Goal: Task Accomplishment & Management: Manage account settings

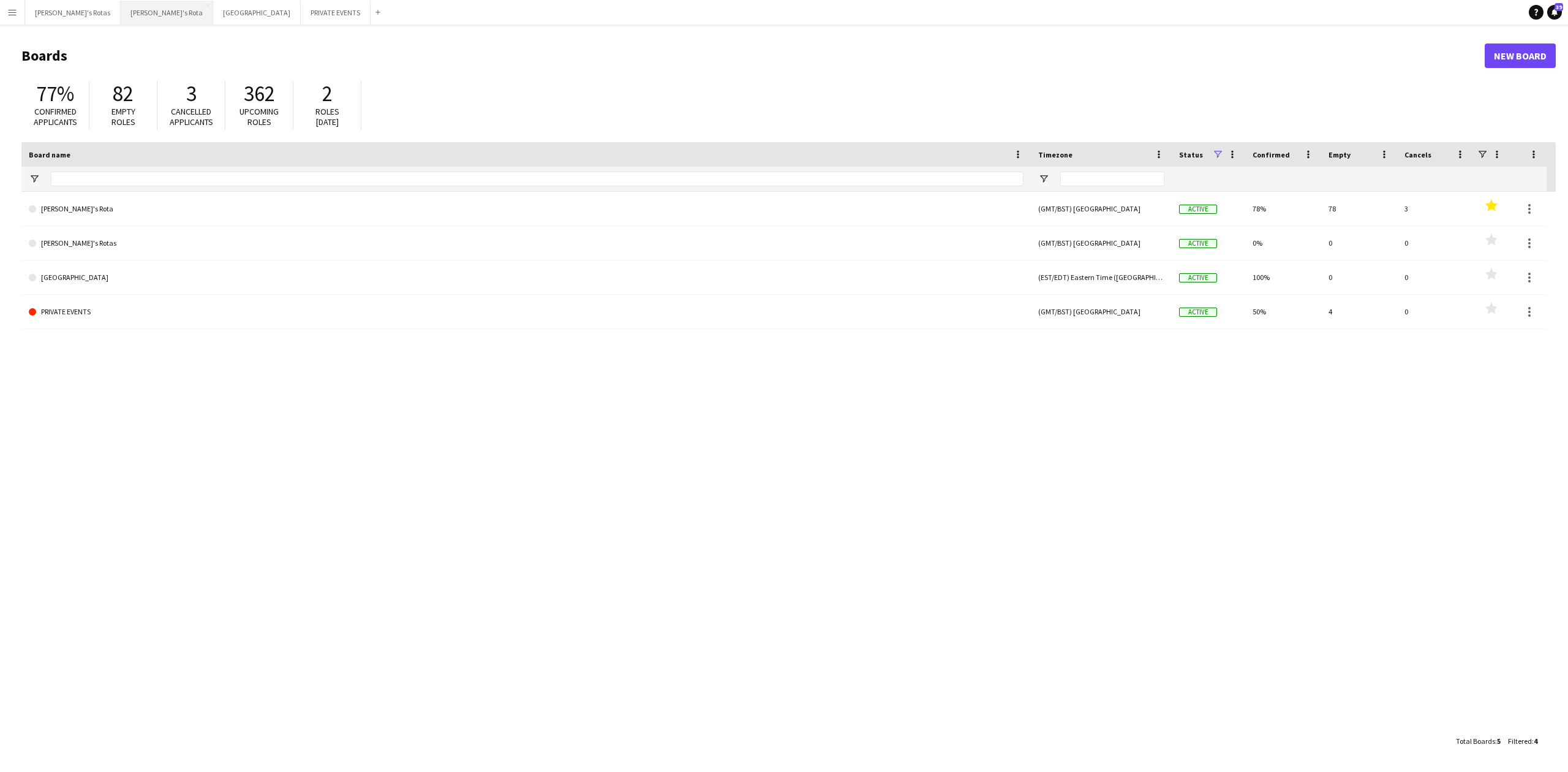
click at [121, 8] on button "[PERSON_NAME]'s Rota Close" at bounding box center [167, 12] width 93 height 24
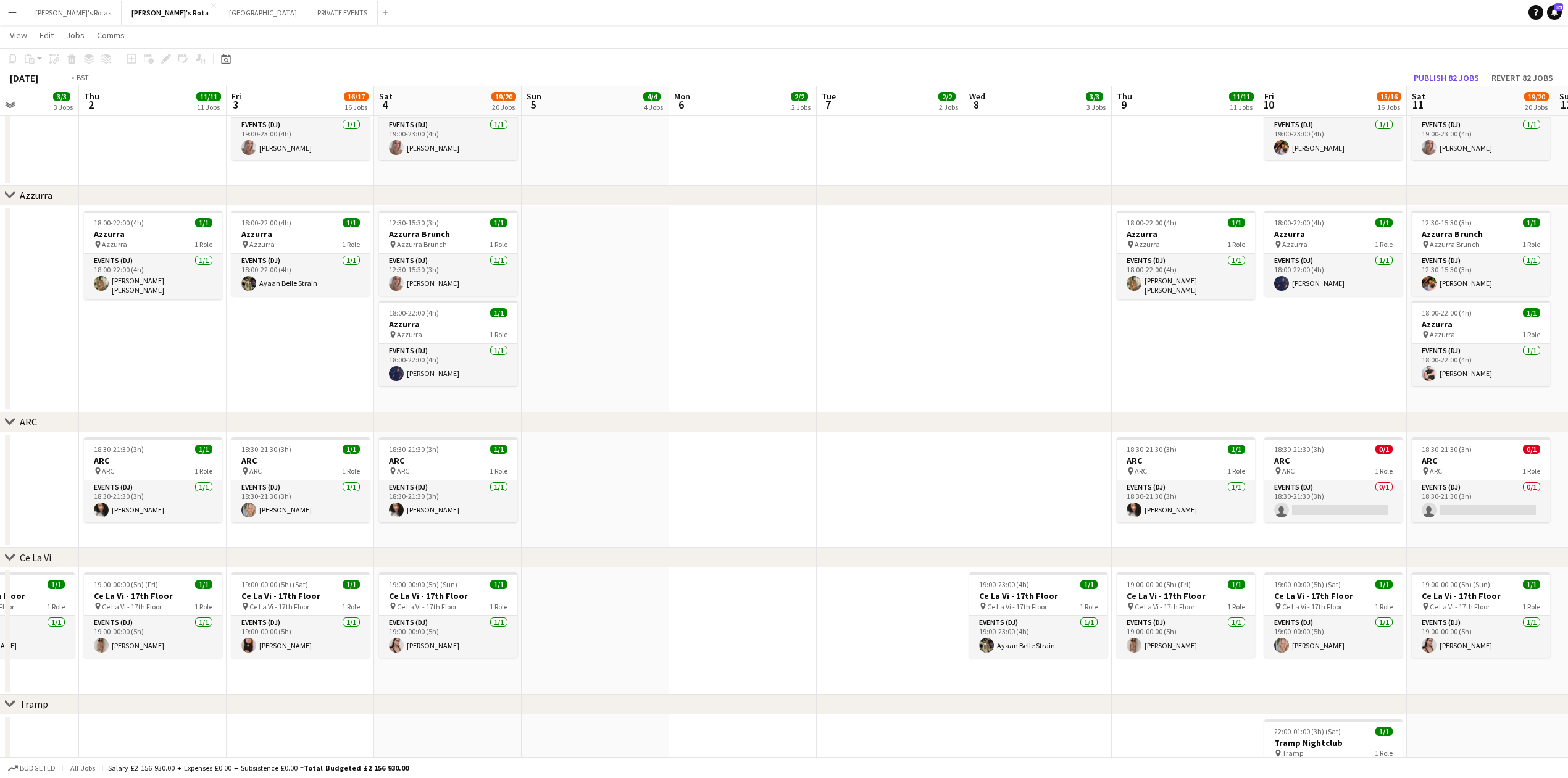
scroll to position [0, 367]
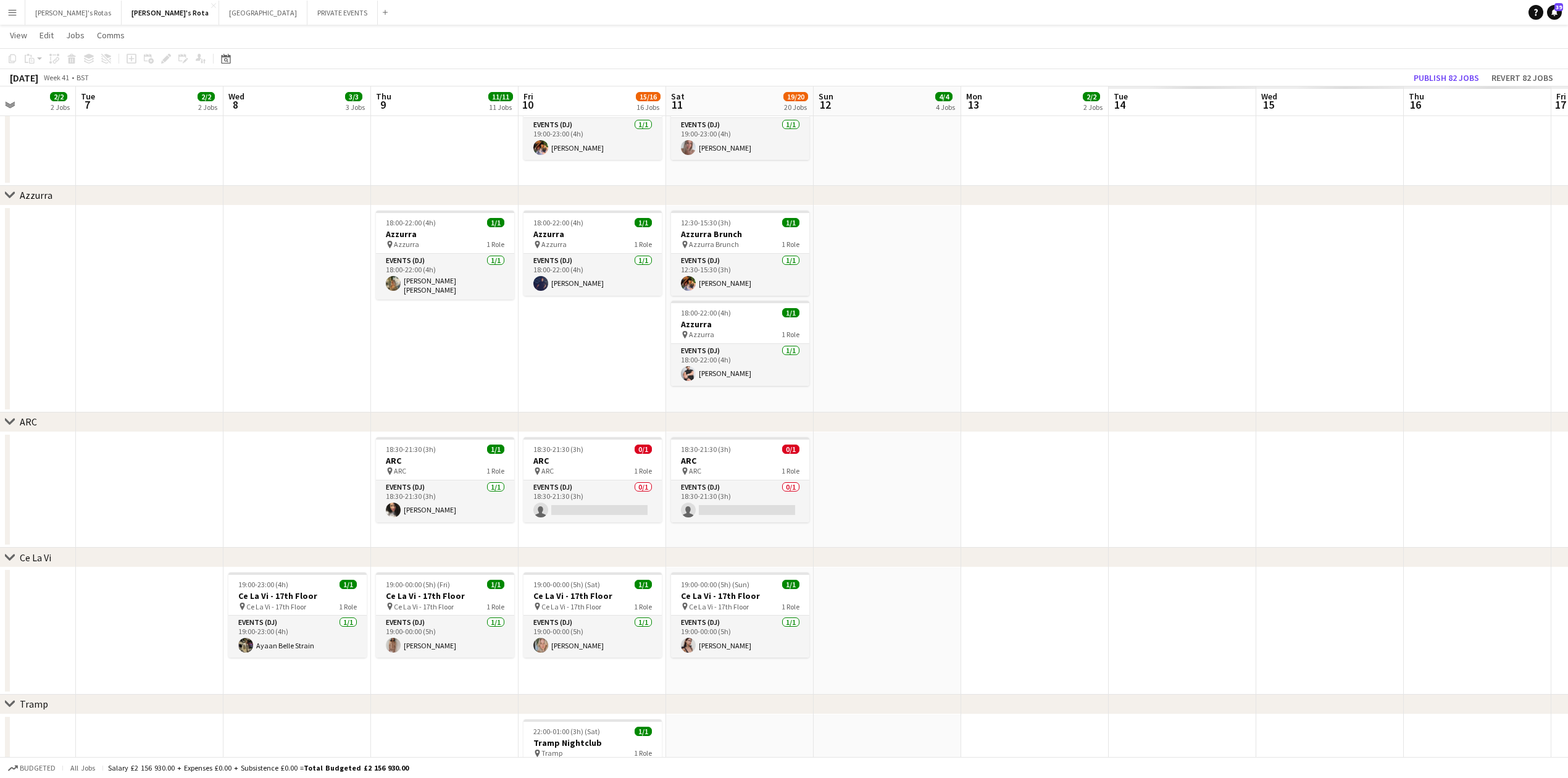
drag, startPoint x: 1209, startPoint y: 346, endPoint x: 104, endPoint y: 448, distance: 1109.7
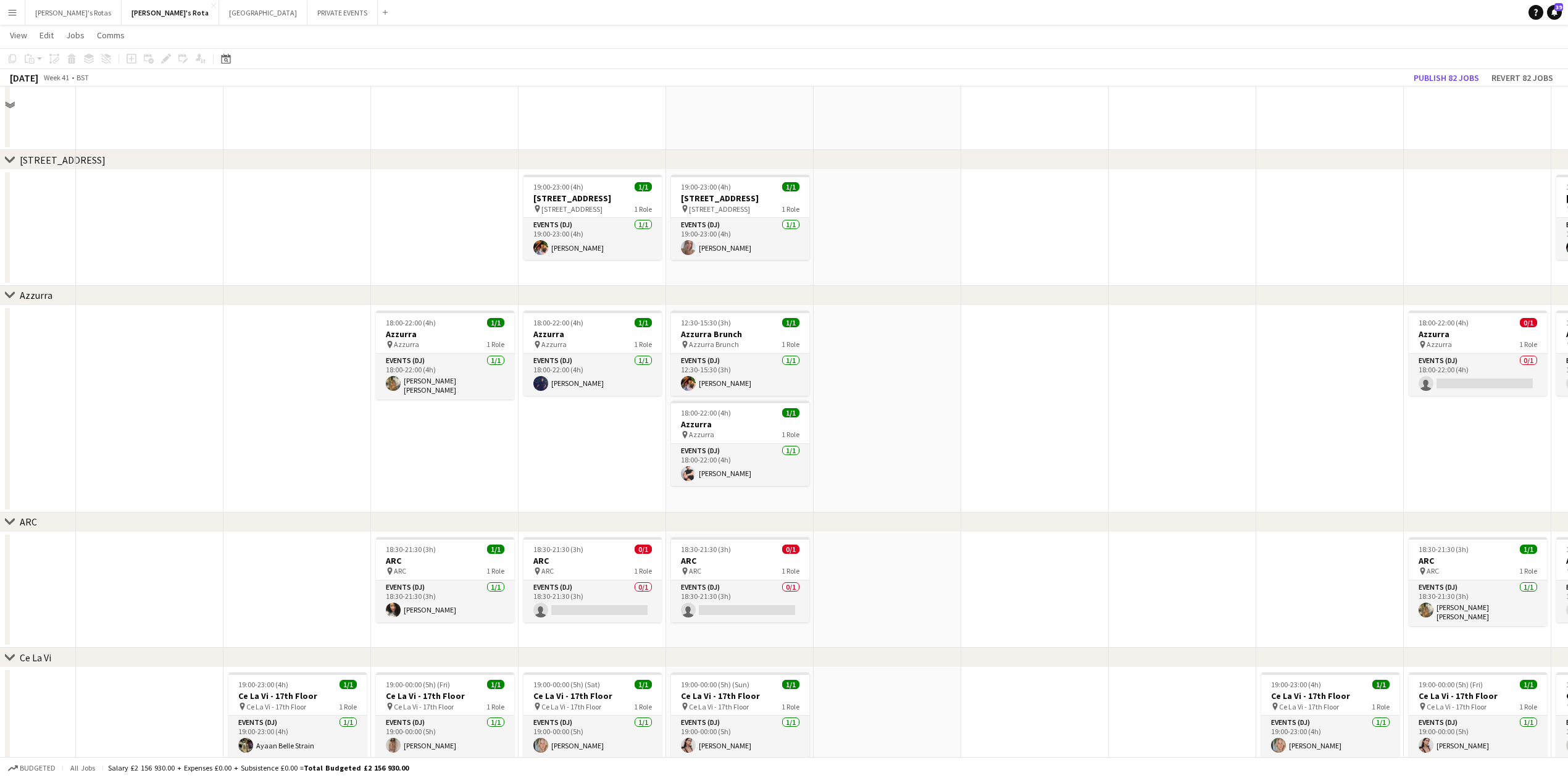
scroll to position [2140, 0]
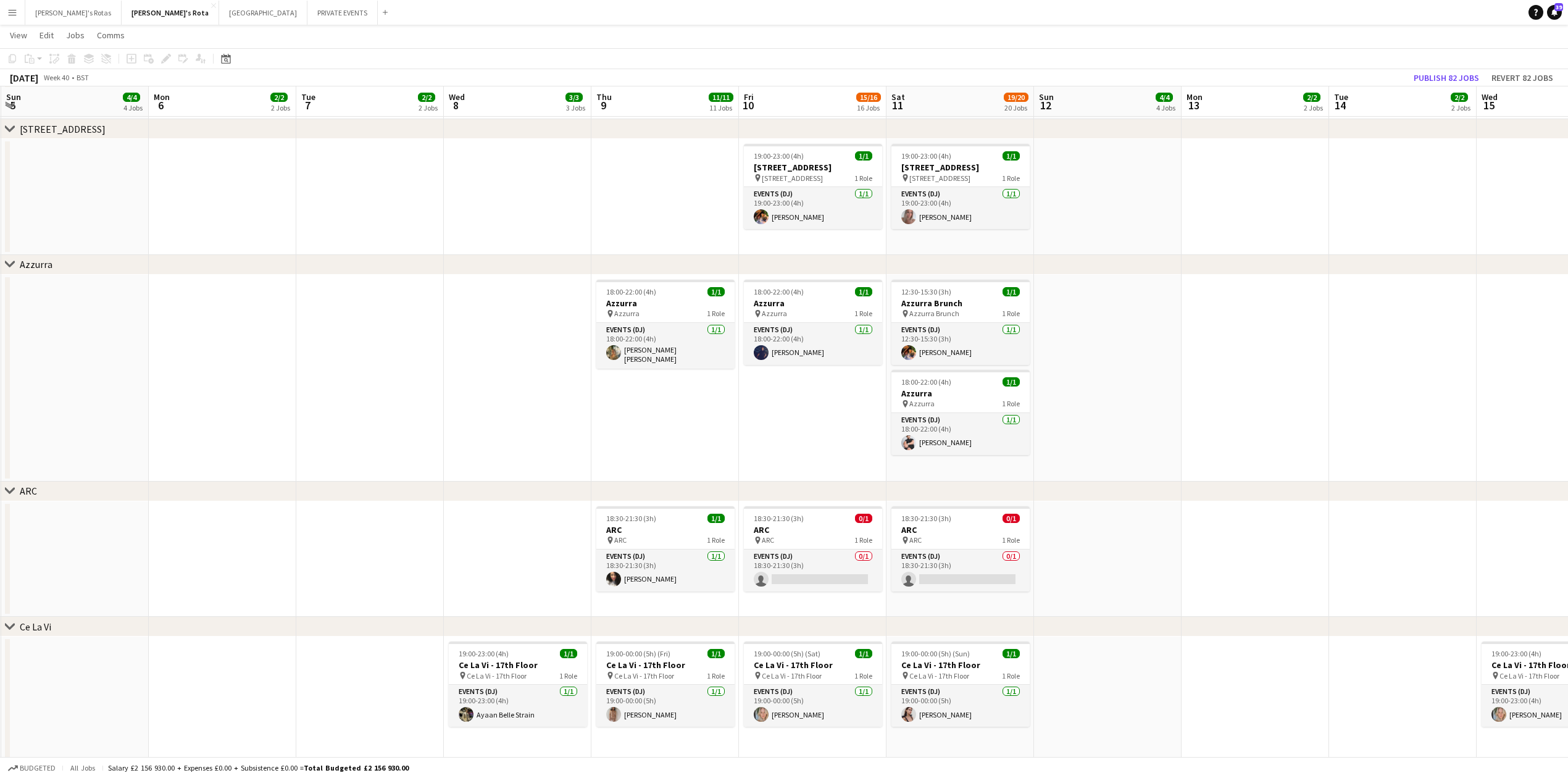
drag, startPoint x: 71, startPoint y: 508, endPoint x: 250, endPoint y: 471, distance: 182.8
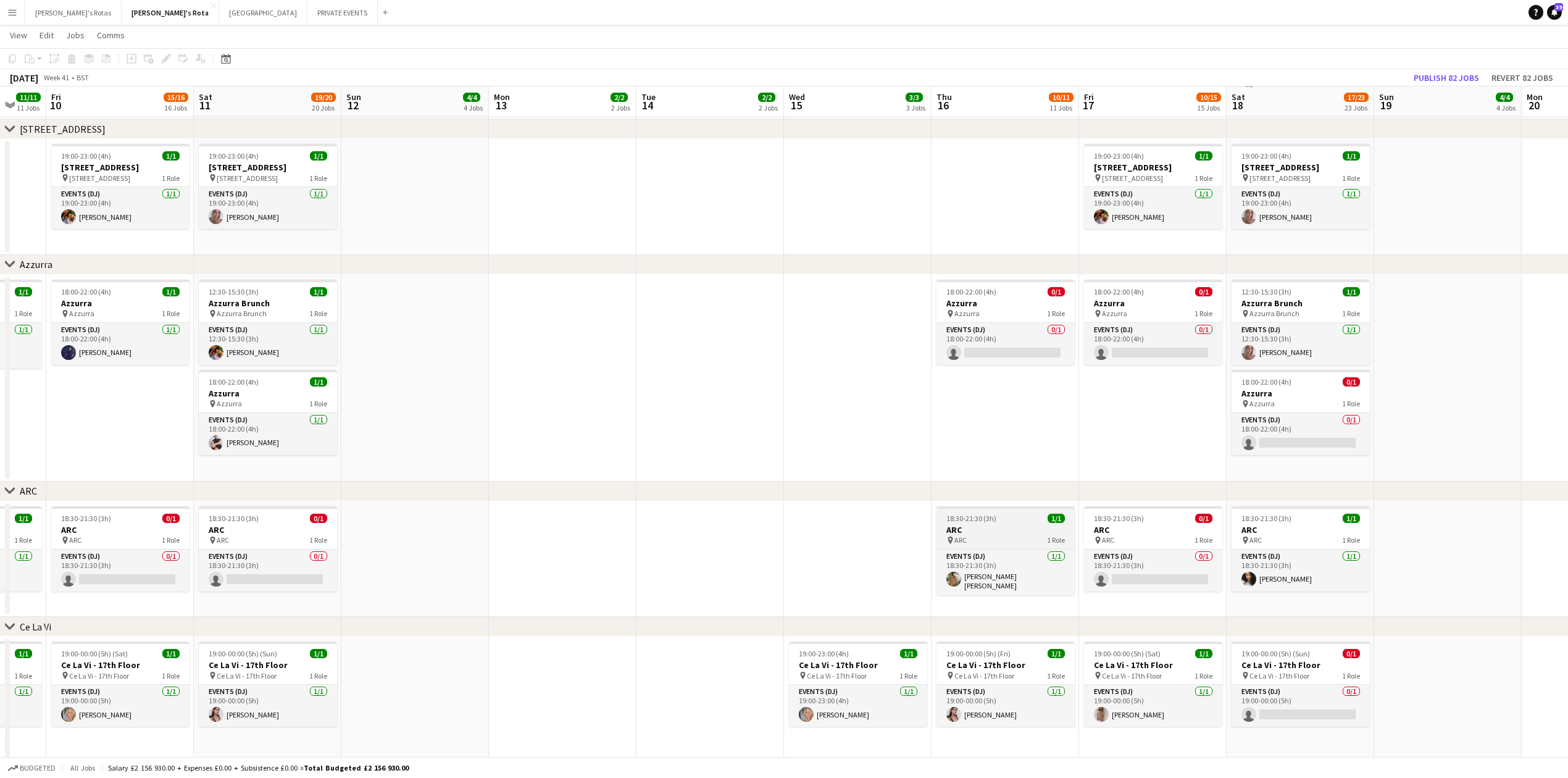
drag, startPoint x: 1334, startPoint y: 510, endPoint x: 890, endPoint y: 516, distance: 444.0
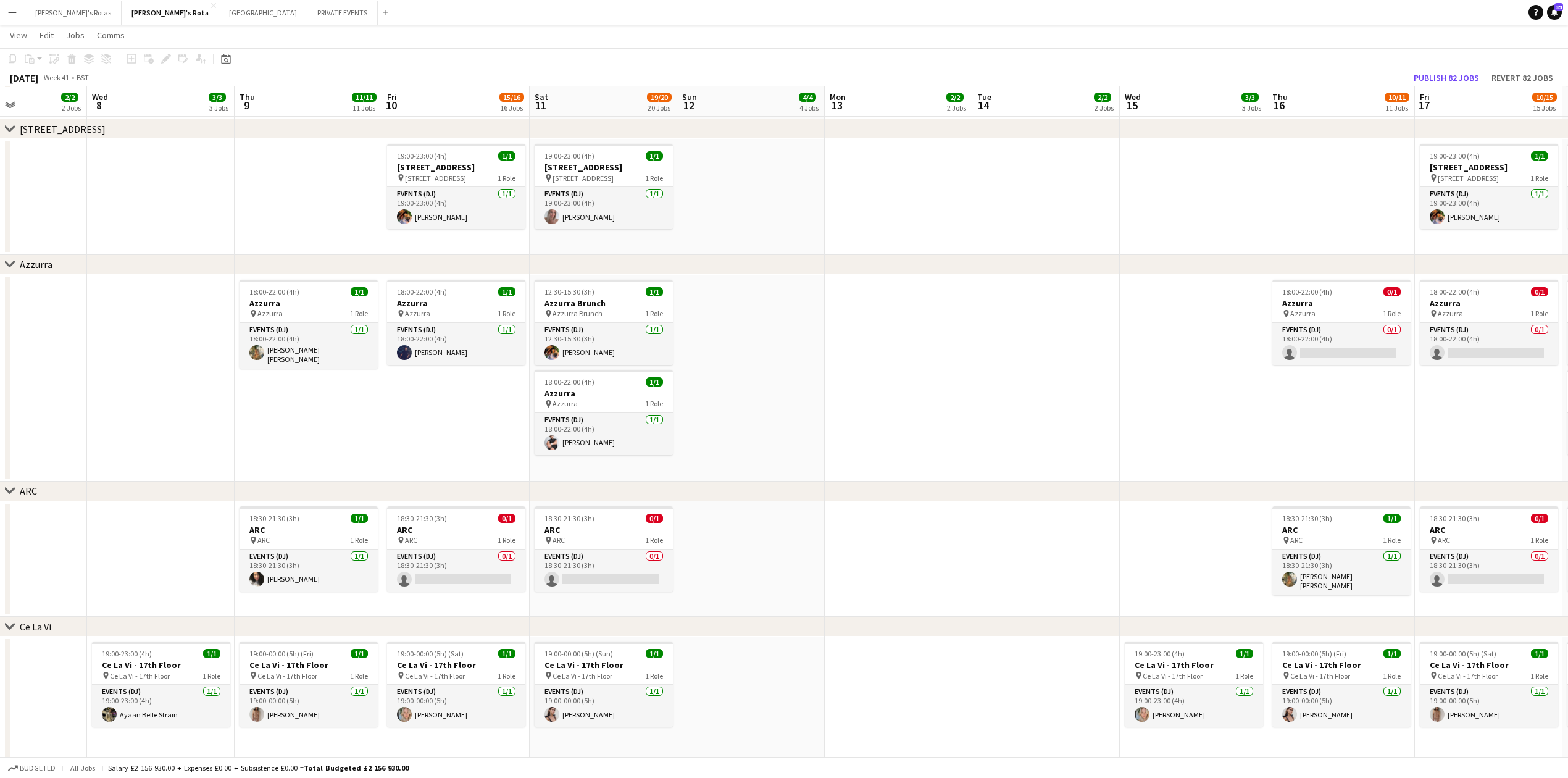
scroll to position [0, 346]
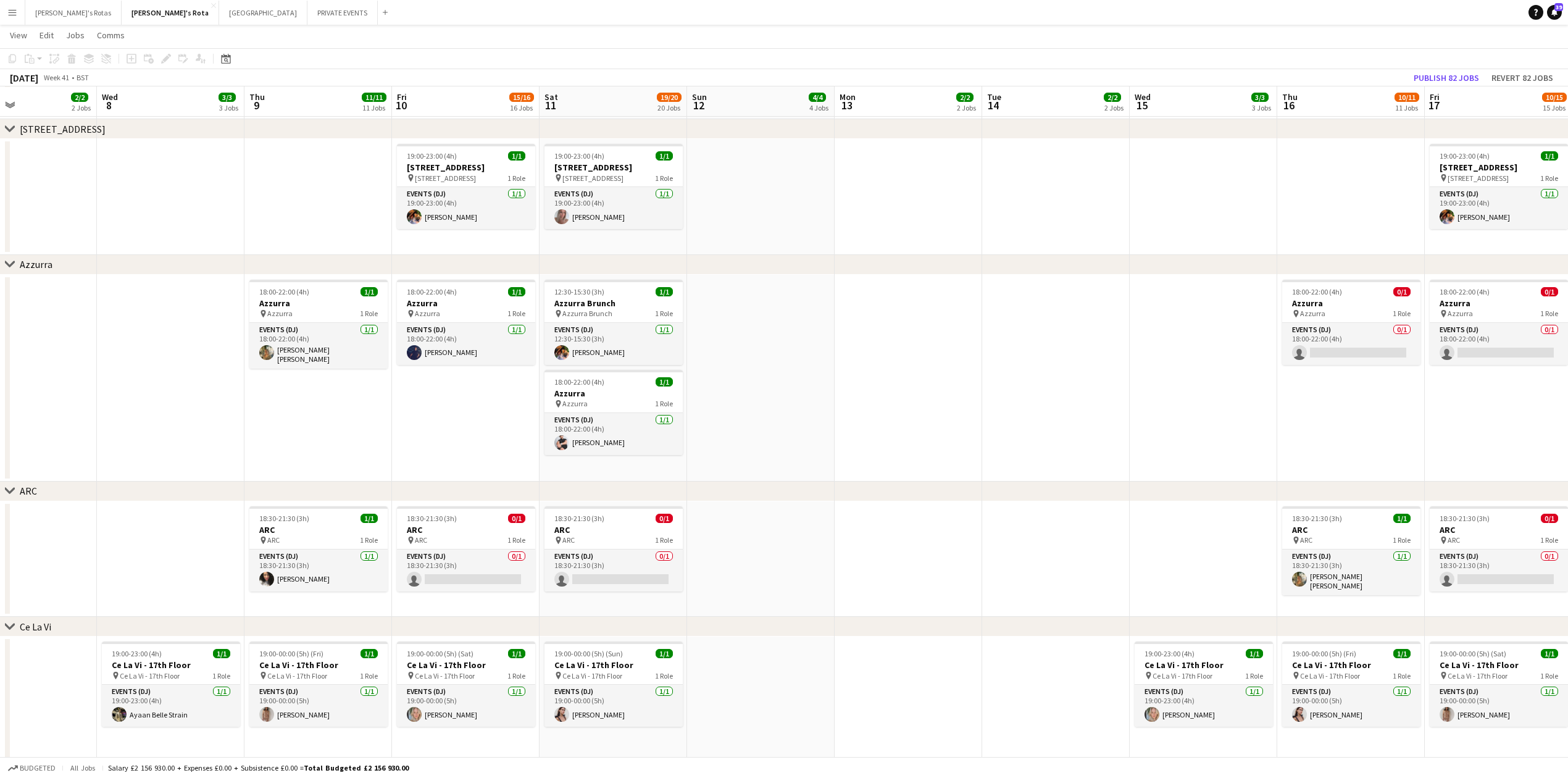
drag, startPoint x: 690, startPoint y: 534, endPoint x: 1031, endPoint y: 534, distance: 341.0
click at [480, 573] on app-card-role "Events (DJ) 0/1 18:30-21:30 (3h) single-neutral-actions" at bounding box center [466, 570] width 138 height 42
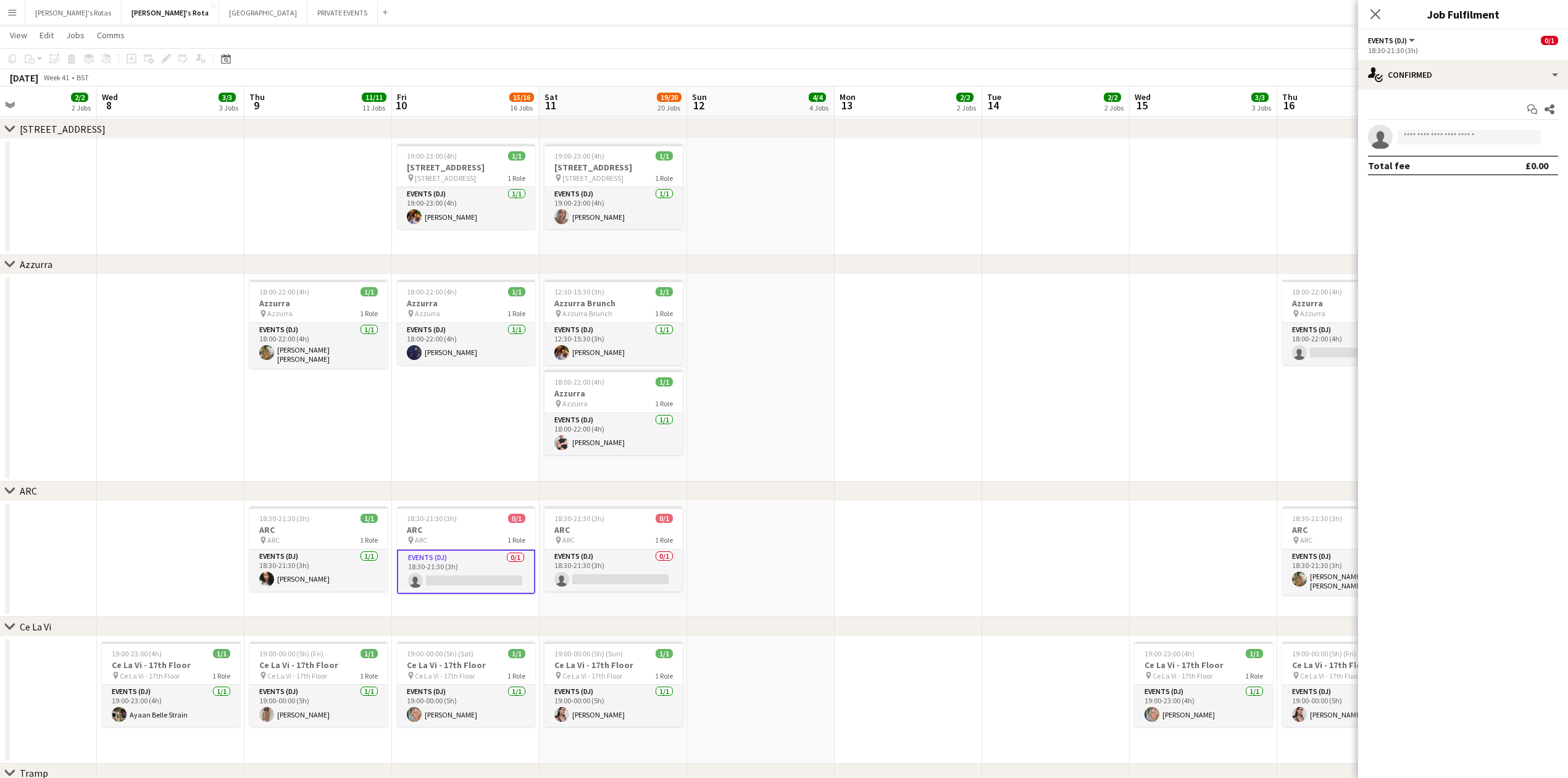
click at [1416, 146] on app-invite-slot "single-neutral-actions" at bounding box center [1464, 137] width 210 height 25
click at [1410, 132] on input at bounding box center [1469, 137] width 143 height 15
type input "****"
click at [1425, 184] on span "[PERSON_NAME] [PERSON_NAME]" at bounding box center [1450, 185] width 85 height 10
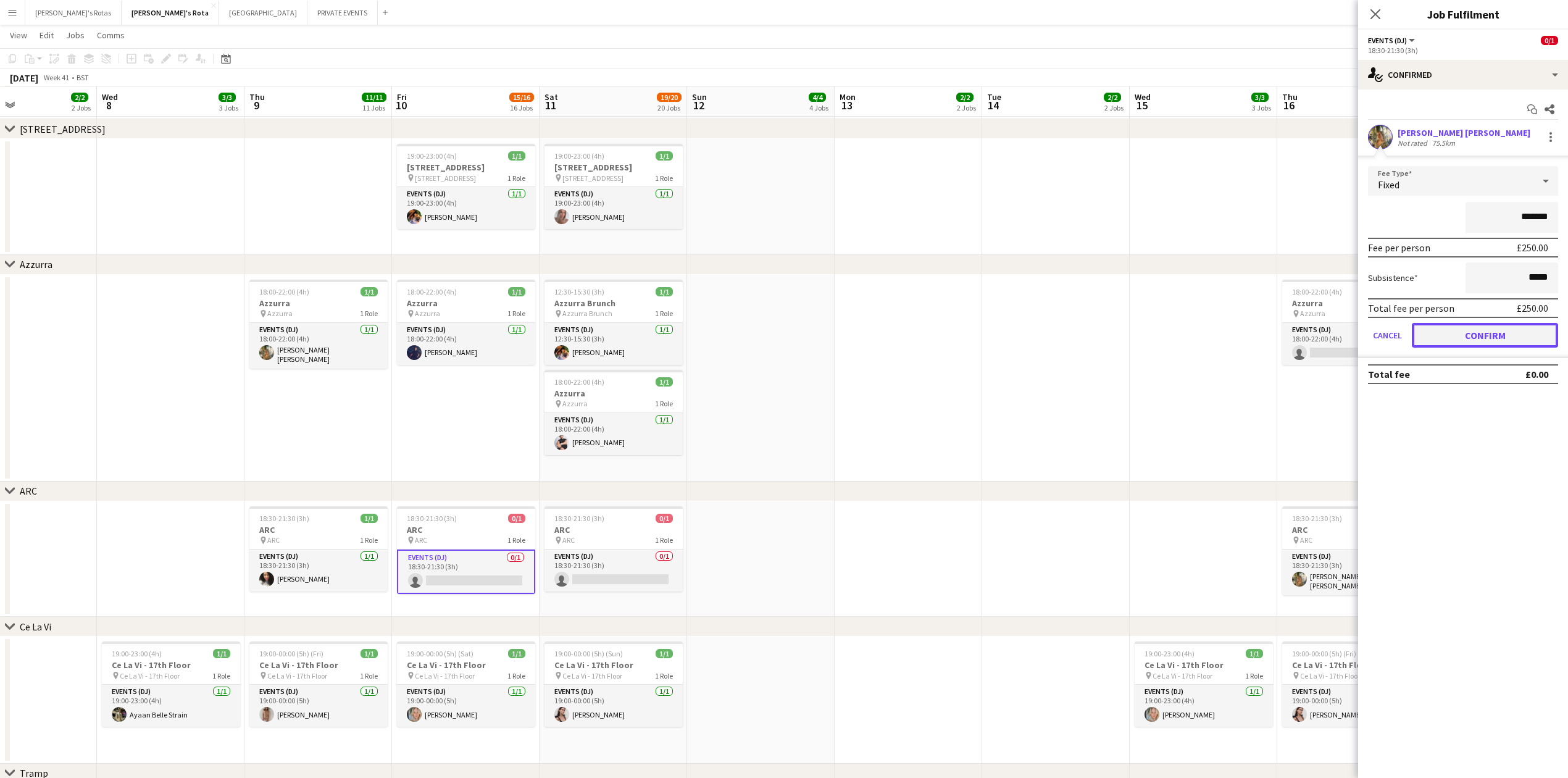
click at [1494, 335] on button "Confirm" at bounding box center [1485, 335] width 147 height 25
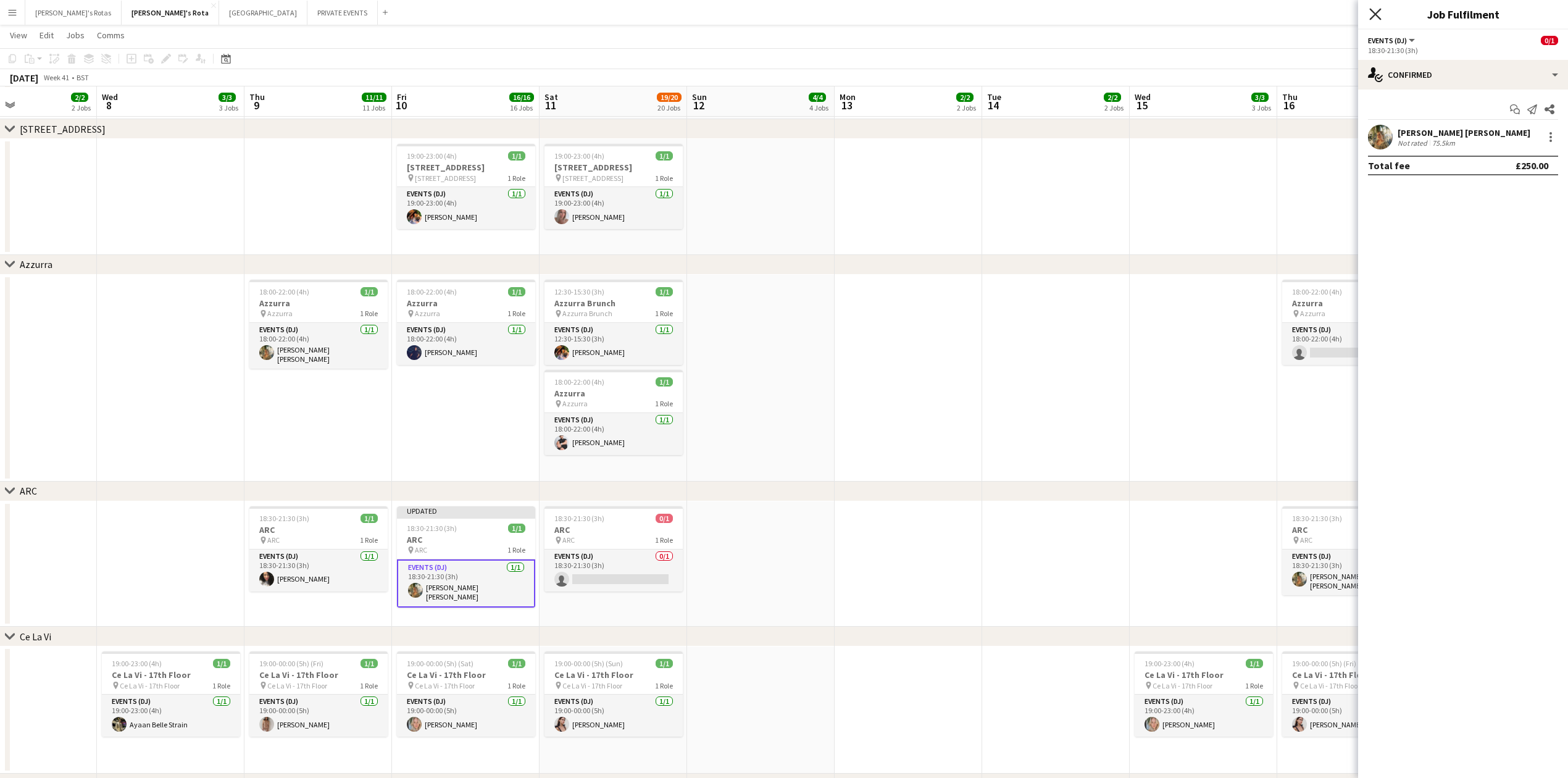
click at [1373, 14] on icon at bounding box center [1375, 14] width 12 height 12
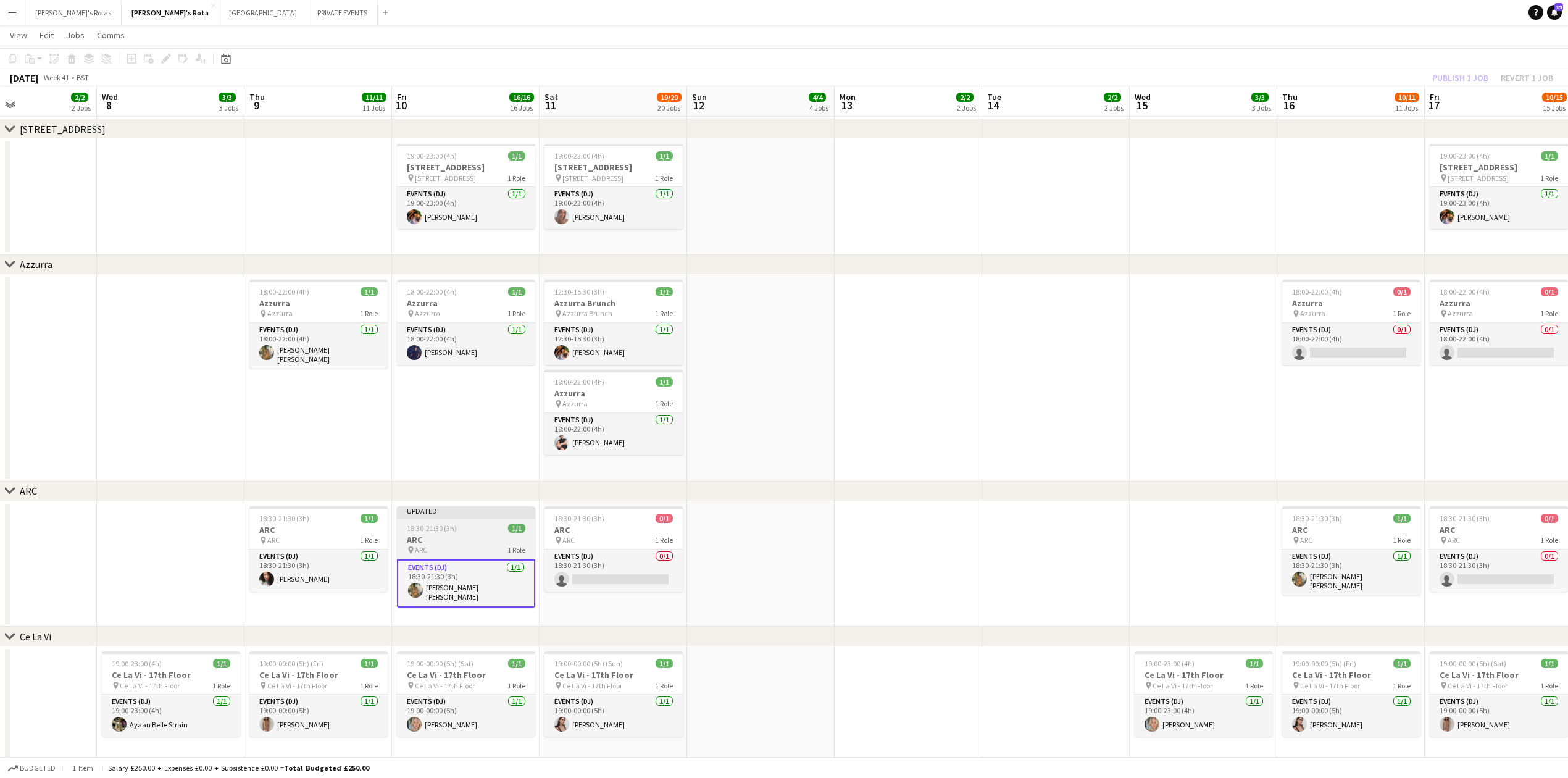
click at [431, 531] on span "18:30-21:30 (3h)" at bounding box center [431, 528] width 50 height 9
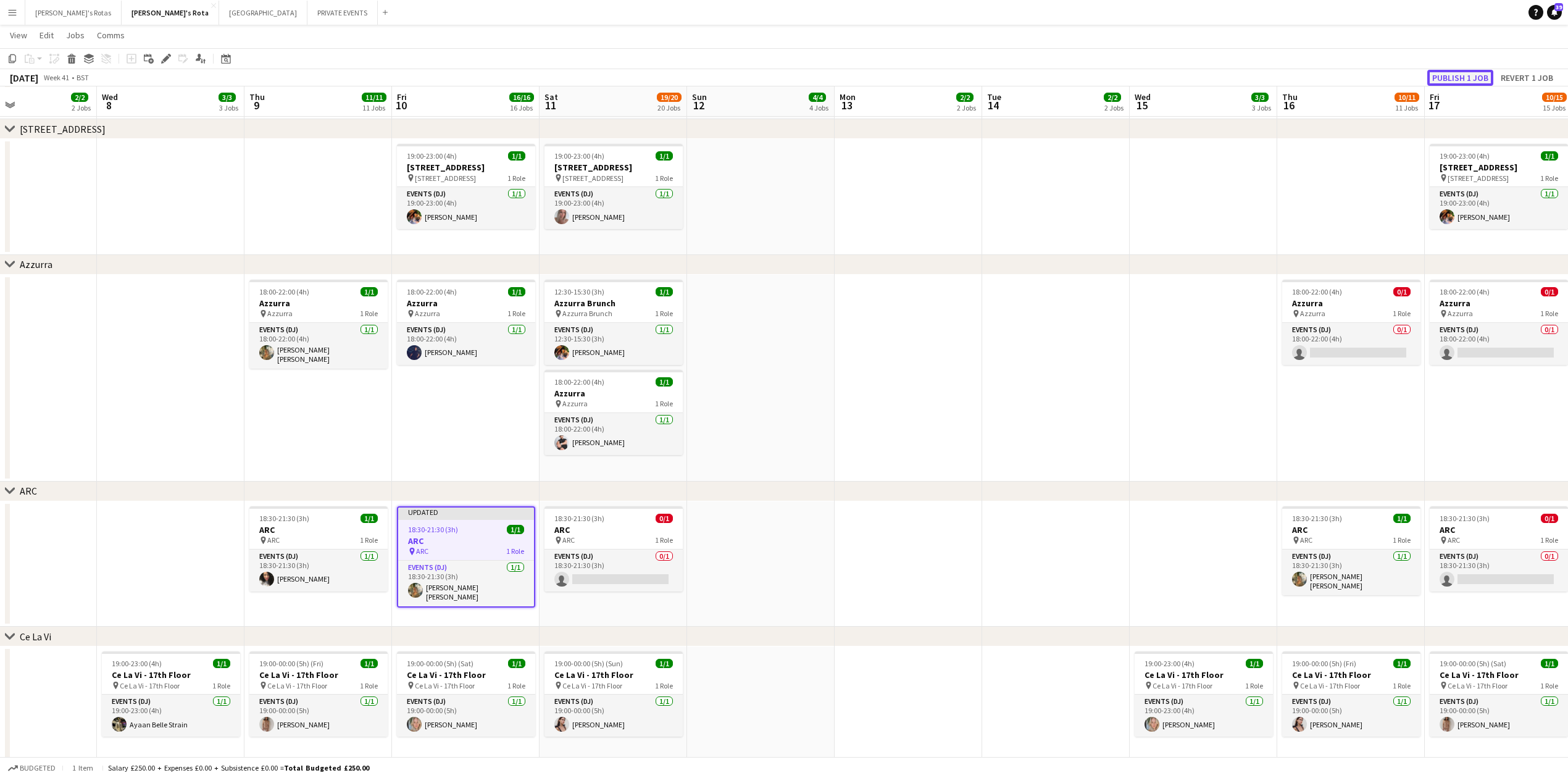
click at [1463, 71] on button "Publish 1 job" at bounding box center [1460, 78] width 66 height 16
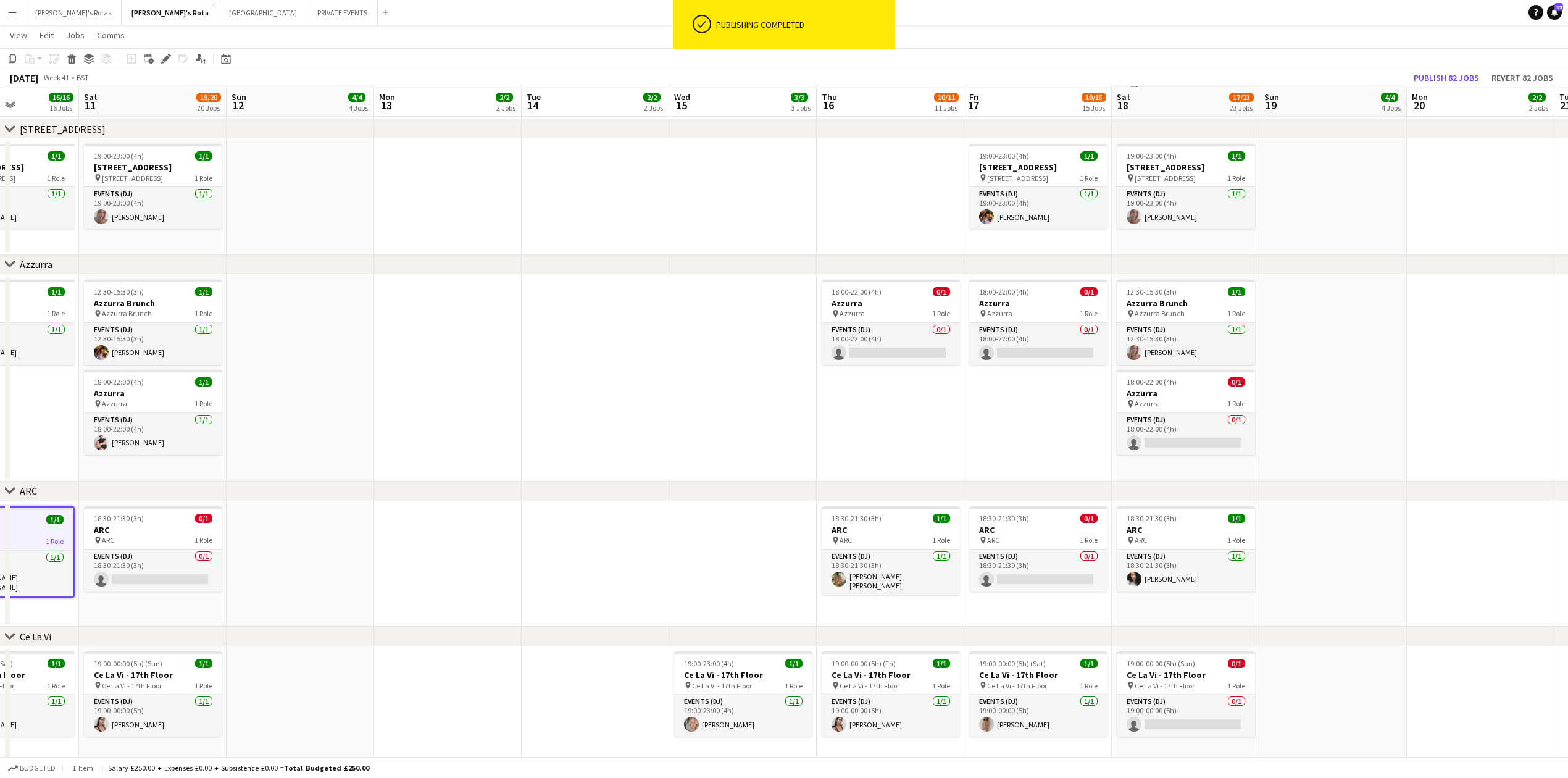
drag, startPoint x: 1176, startPoint y: 413, endPoint x: 547, endPoint y: 425, distance: 629.1
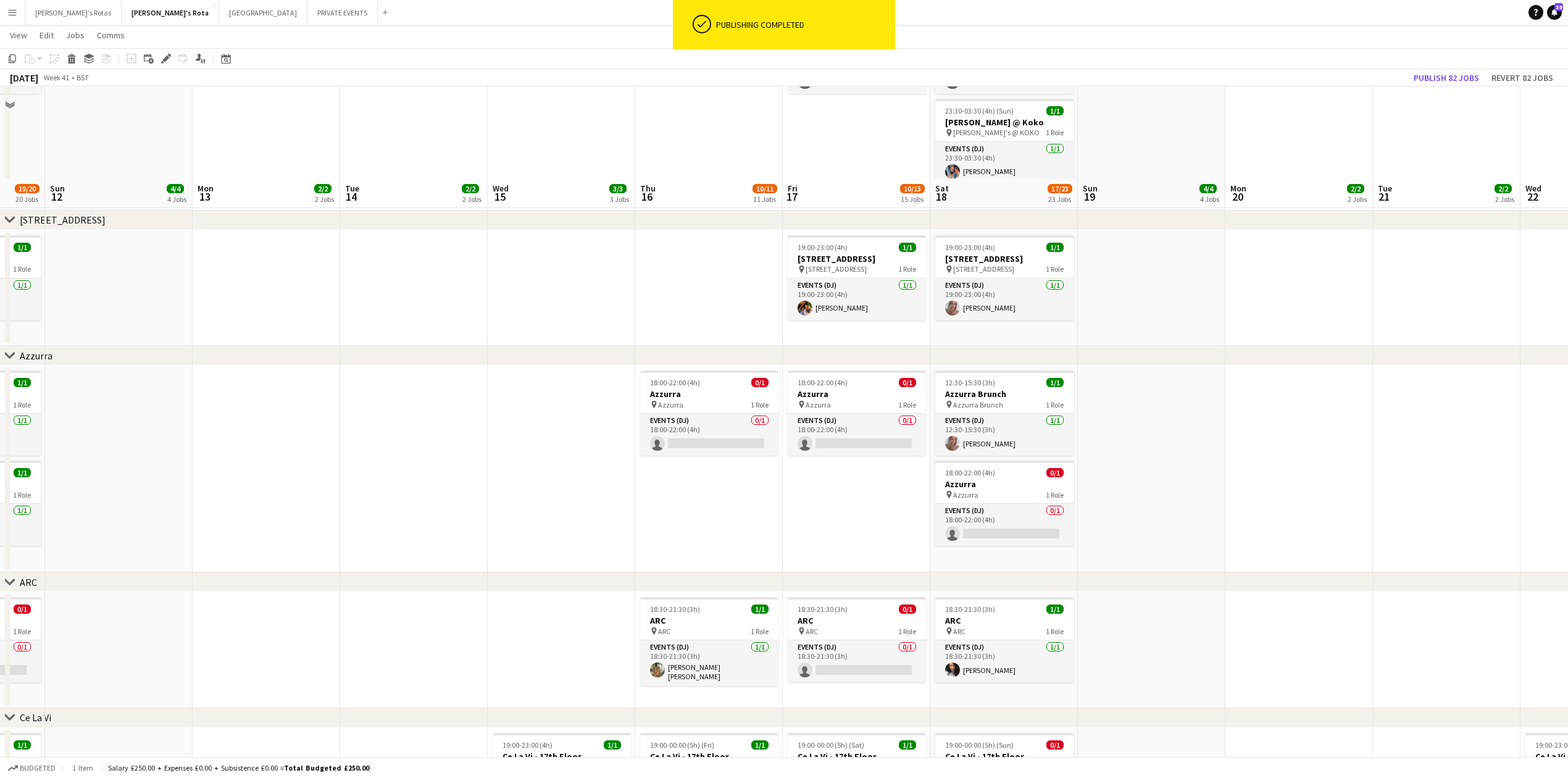
scroll to position [2231, 0]
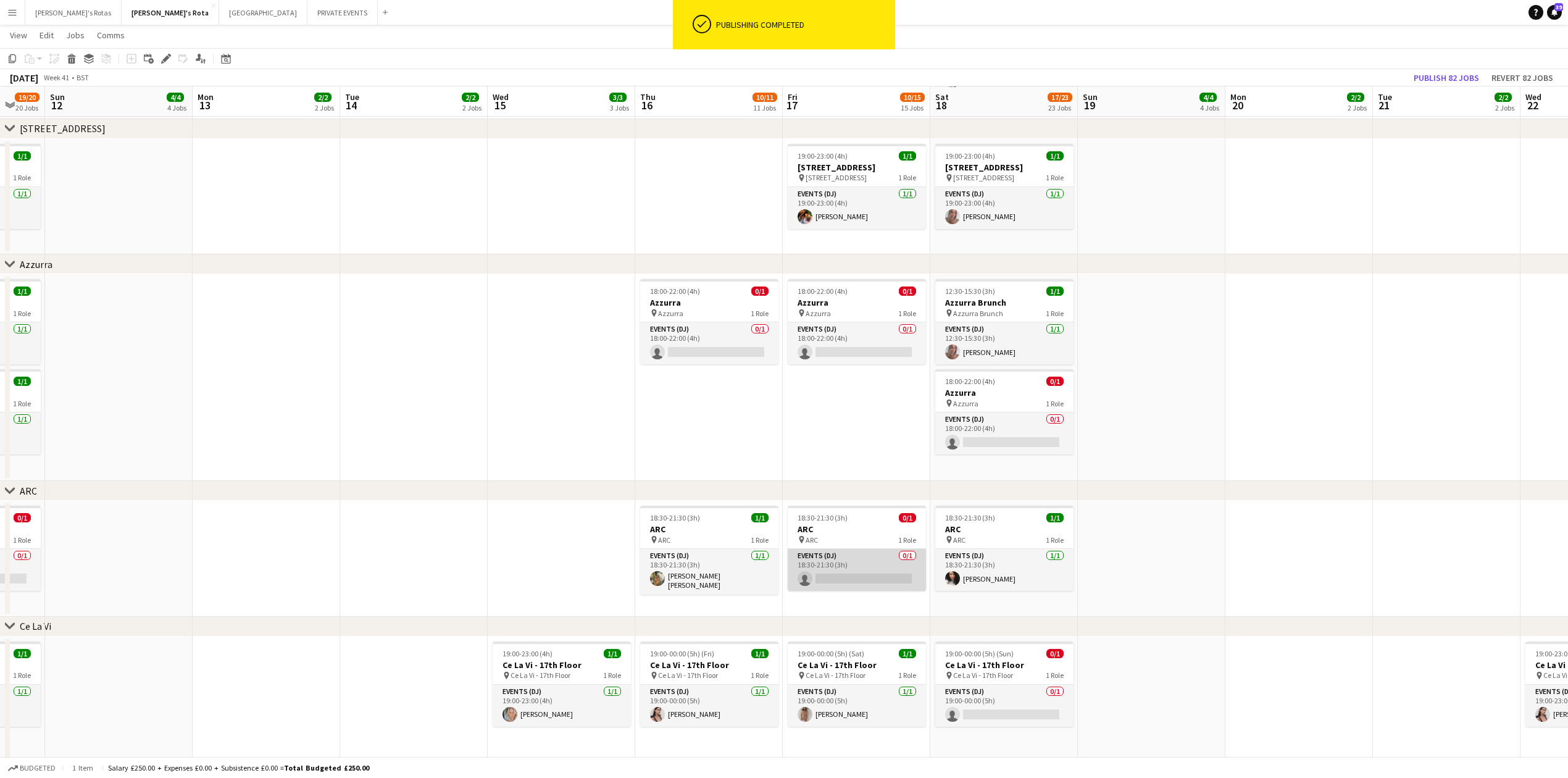
click at [850, 573] on app-card-role "Events (DJ) 0/1 18:30-21:30 (3h) single-neutral-actions" at bounding box center [857, 569] width 138 height 42
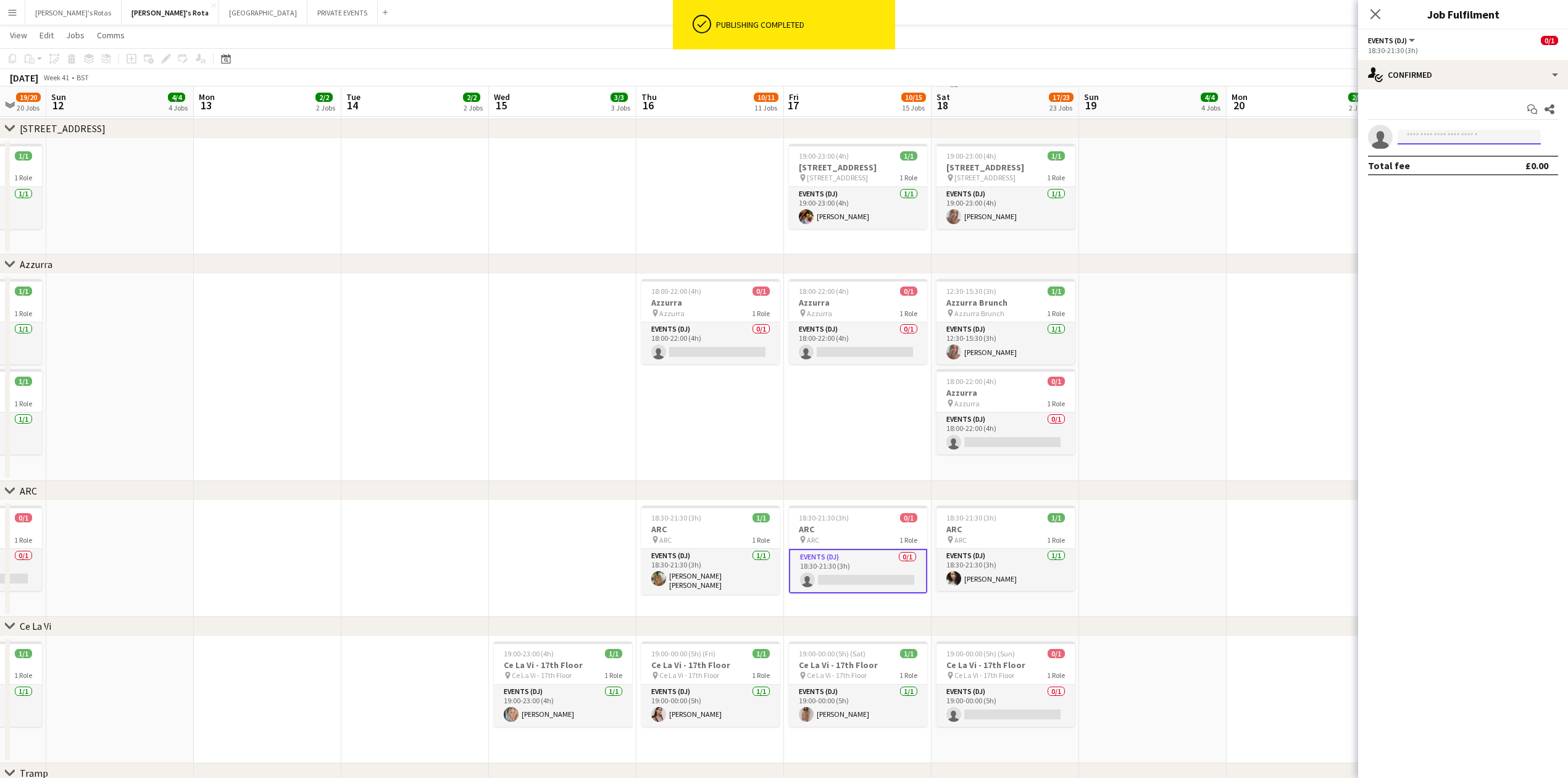
click at [1425, 134] on input at bounding box center [1469, 137] width 143 height 15
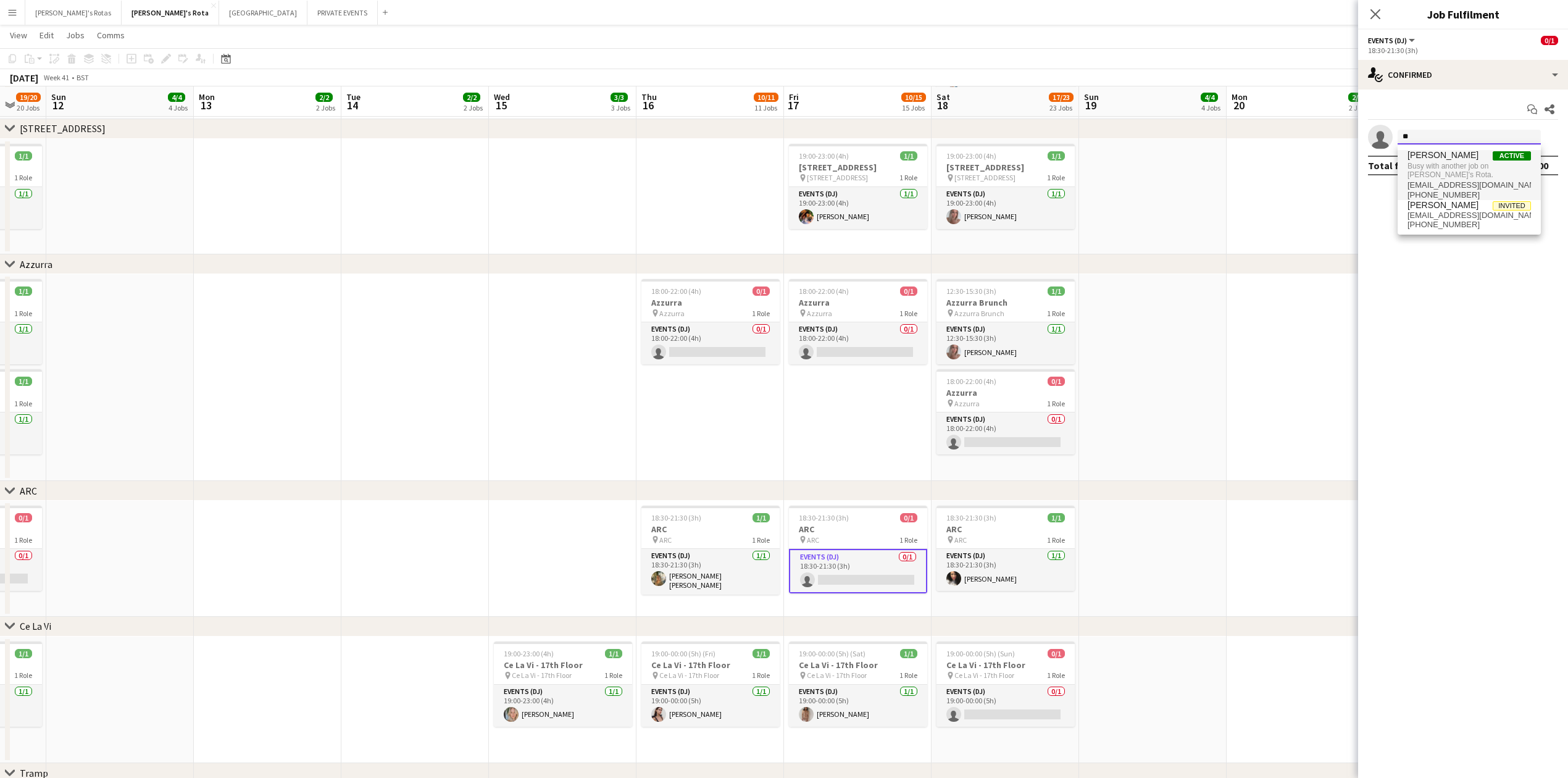
type input "*"
type input "****"
click at [1431, 196] on span "[EMAIL_ADDRESS][DOMAIN_NAME]" at bounding box center [1469, 194] width 123 height 10
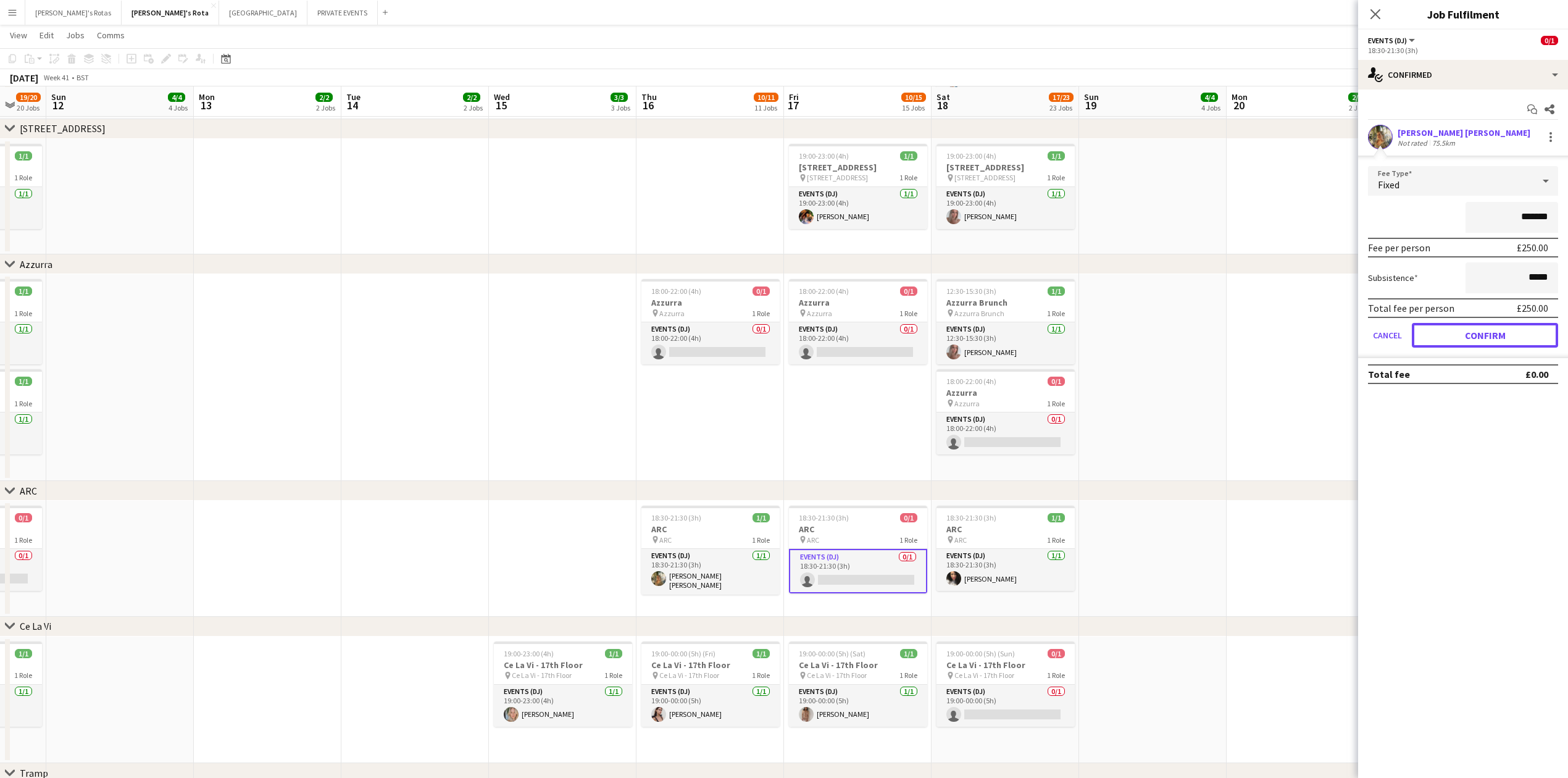
drag, startPoint x: 1479, startPoint y: 337, endPoint x: 1437, endPoint y: 296, distance: 58.7
click at [1478, 336] on button "Confirm" at bounding box center [1485, 335] width 147 height 25
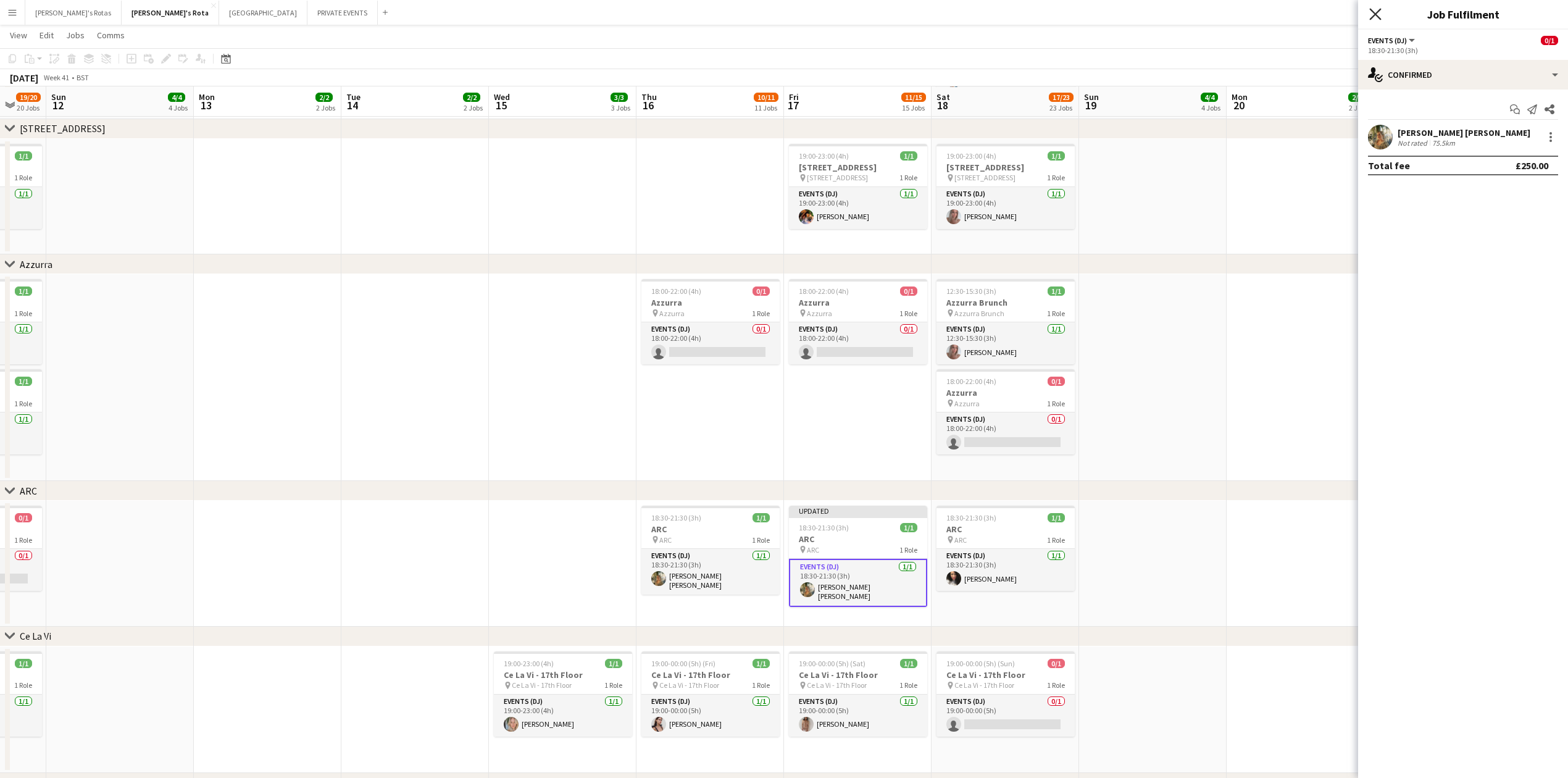
click at [1378, 13] on icon at bounding box center [1375, 14] width 12 height 12
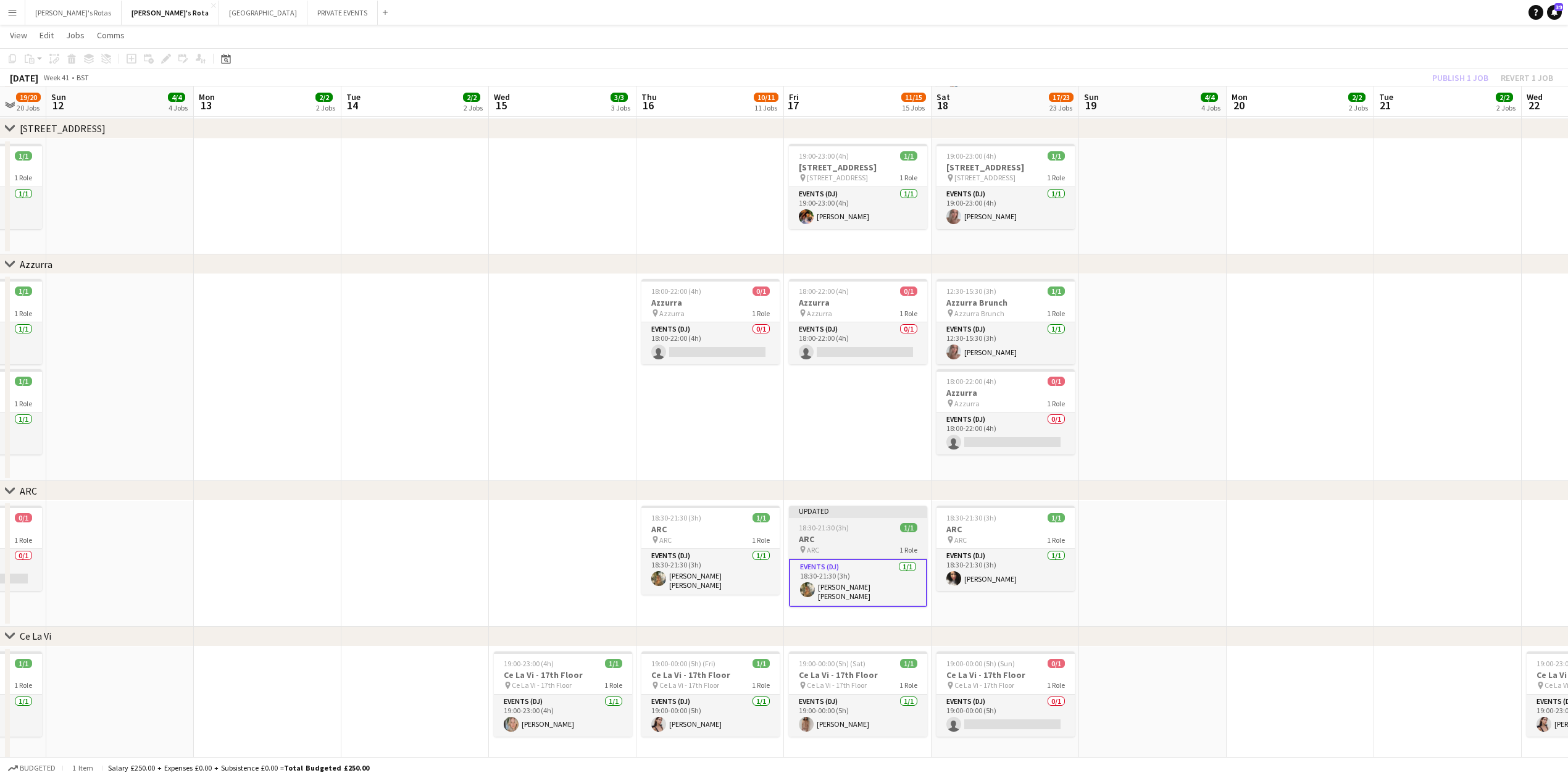
click at [838, 543] on h3 "ARC" at bounding box center [858, 539] width 138 height 11
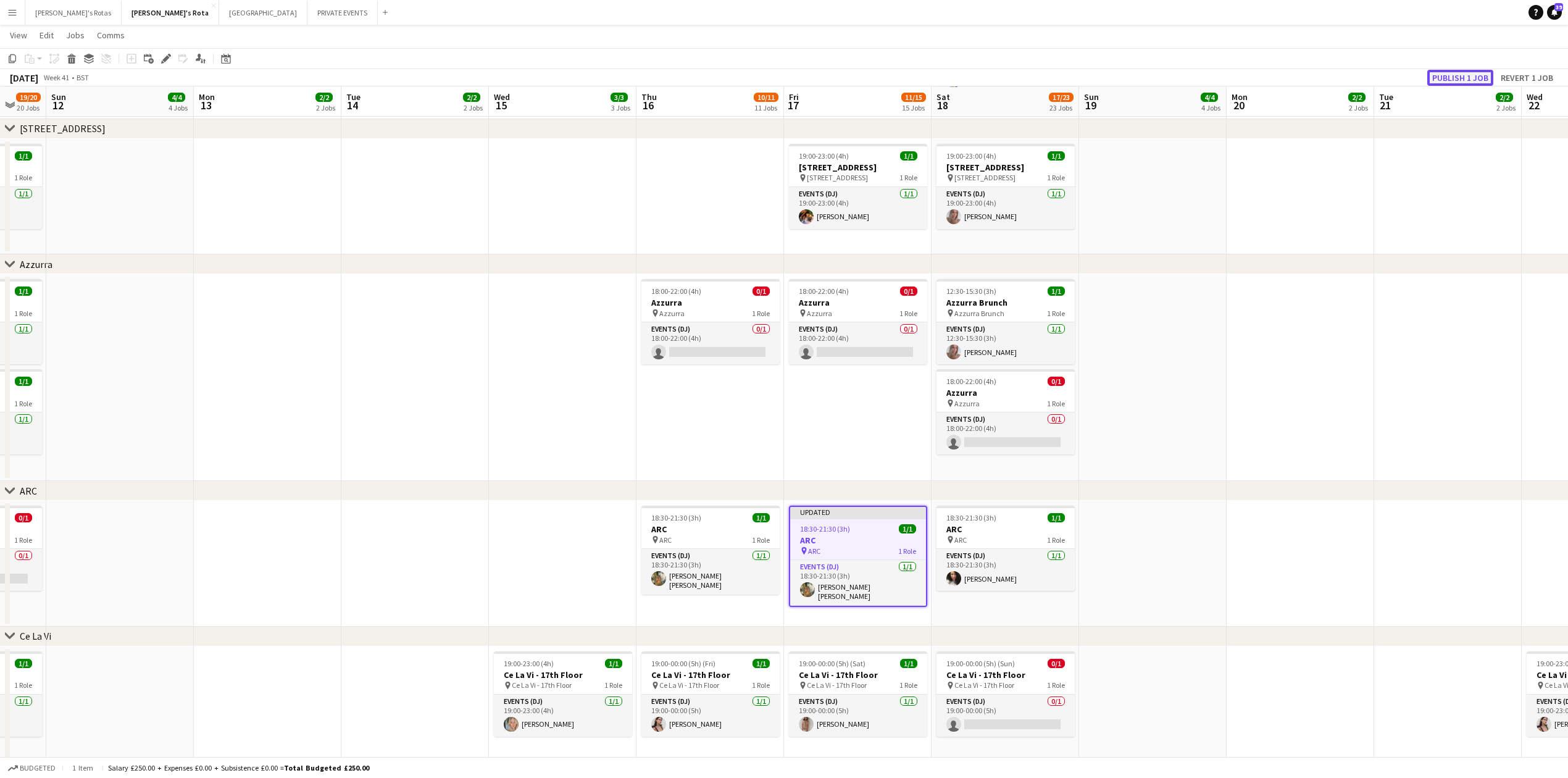
click at [1464, 74] on button "Publish 1 job" at bounding box center [1460, 78] width 66 height 16
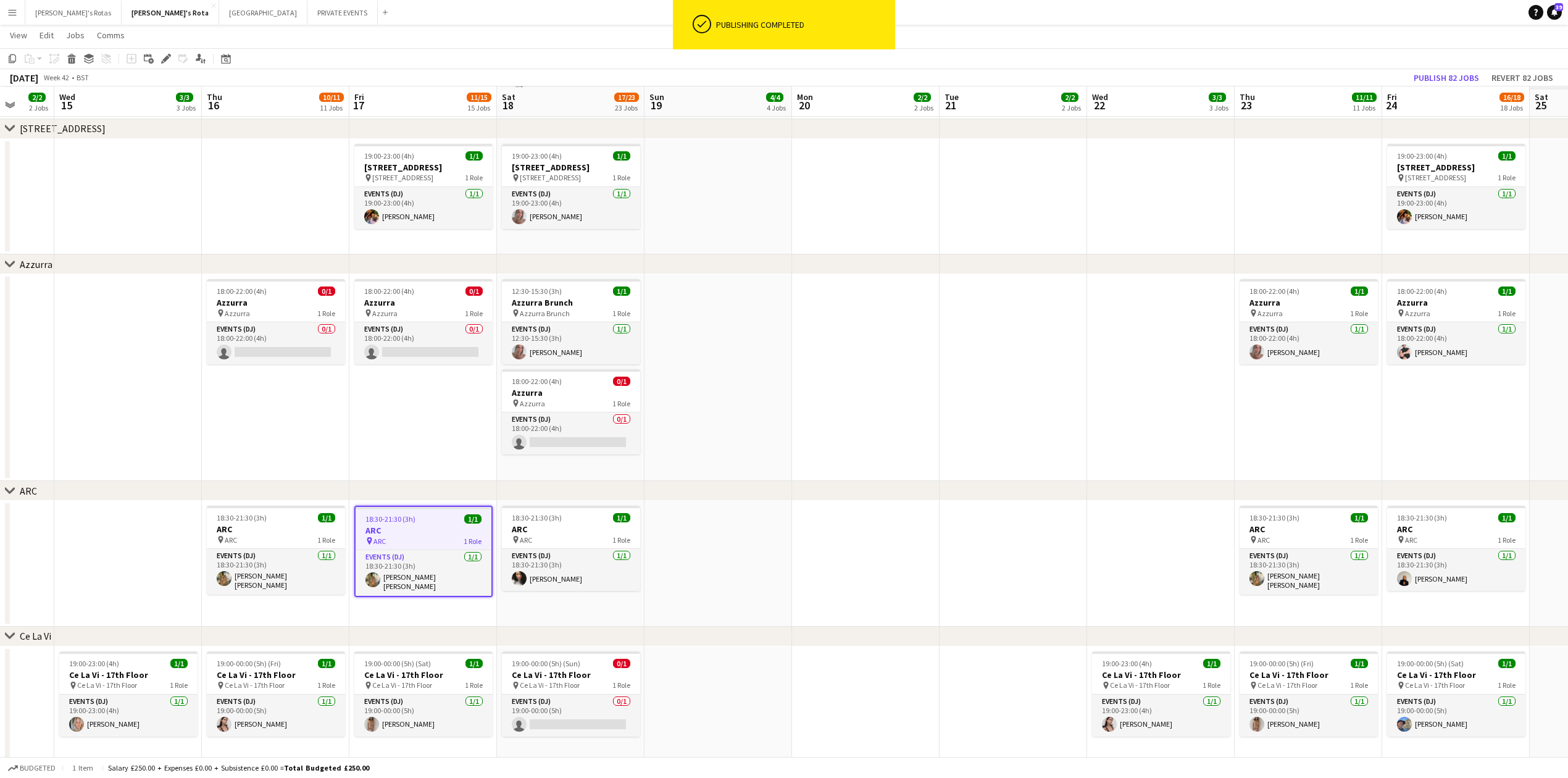
drag, startPoint x: 1418, startPoint y: 457, endPoint x: 986, endPoint y: 475, distance: 432.4
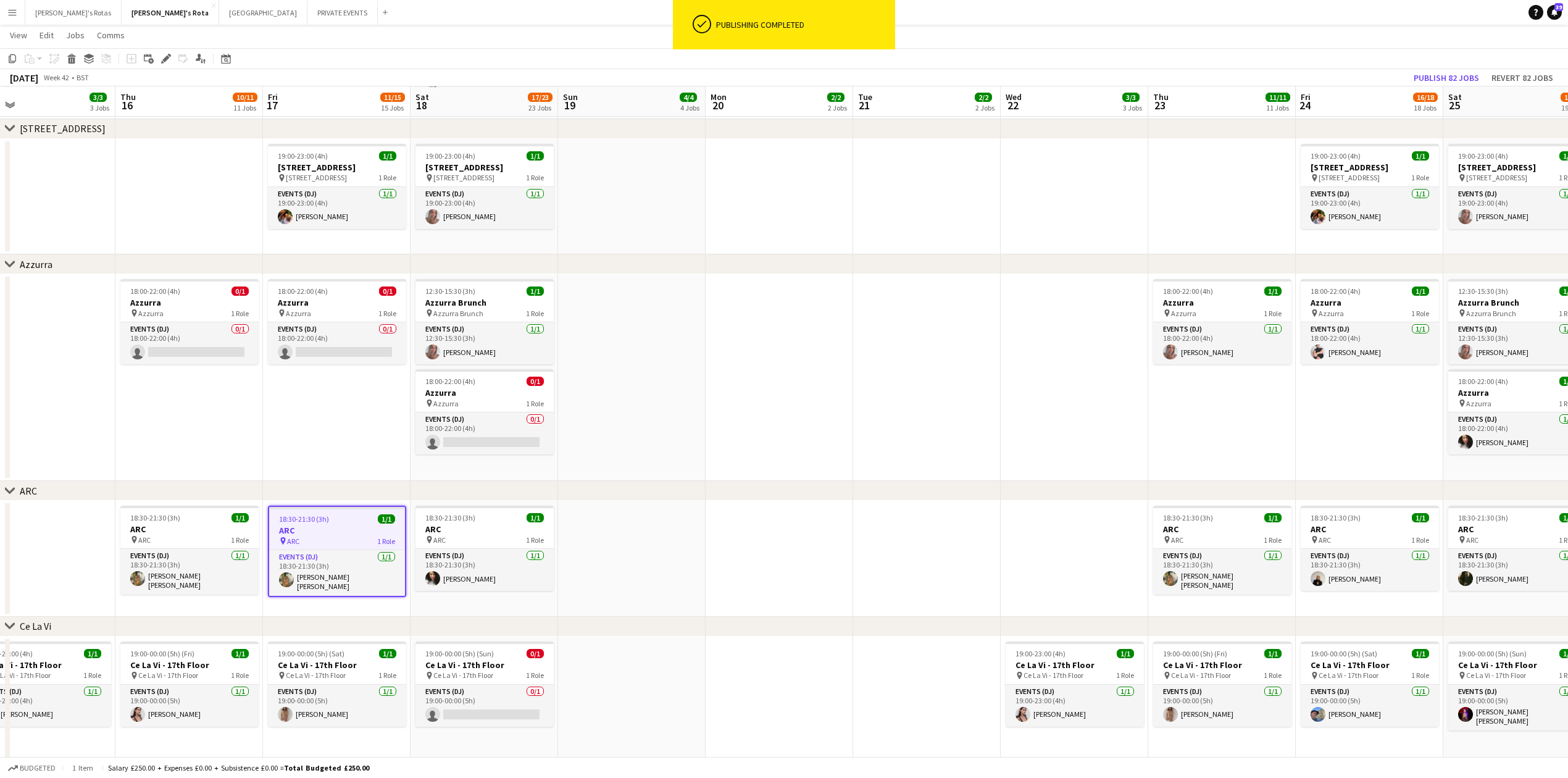
drag, startPoint x: 1069, startPoint y: 504, endPoint x: 889, endPoint y: 505, distance: 180.0
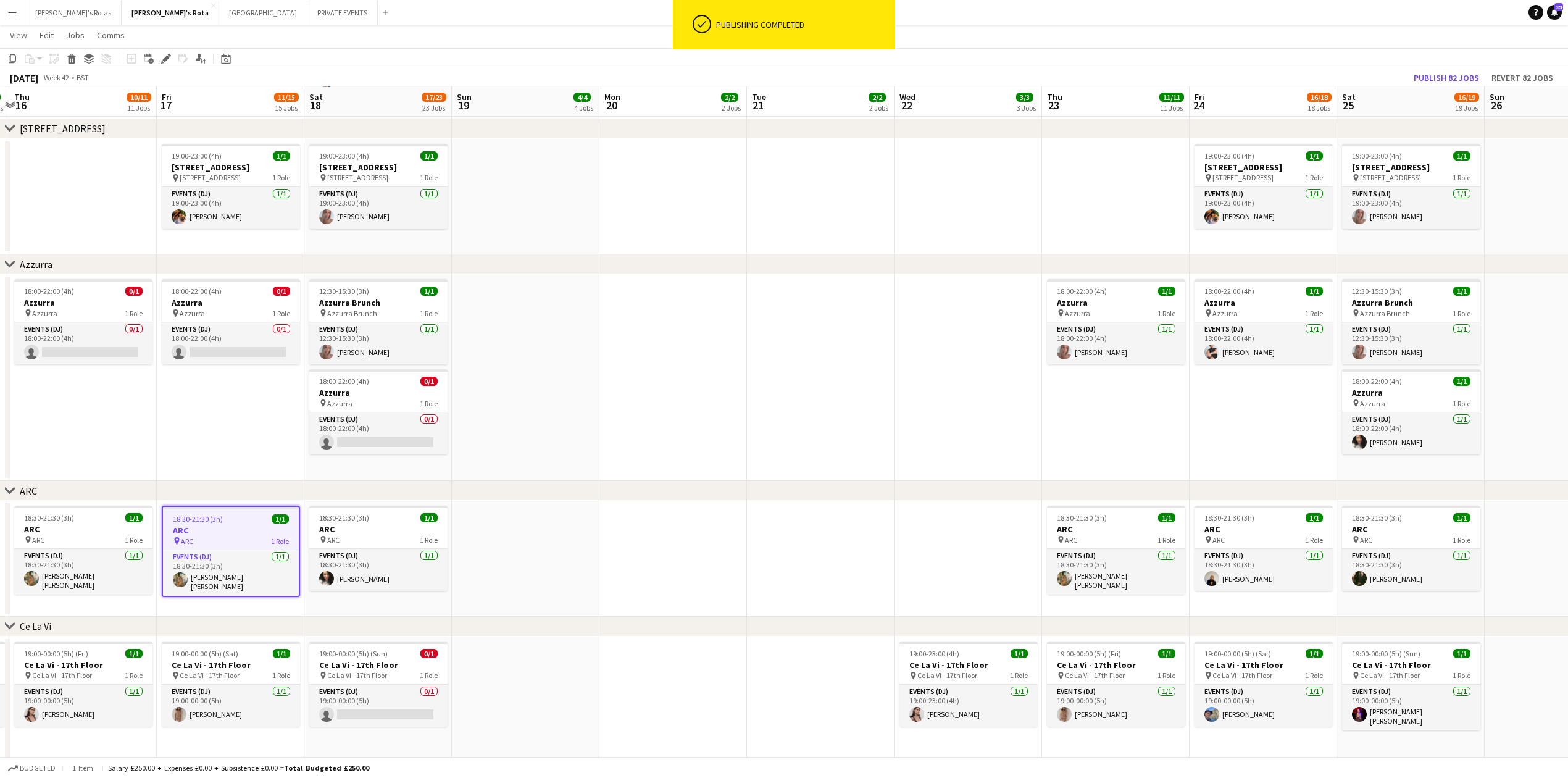
scroll to position [0, 295]
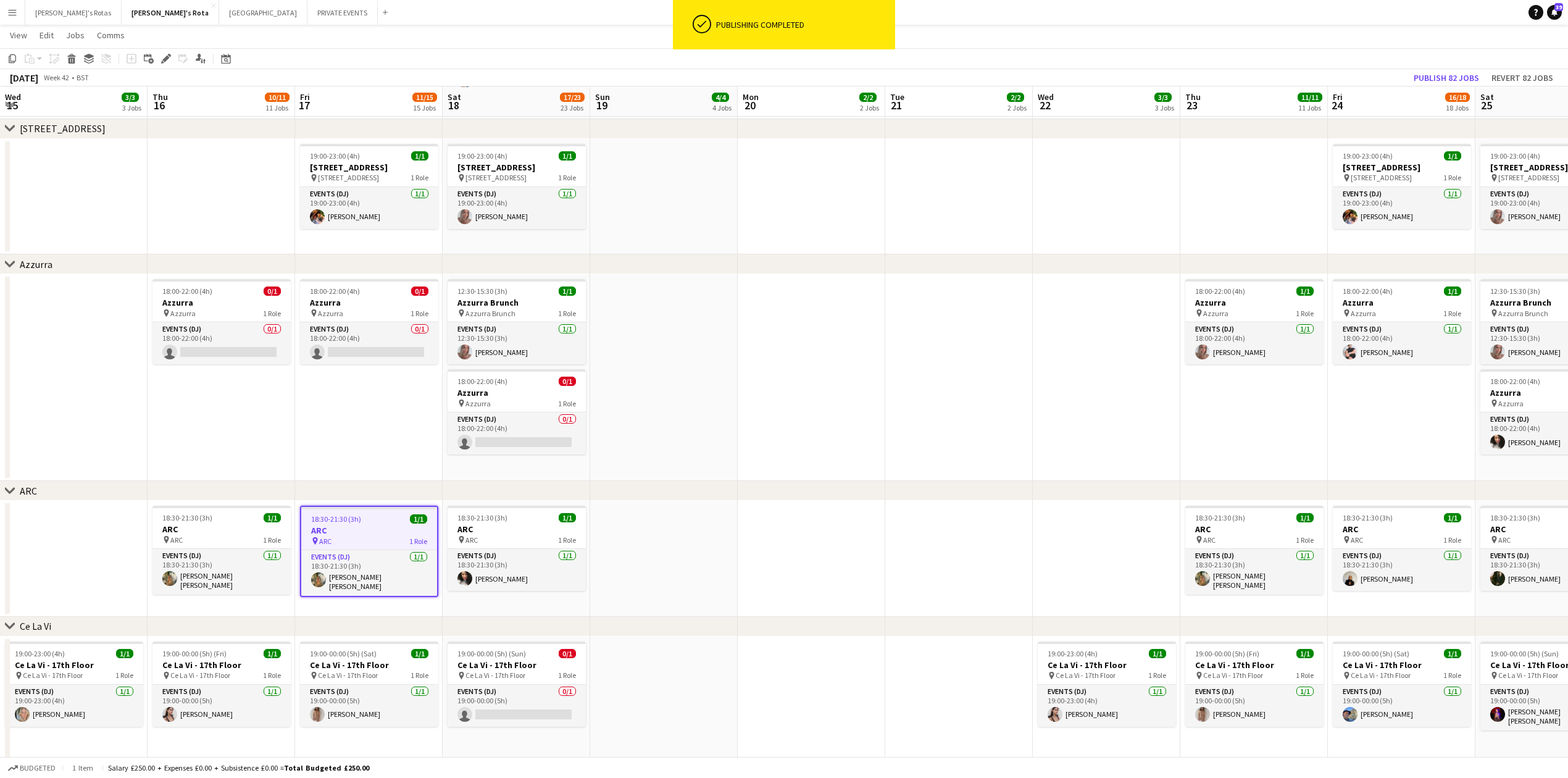
drag, startPoint x: 910, startPoint y: 487, endPoint x: 1578, endPoint y: 423, distance: 671.1
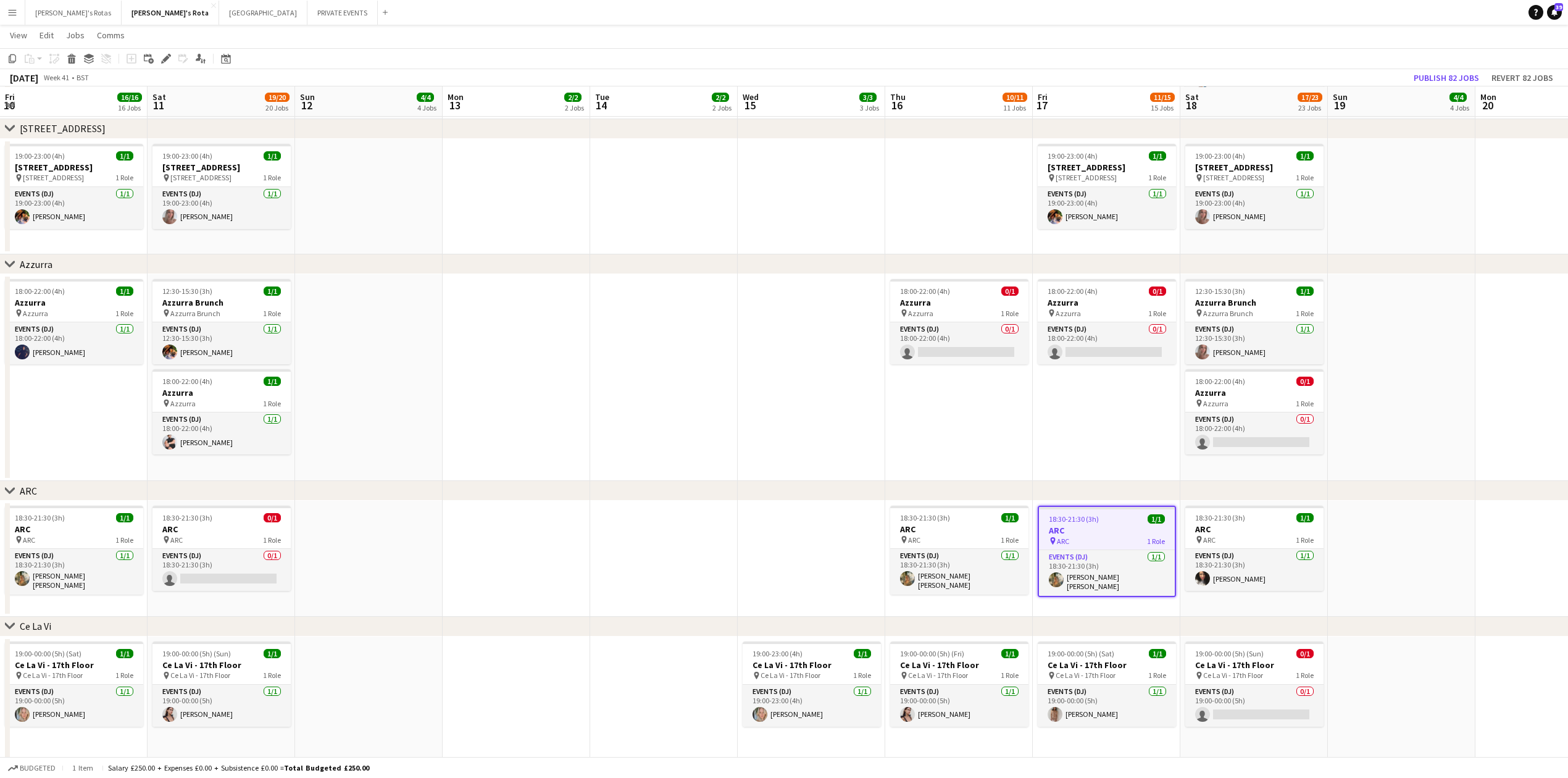
drag, startPoint x: 802, startPoint y: 516, endPoint x: 1154, endPoint y: 480, distance: 353.8
click at [255, 579] on app-card-role "Events (DJ) 0/1 18:30-21:30 (3h) single-neutral-actions" at bounding box center [221, 569] width 138 height 42
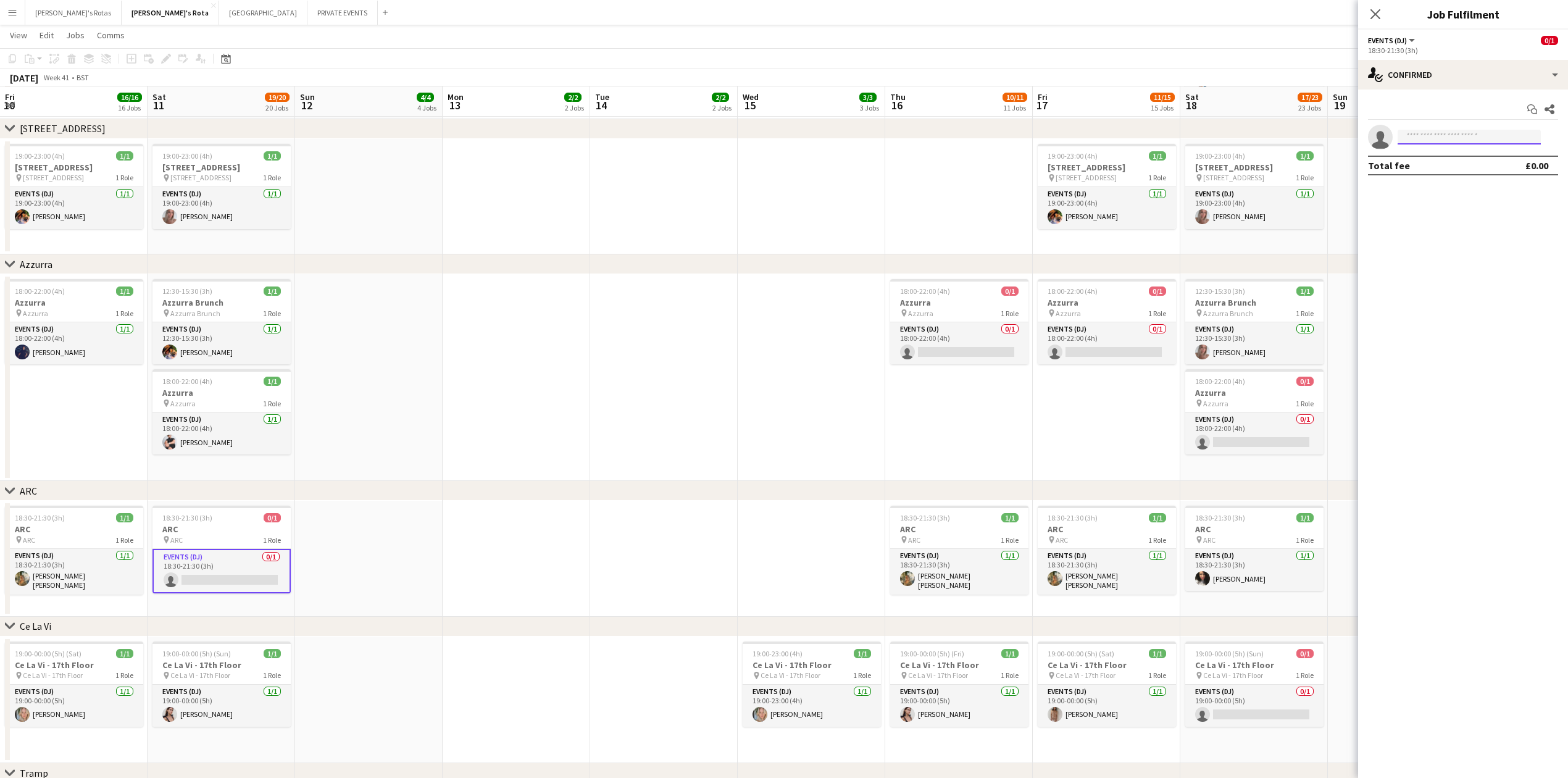
click at [1453, 143] on input at bounding box center [1469, 137] width 143 height 15
type input "*"
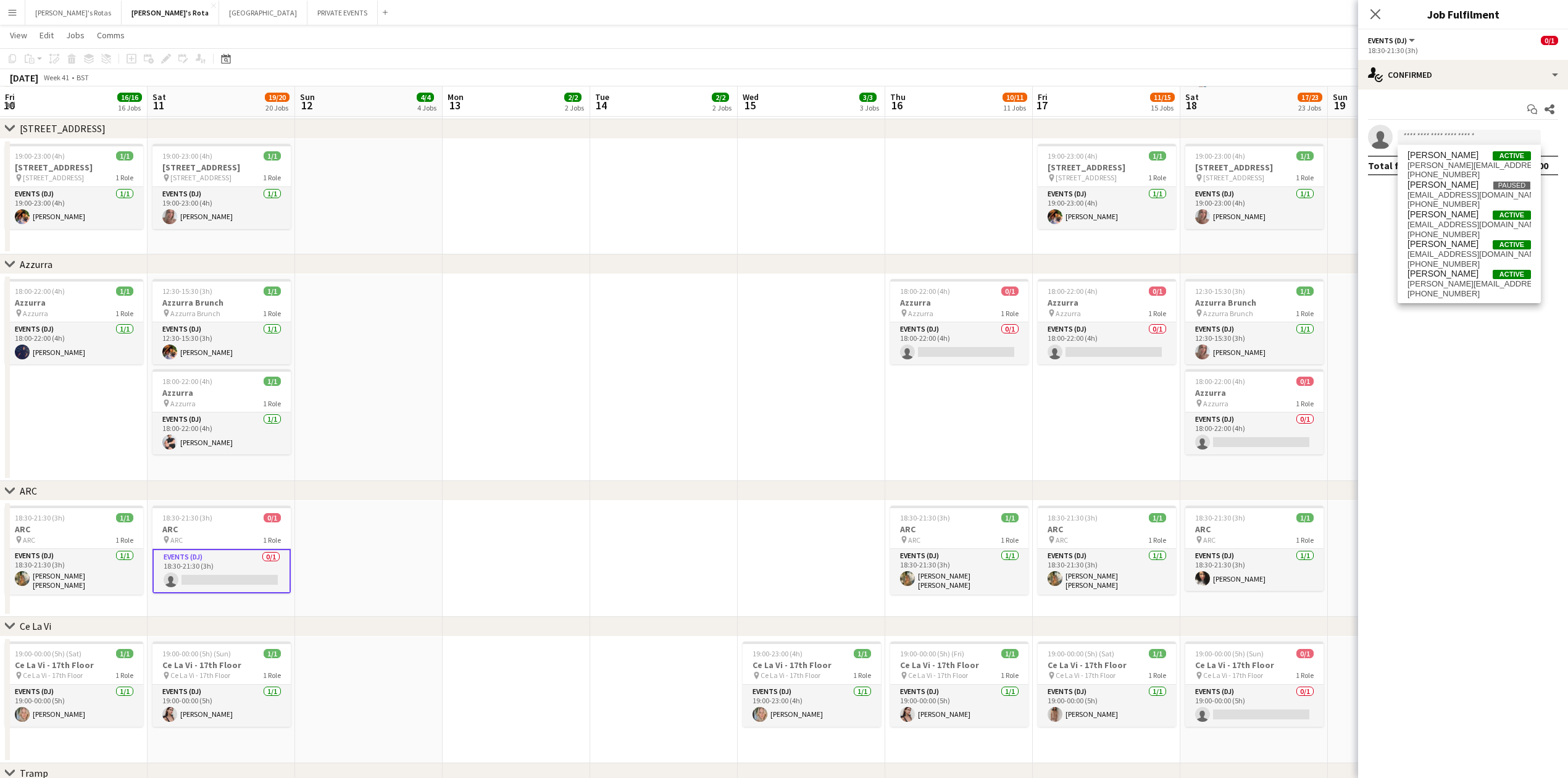
drag, startPoint x: 593, startPoint y: 487, endPoint x: 903, endPoint y: 445, distance: 312.8
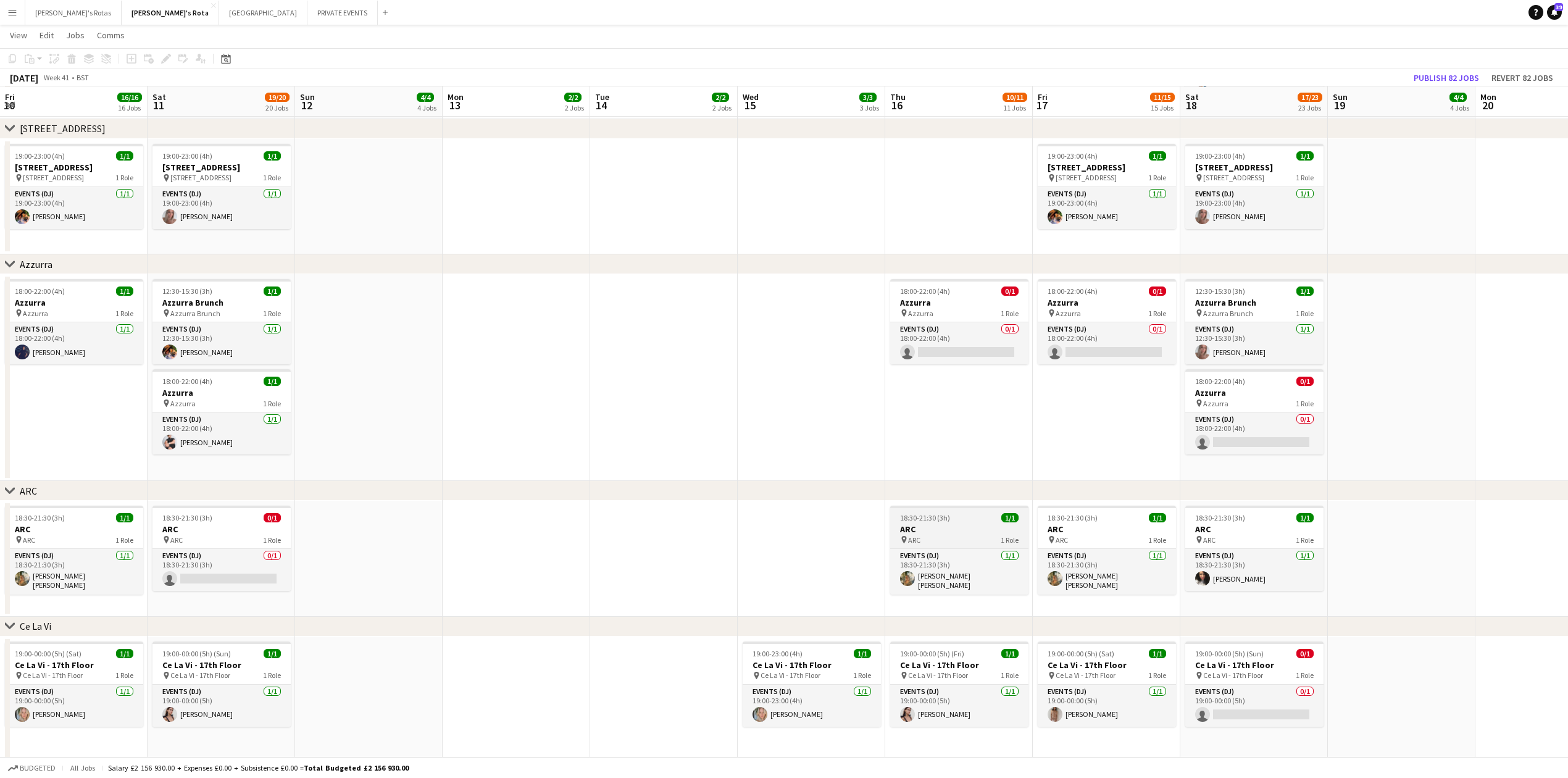
drag, startPoint x: 1084, startPoint y: 514, endPoint x: 1020, endPoint y: 515, distance: 64.0
click at [209, 574] on app-card-role "Events (DJ) 0/1 18:30-21:30 (3h) single-neutral-actions" at bounding box center [221, 569] width 138 height 42
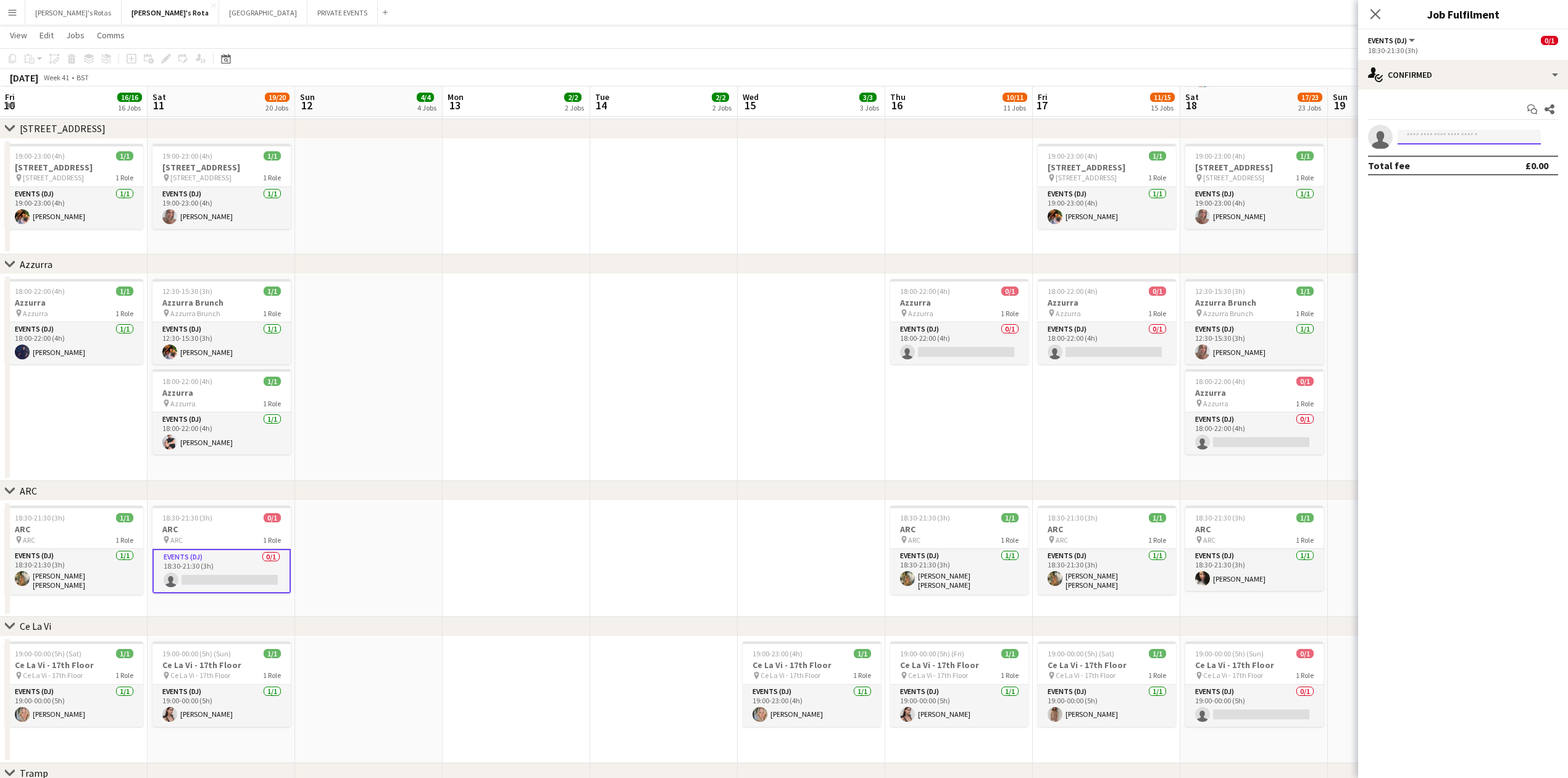
click at [1457, 141] on input at bounding box center [1469, 137] width 143 height 15
type input "*"
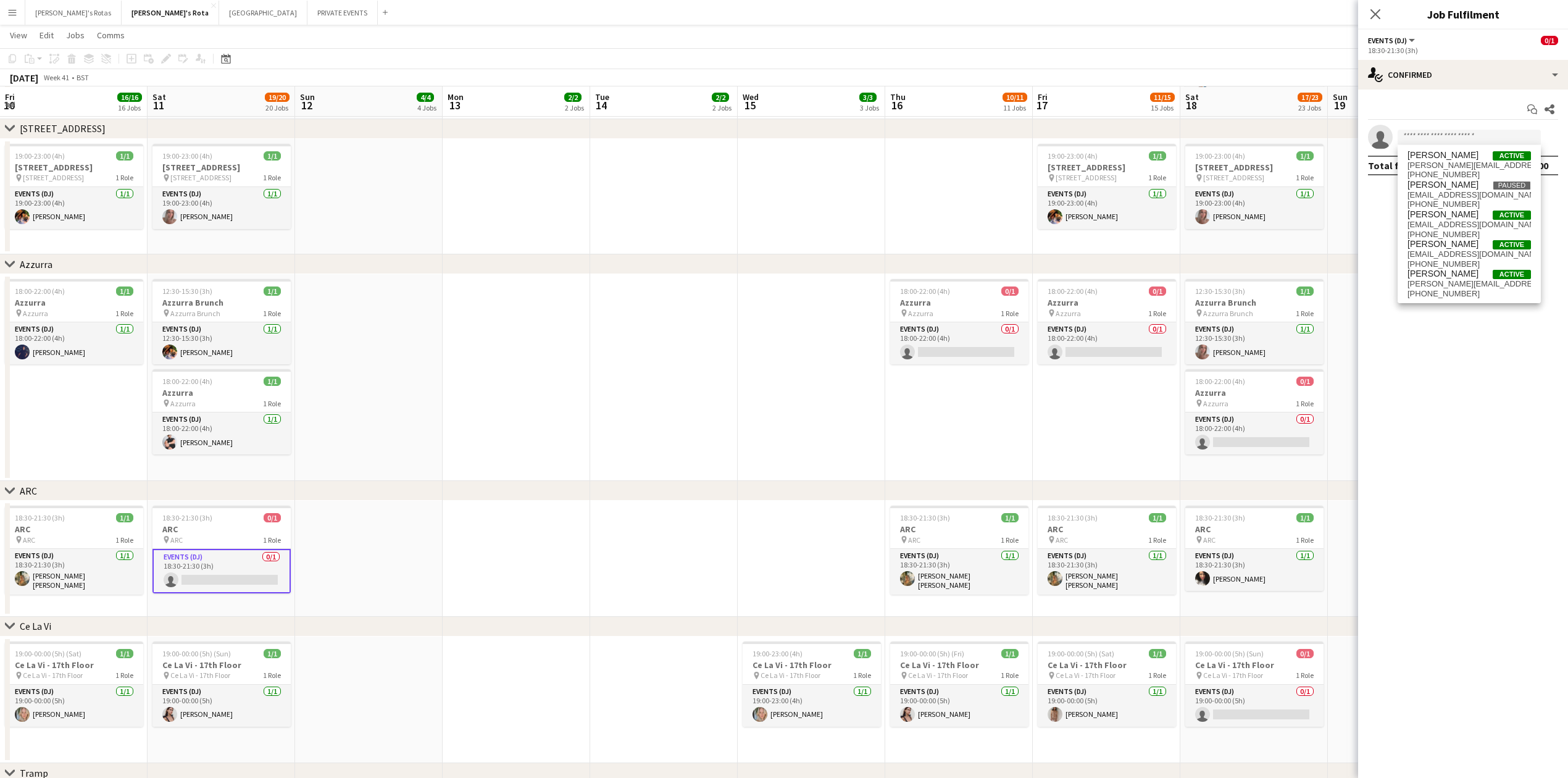
click at [715, 534] on app-date-cell at bounding box center [664, 558] width 148 height 116
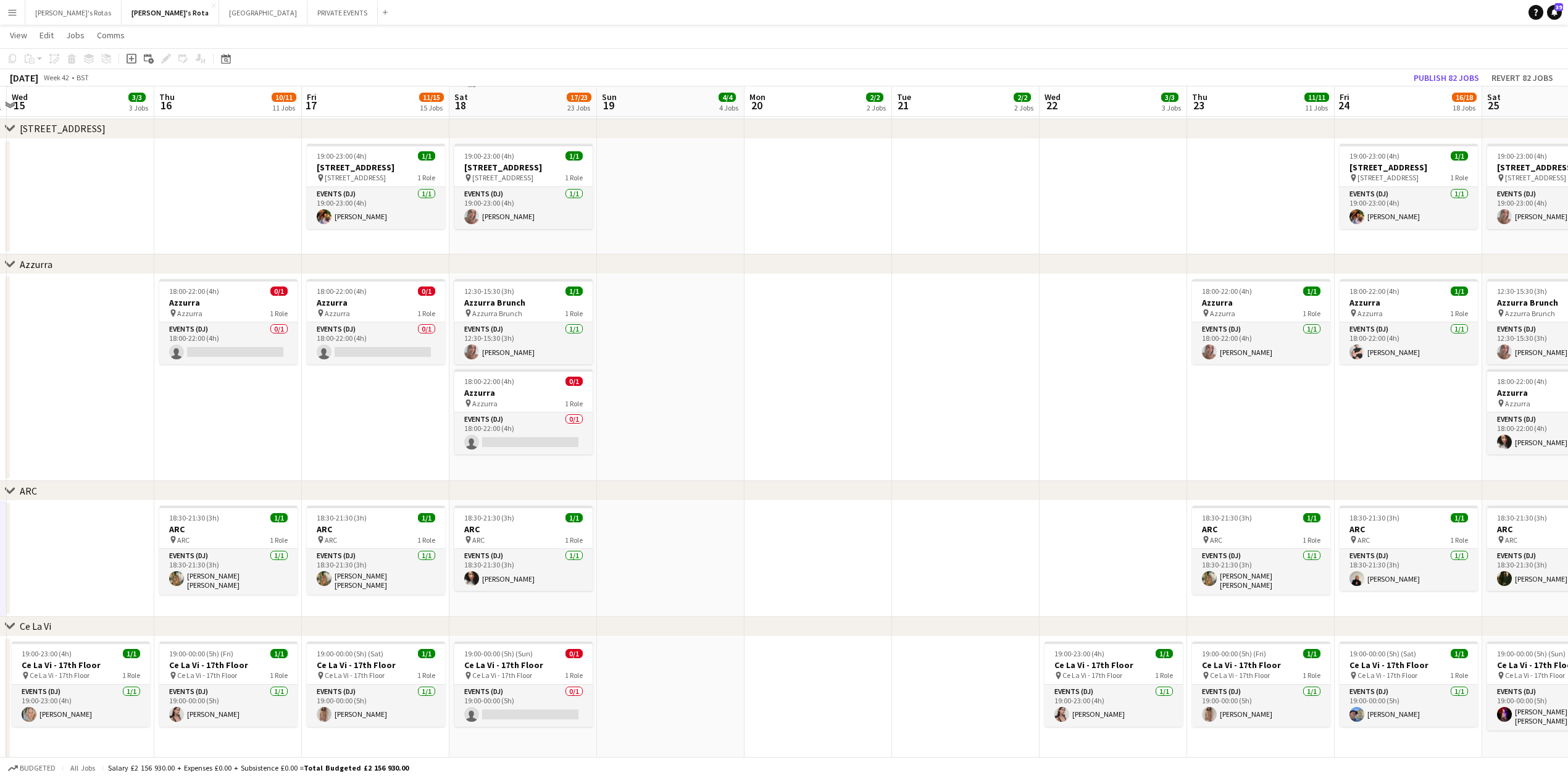
drag, startPoint x: 1116, startPoint y: 436, endPoint x: 427, endPoint y: 453, distance: 689.2
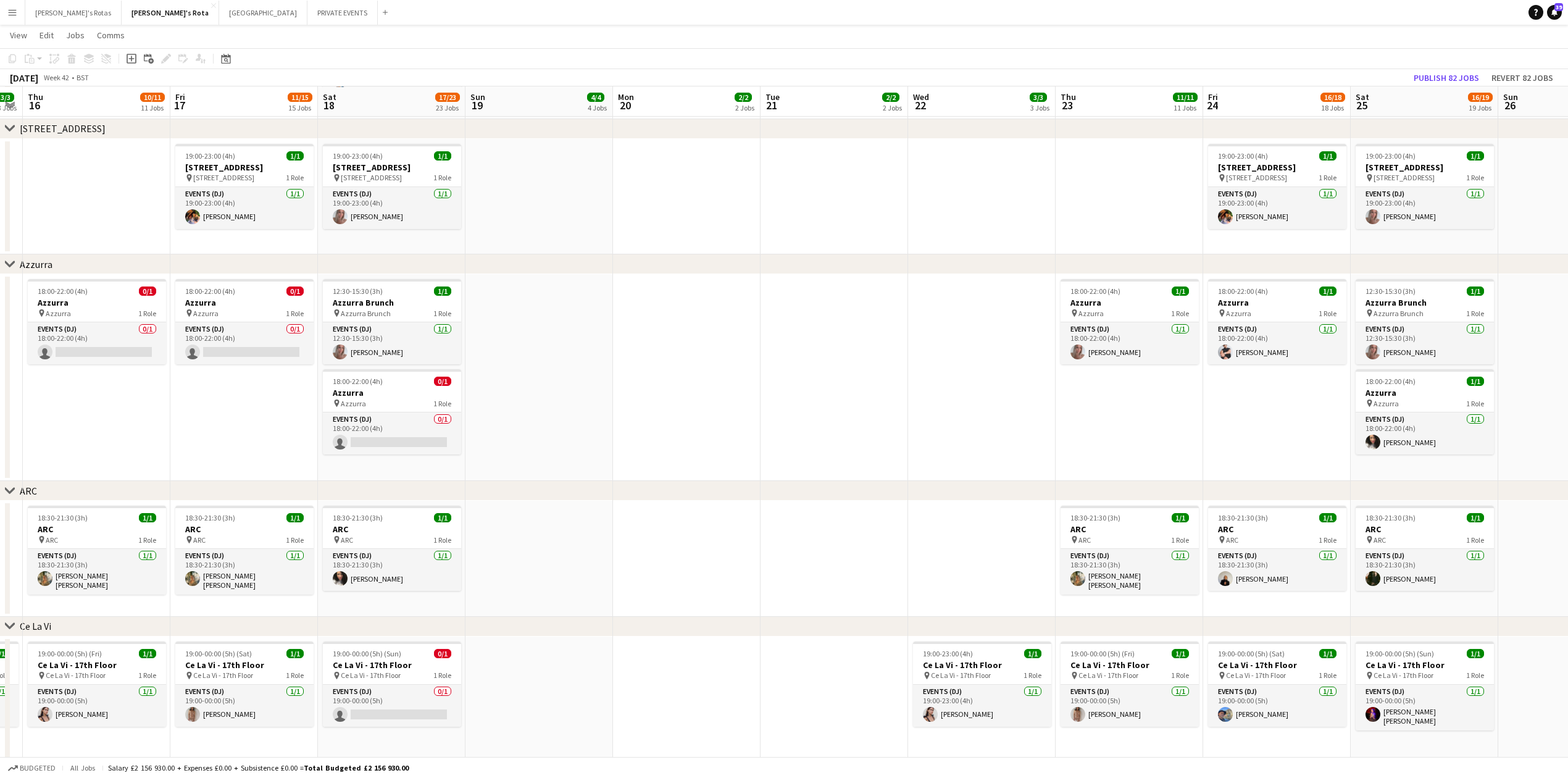
drag, startPoint x: 1159, startPoint y: 477, endPoint x: 735, endPoint y: 472, distance: 424.0
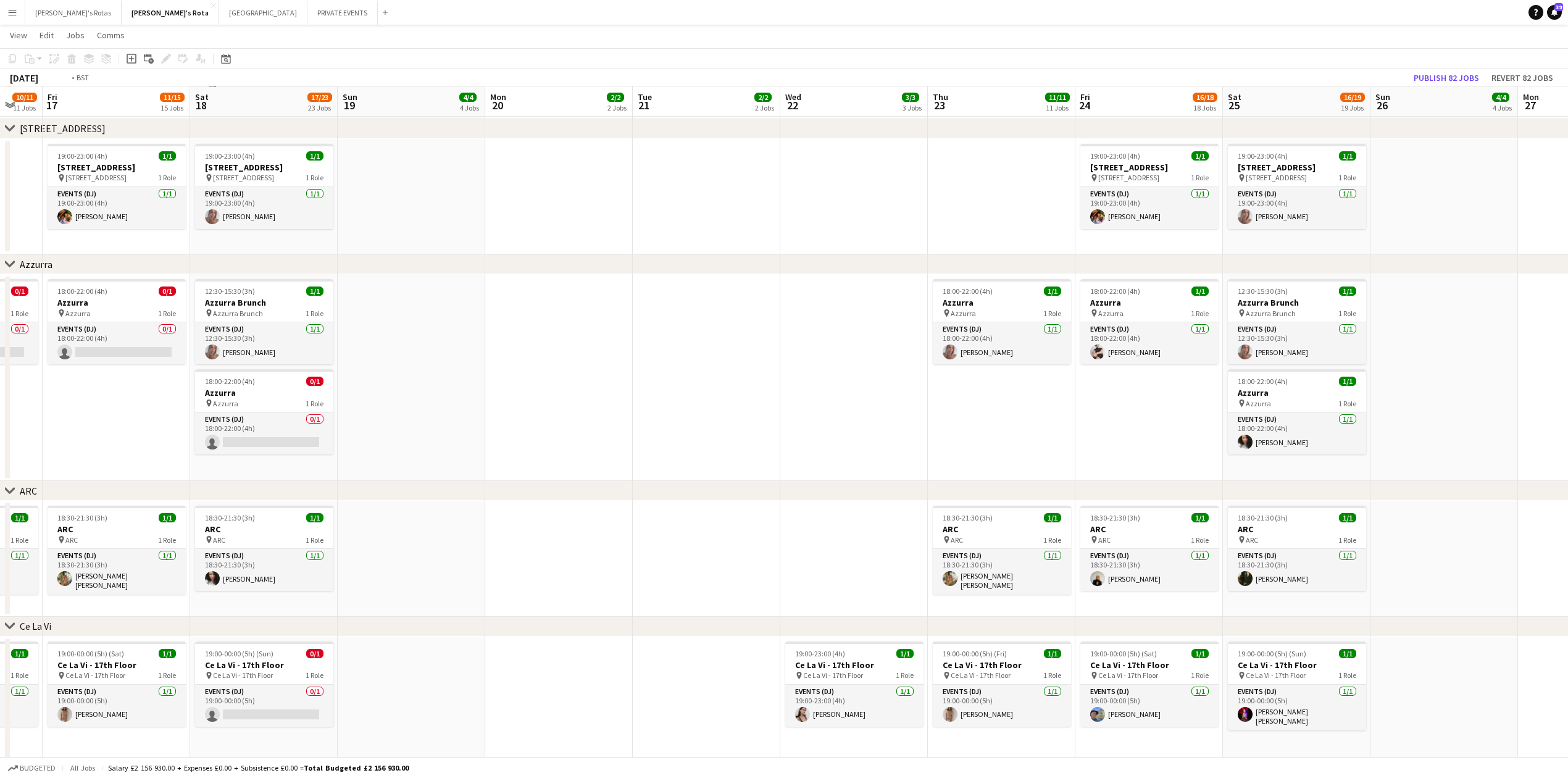
drag, startPoint x: 656, startPoint y: 459, endPoint x: 1394, endPoint y: 447, distance: 738.1
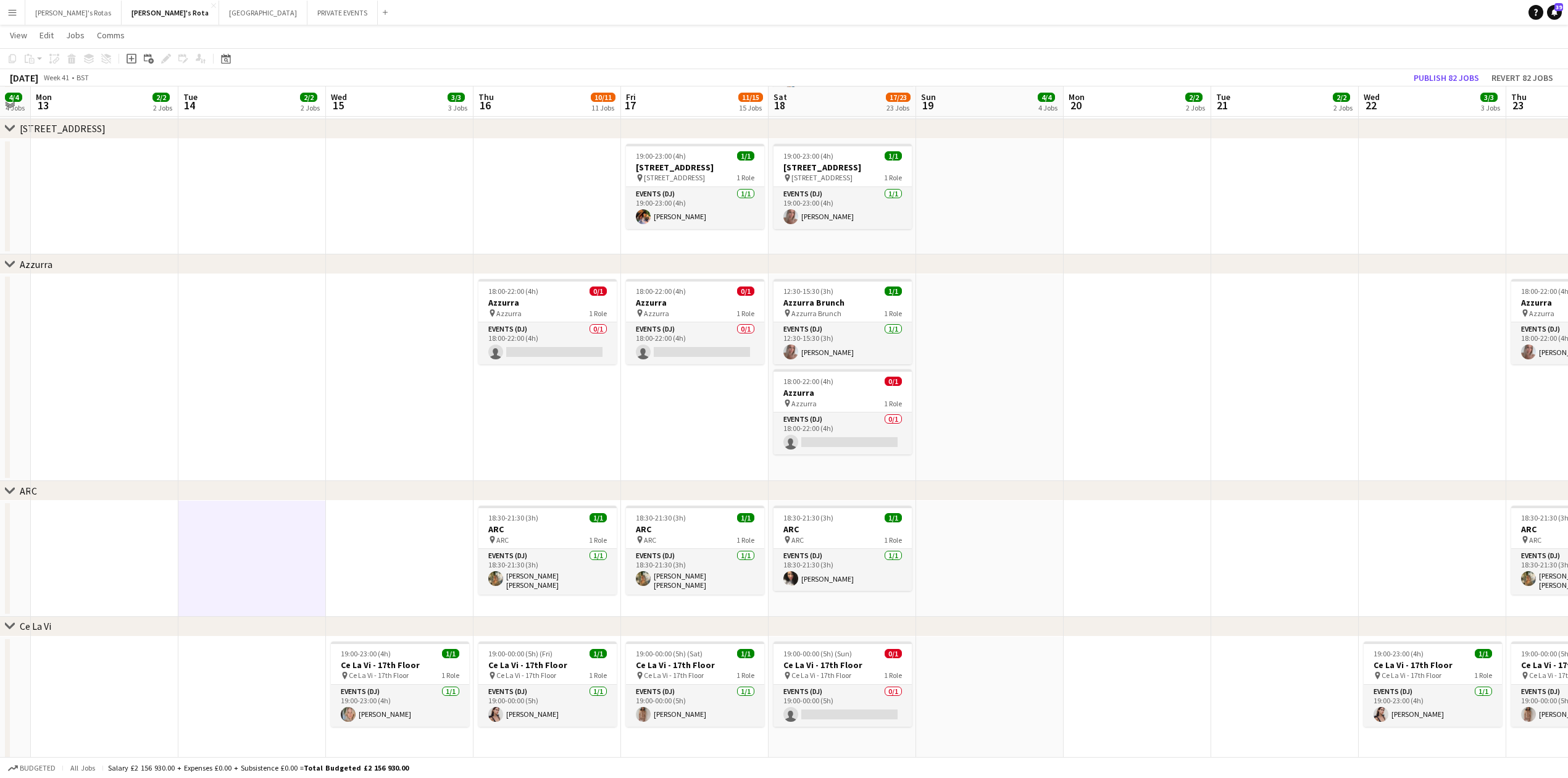
scroll to position [0, 0]
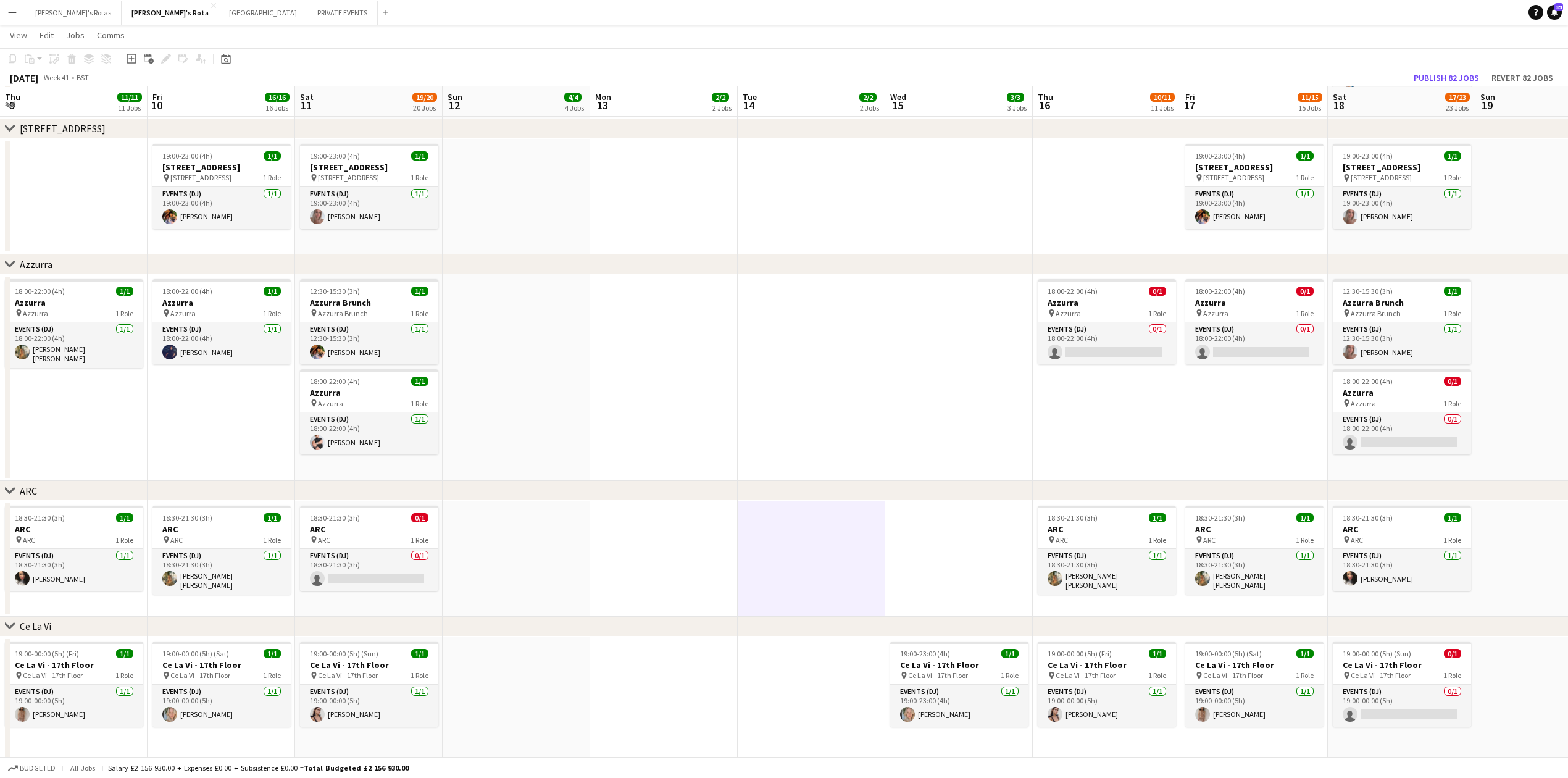
drag, startPoint x: 416, startPoint y: 477, endPoint x: 994, endPoint y: 453, distance: 578.5
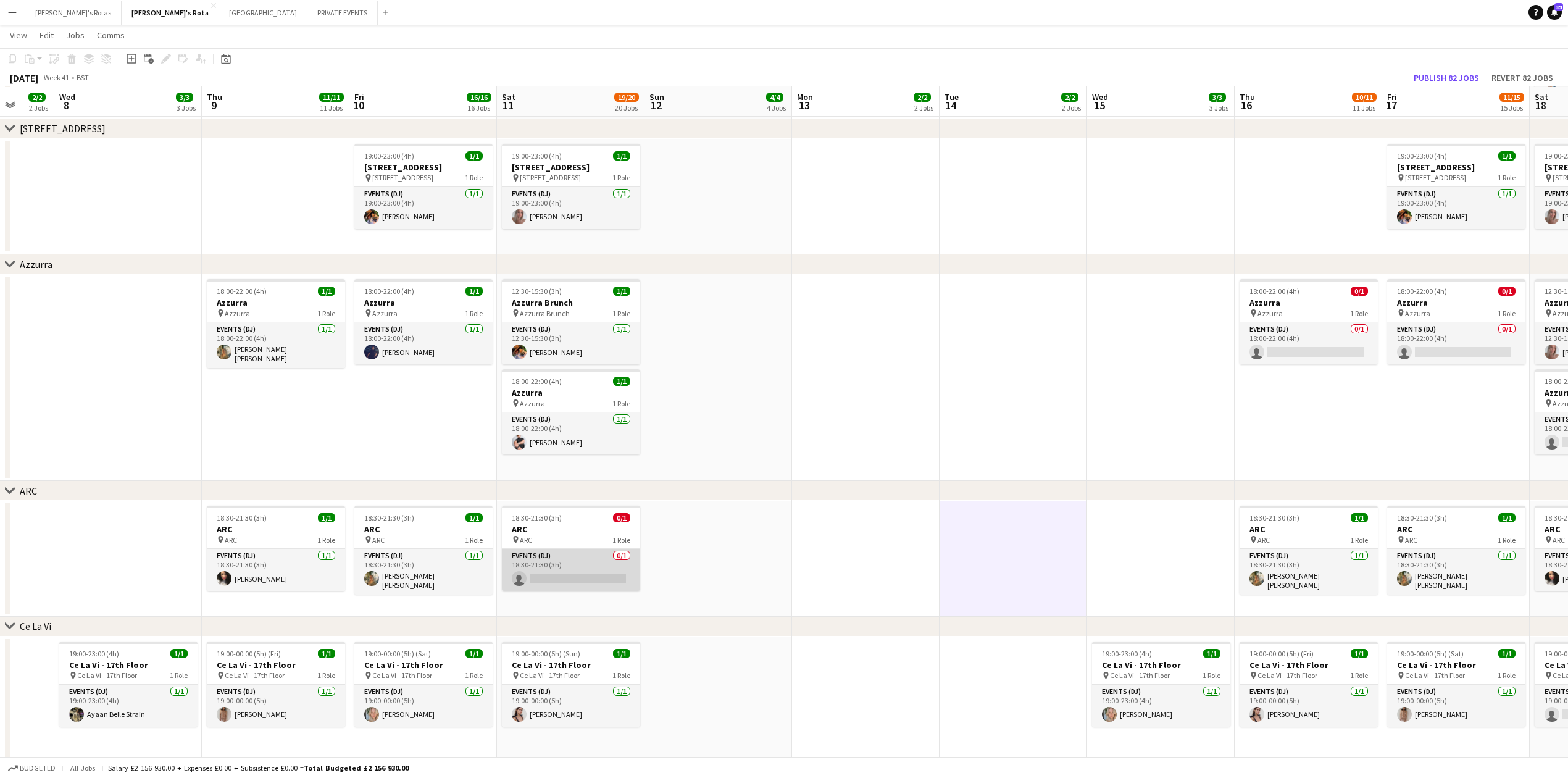
drag, startPoint x: 536, startPoint y: 580, endPoint x: 536, endPoint y: 573, distance: 7.0
click at [536, 580] on app-card-role "Events (DJ) 0/1 18:30-21:30 (3h) single-neutral-actions" at bounding box center [571, 569] width 138 height 42
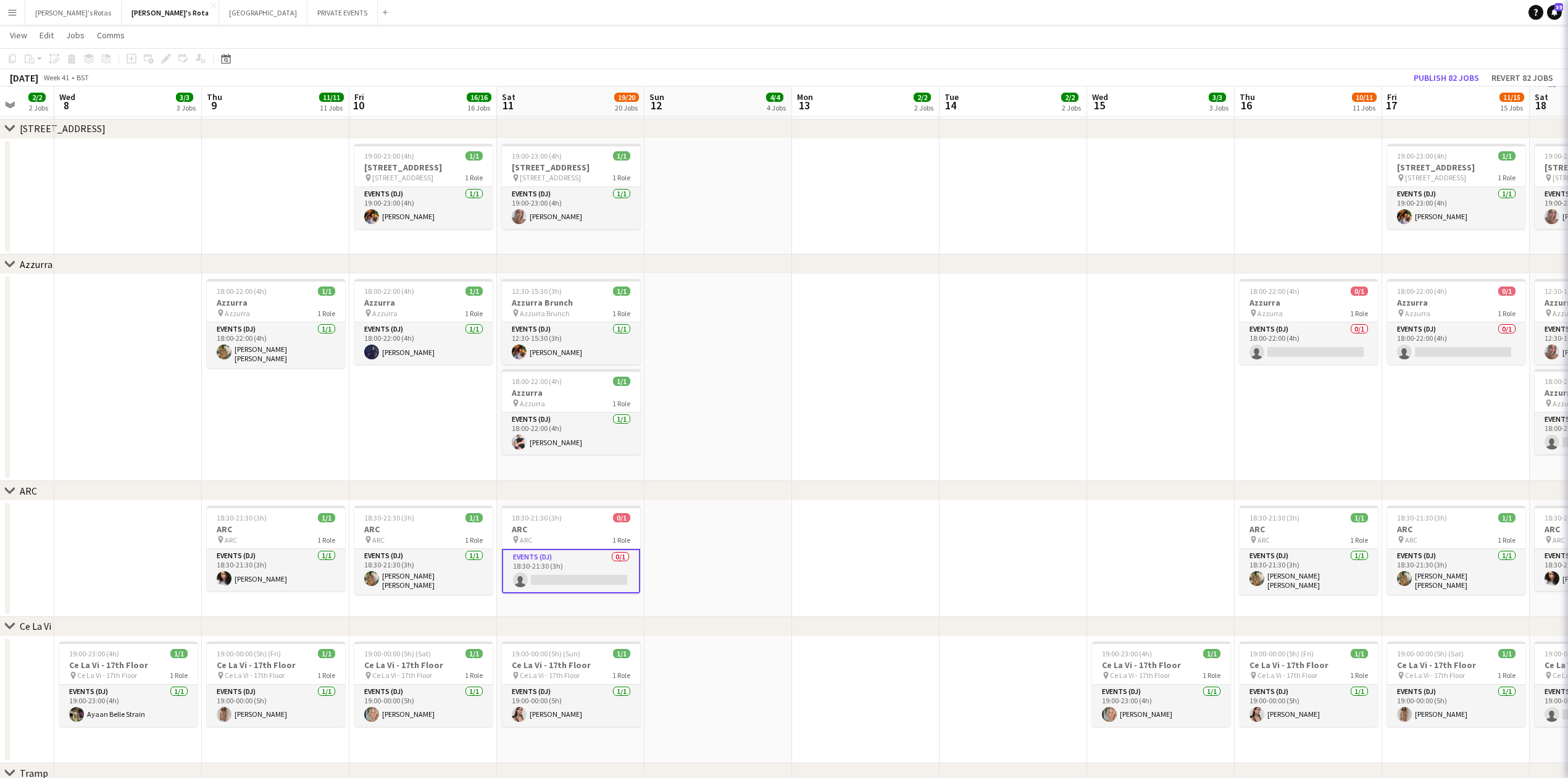
scroll to position [0, 388]
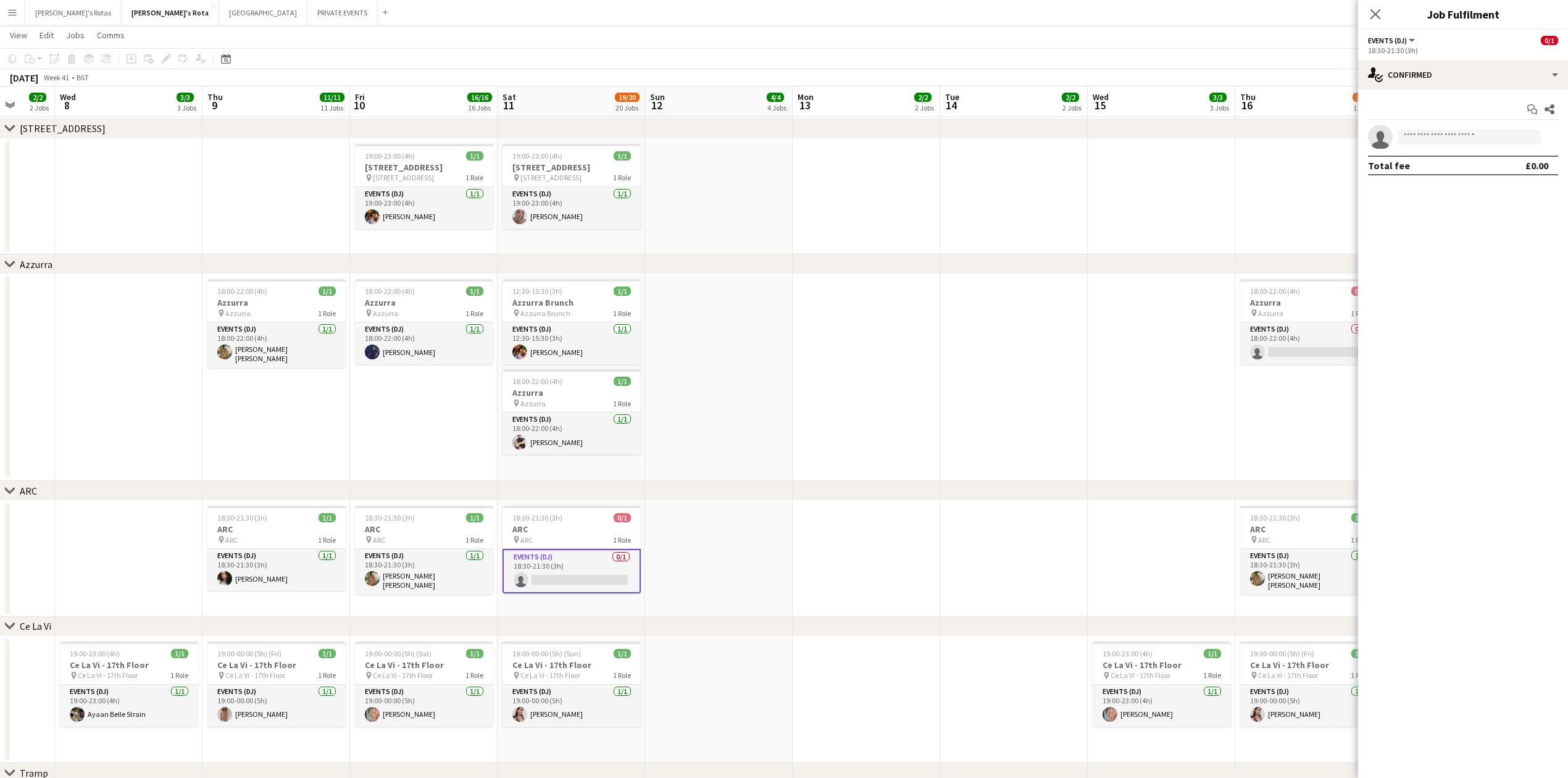
click at [1455, 132] on app-invite-slot "single-neutral-actions" at bounding box center [1464, 137] width 210 height 25
click at [1449, 127] on app-invite-slot "single-neutral-actions" at bounding box center [1464, 137] width 210 height 25
type input "****"
click at [748, 478] on app-date-cell at bounding box center [719, 377] width 148 height 207
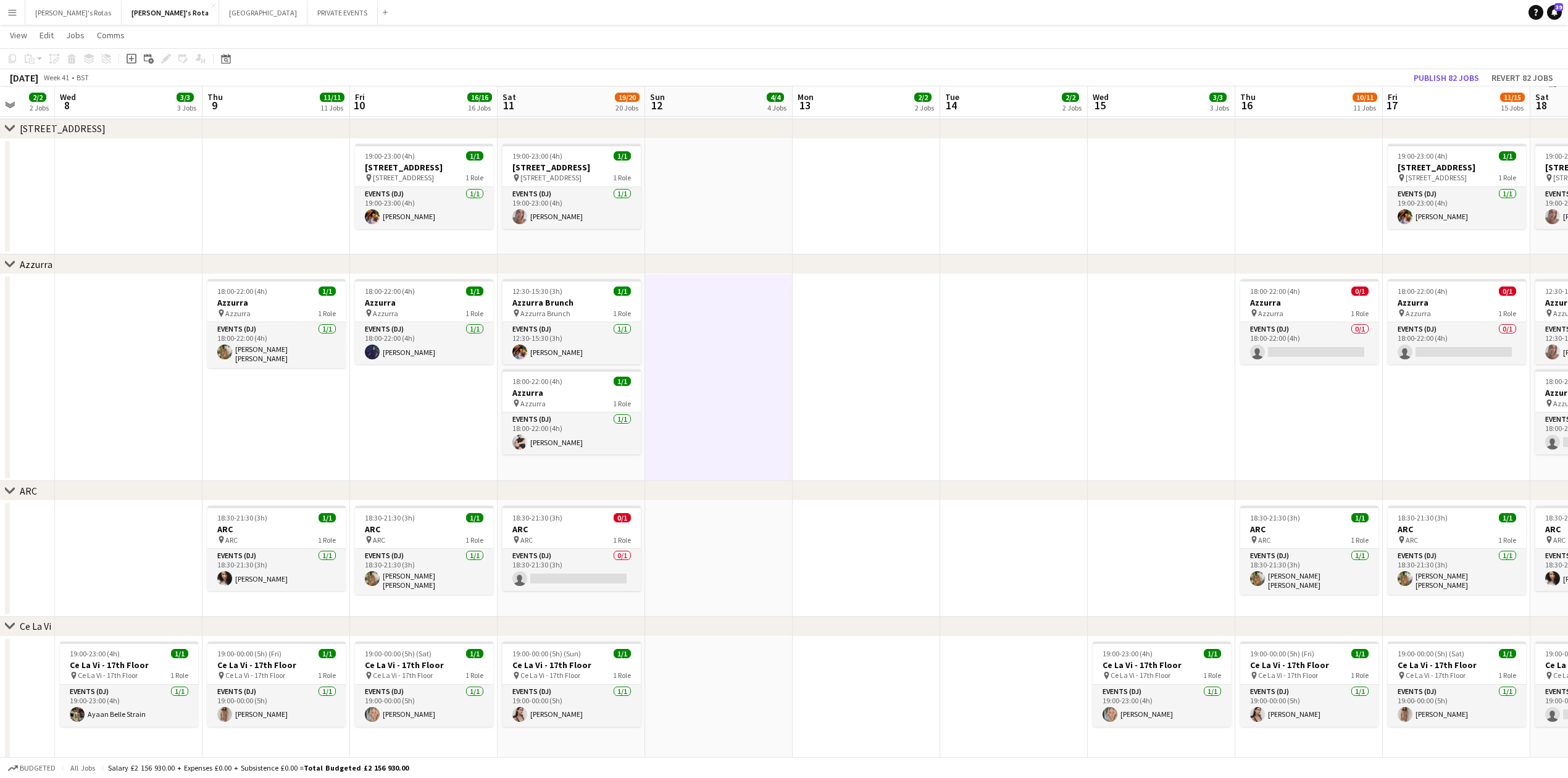
drag, startPoint x: 818, startPoint y: 499, endPoint x: 671, endPoint y: 504, distance: 147.1
click at [1245, 496] on div "chevron-right ARC" at bounding box center [784, 491] width 1568 height 19
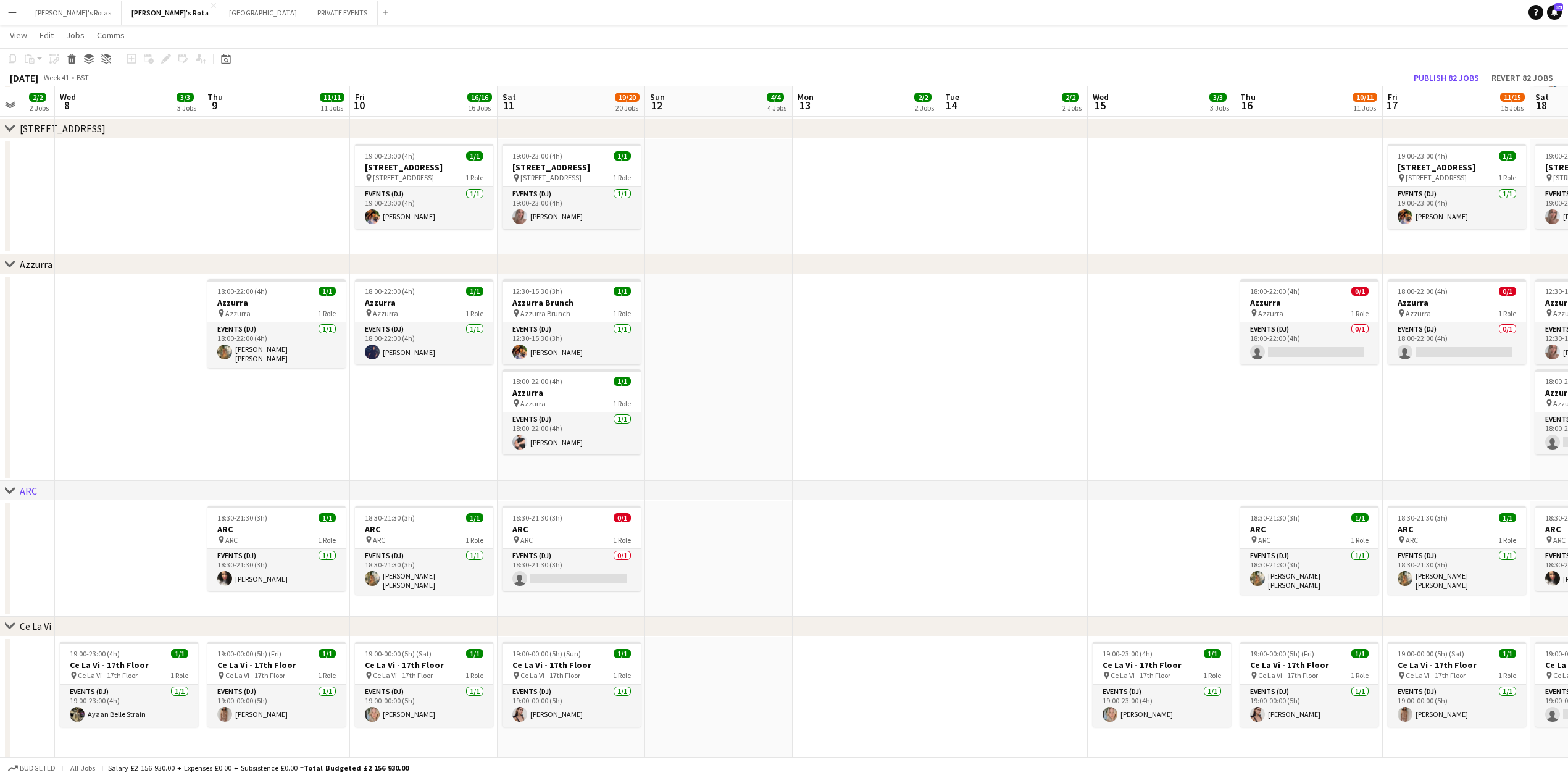
drag, startPoint x: 709, startPoint y: 458, endPoint x: 722, endPoint y: 422, distance: 38.3
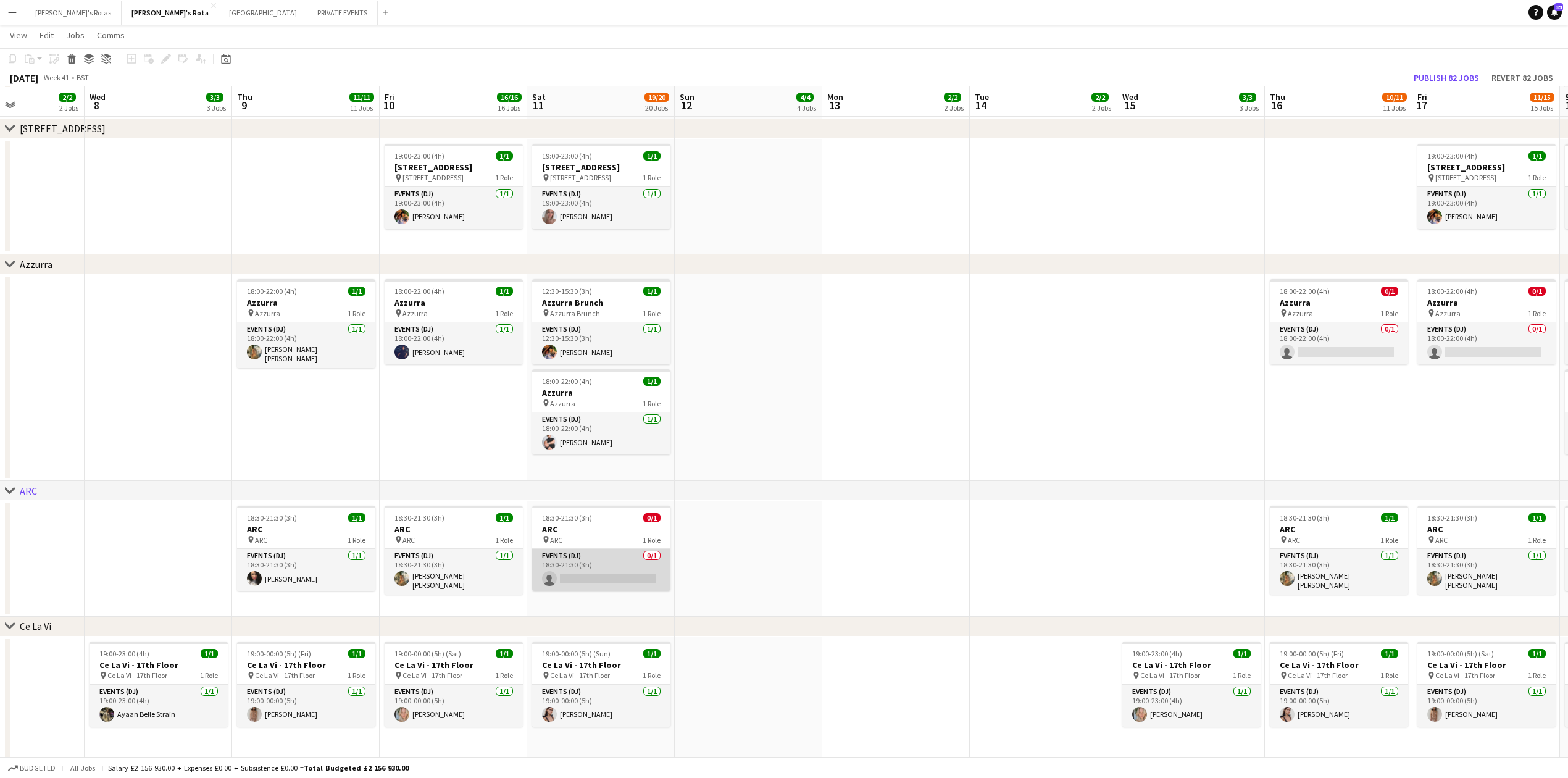
click at [604, 591] on app-card-role "Events (DJ) 0/1 18:30-21:30 (3h) single-neutral-actions" at bounding box center [601, 569] width 138 height 42
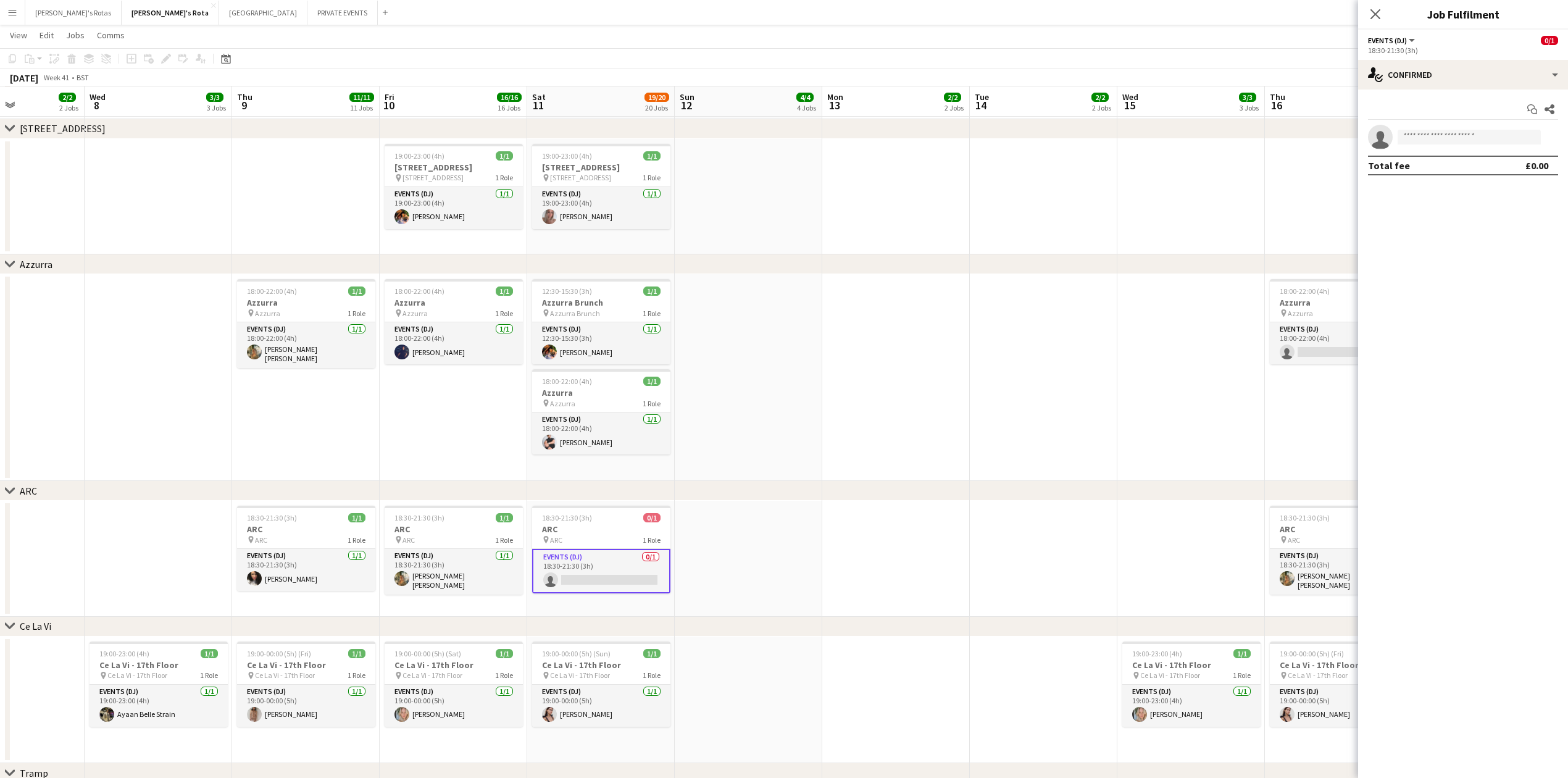
click at [599, 573] on app-card-role "Events (DJ) 0/1 18:30-21:30 (3h) single-neutral-actions" at bounding box center [601, 571] width 138 height 45
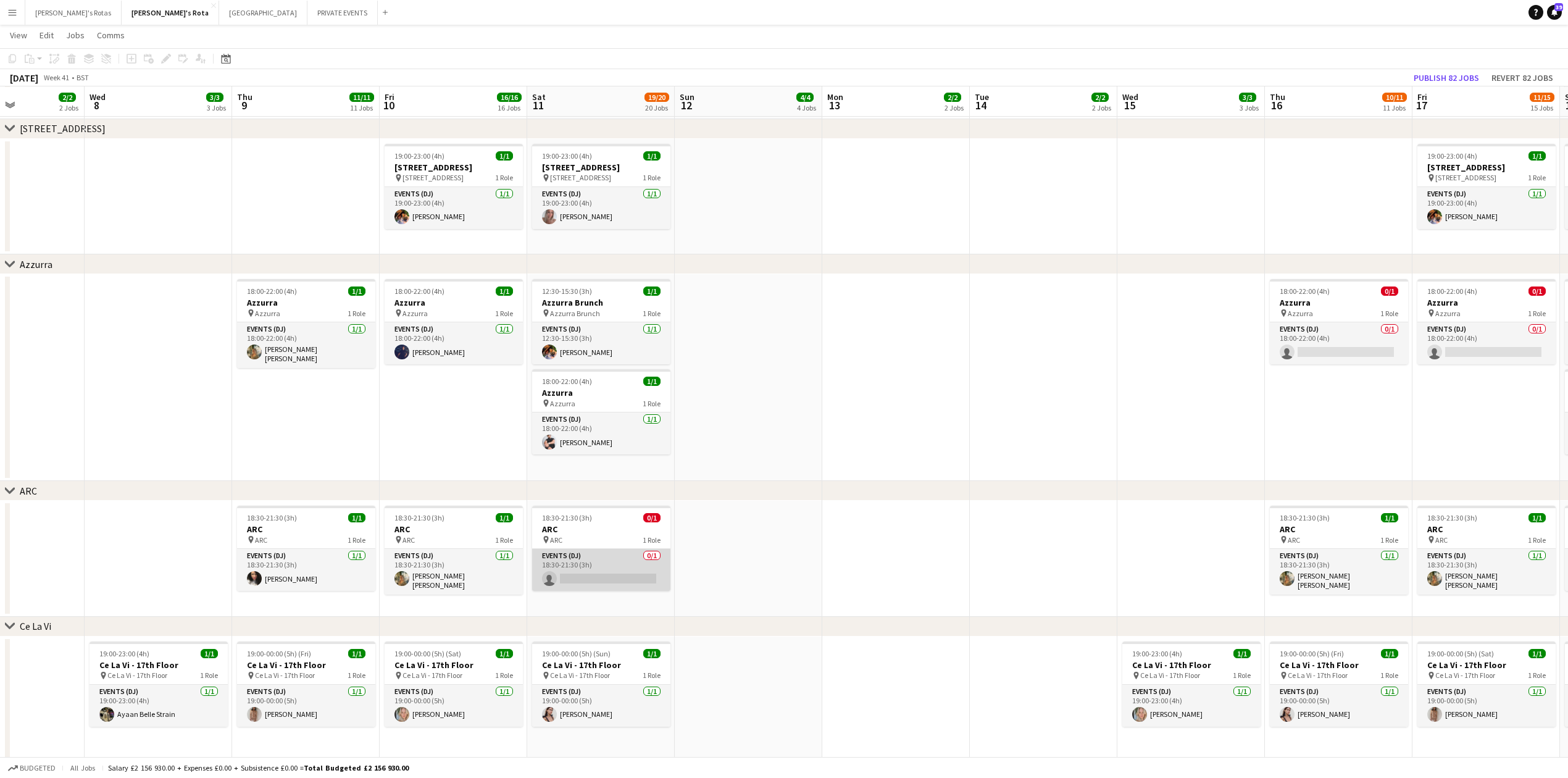
click at [584, 561] on app-card-role "Events (DJ) 0/1 18:30-21:30 (3h) single-neutral-actions" at bounding box center [601, 569] width 138 height 42
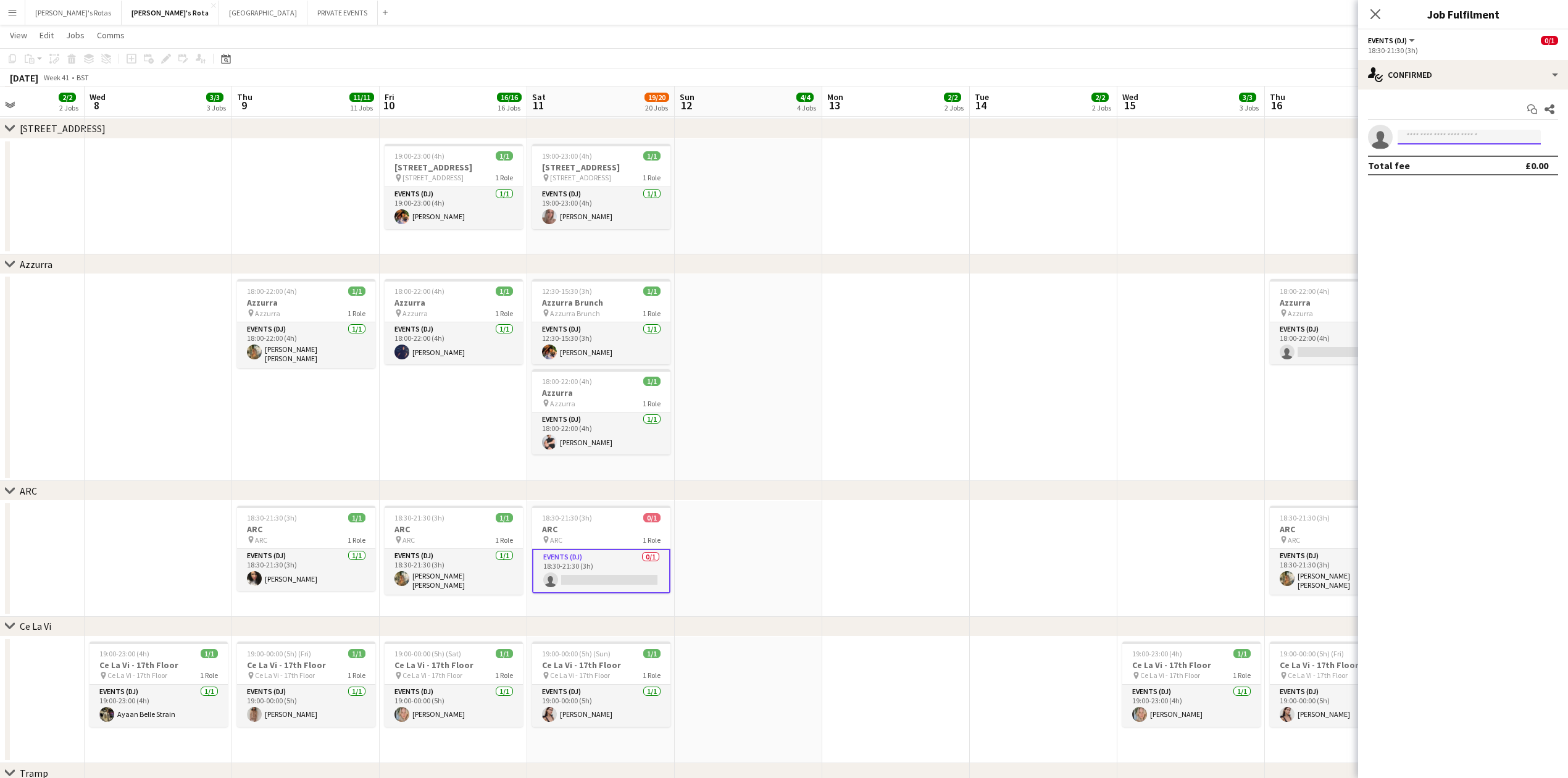
click at [1437, 134] on input at bounding box center [1469, 137] width 143 height 15
type input "*"
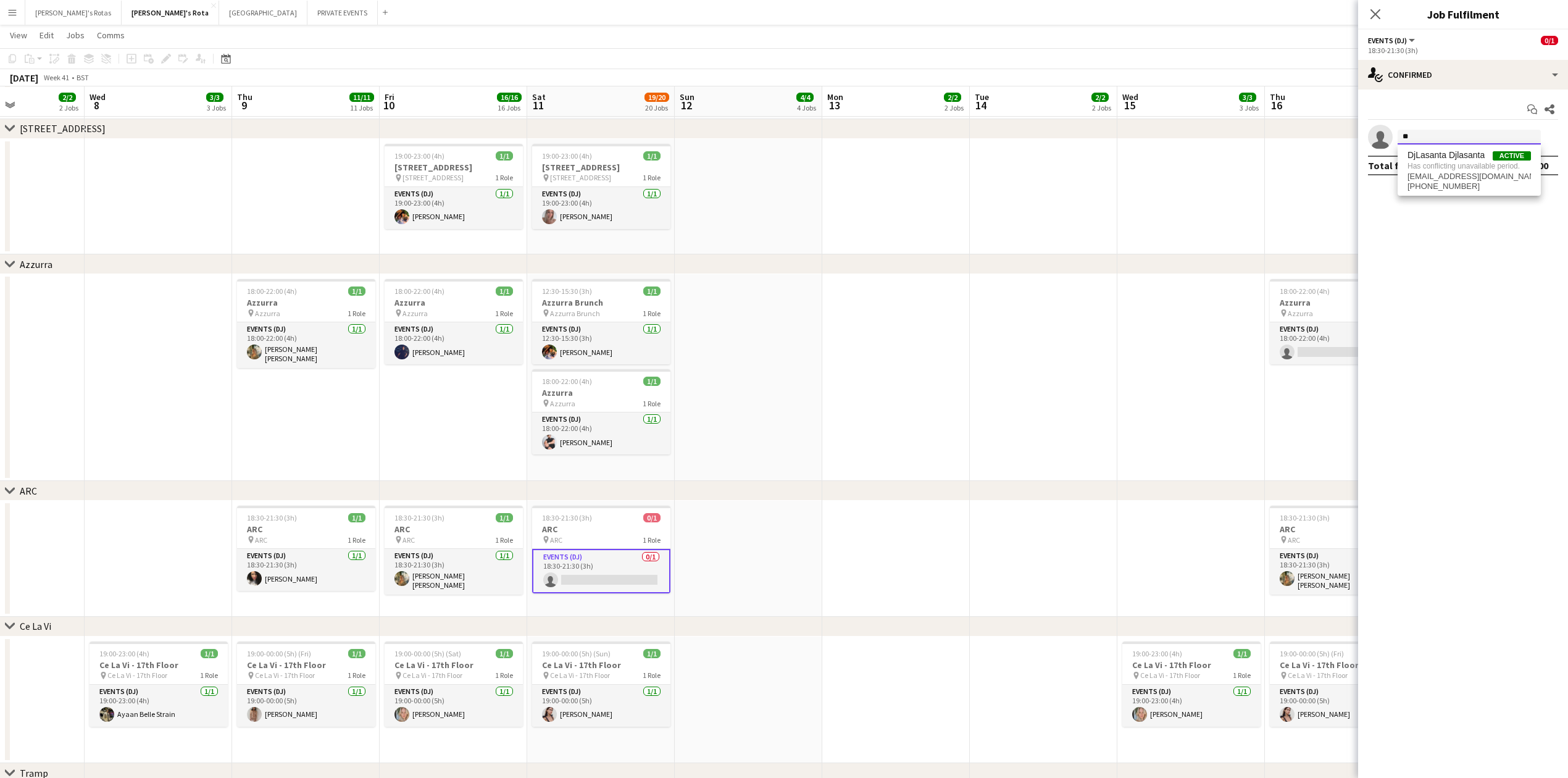
type input "*"
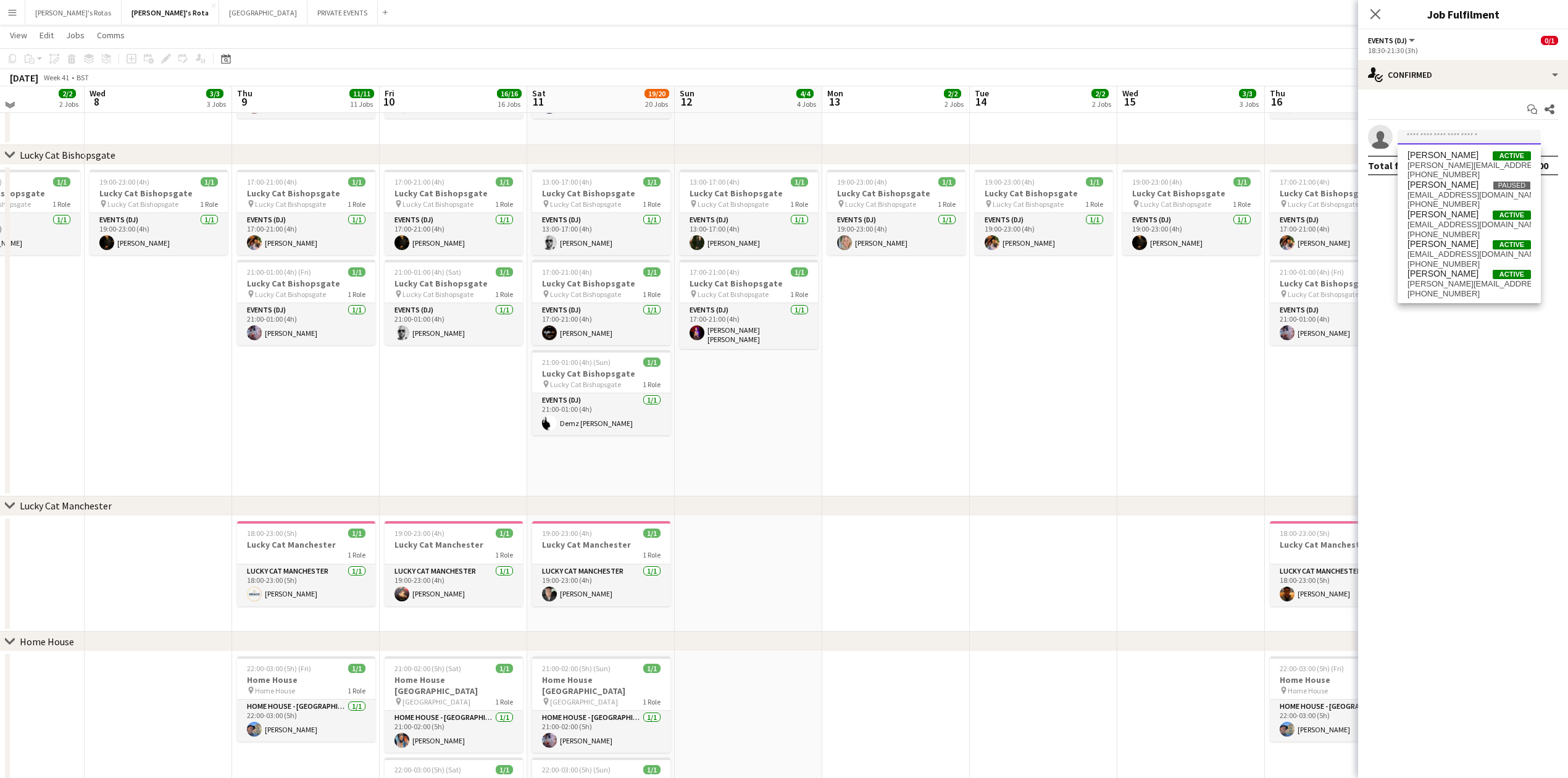
scroll to position [667, 0]
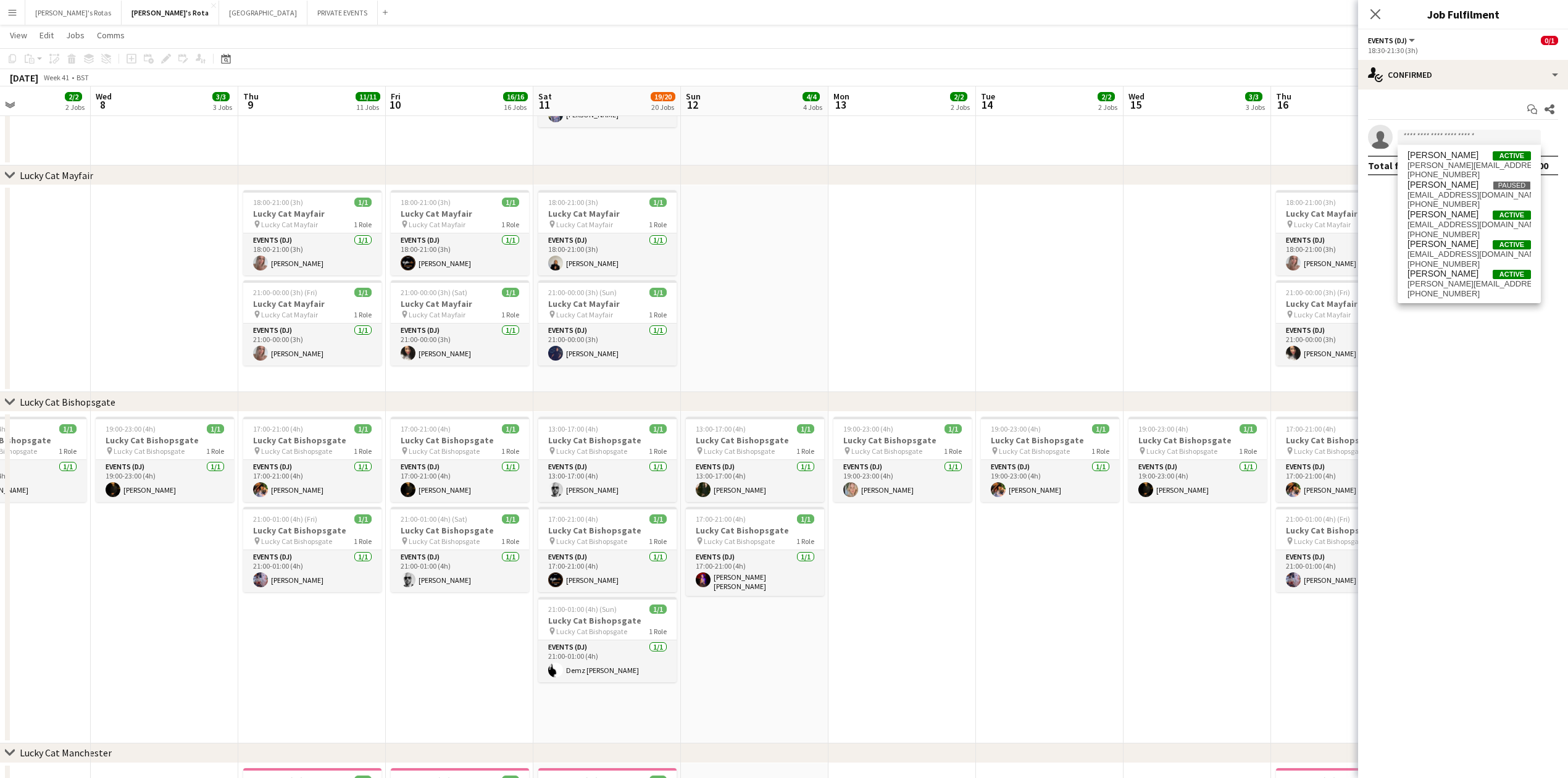
drag, startPoint x: 1523, startPoint y: 416, endPoint x: 1500, endPoint y: 391, distance: 34.0
click at [1520, 412] on mat-expansion-panel "check Confirmed Start chat Share single-neutral-actions Total fee £0.00" at bounding box center [1464, 434] width 210 height 689
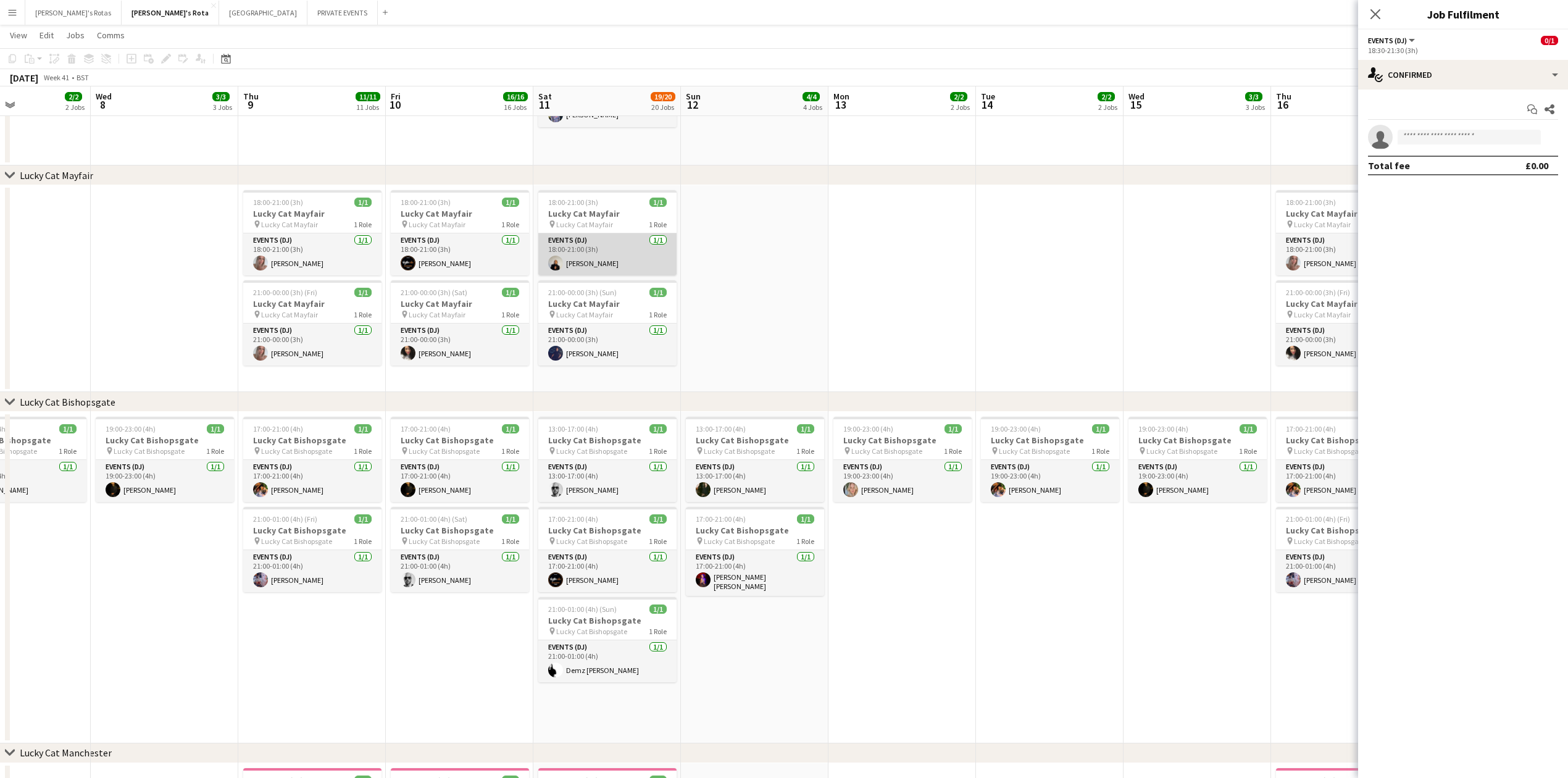
click at [613, 255] on app-card-role "Events (DJ) [DATE] 18:00-21:00 (3h) [PERSON_NAME]" at bounding box center [607, 254] width 138 height 42
click at [613, 255] on app-card-role "Events (DJ) [DATE] 18:00-21:00 (3h) [PERSON_NAME]" at bounding box center [607, 255] width 138 height 45
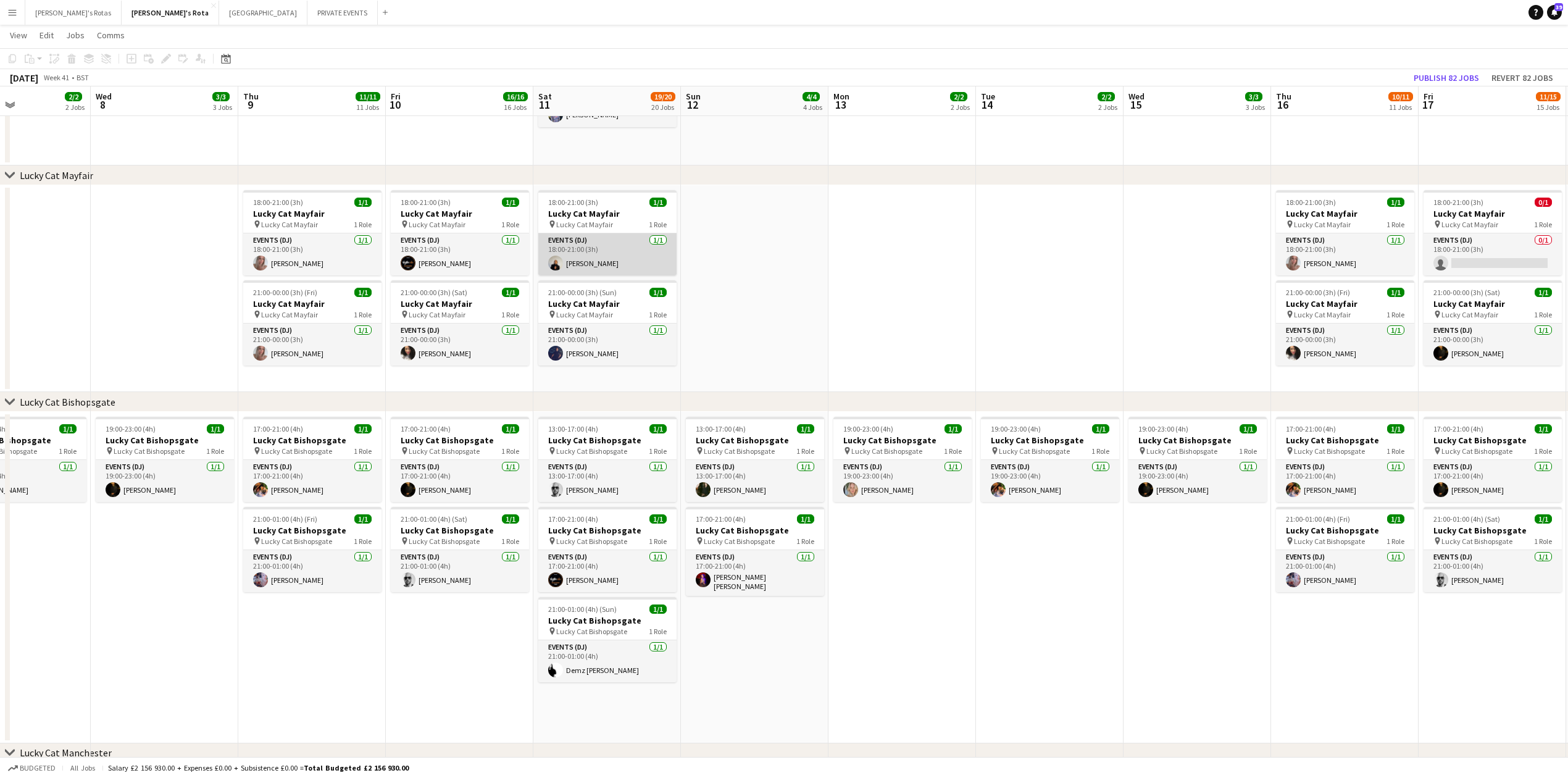
click at [613, 255] on app-card-role "Events (DJ) [DATE] 18:00-21:00 (3h) [PERSON_NAME]" at bounding box center [607, 254] width 138 height 42
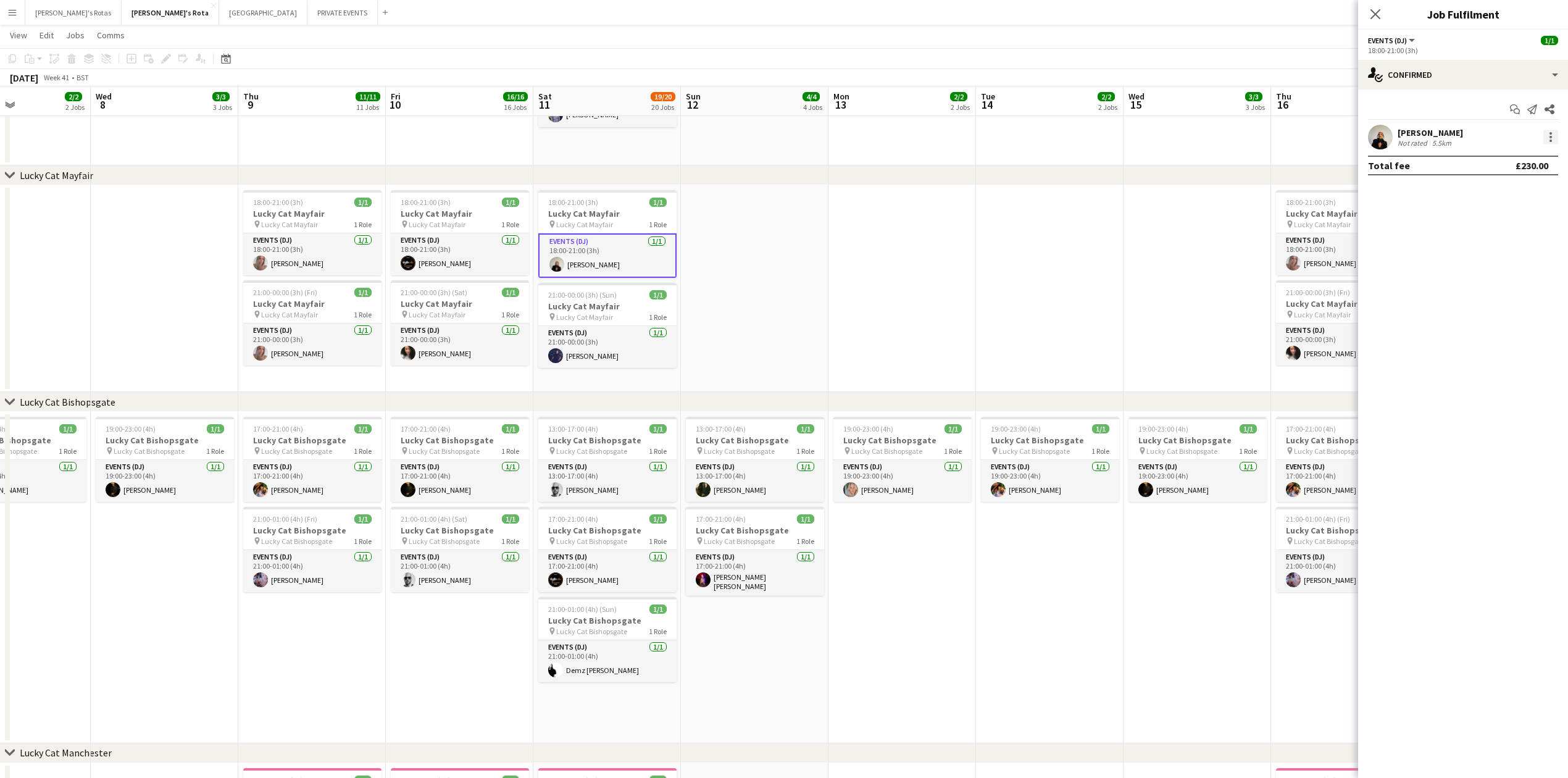
click at [1552, 134] on div at bounding box center [1550, 137] width 15 height 15
drag, startPoint x: 1480, startPoint y: 279, endPoint x: 1453, endPoint y: 216, distance: 68.5
click at [1480, 279] on span "Remove" at bounding box center [1490, 278] width 37 height 10
click at [1381, 10] on icon at bounding box center [1375, 14] width 12 height 12
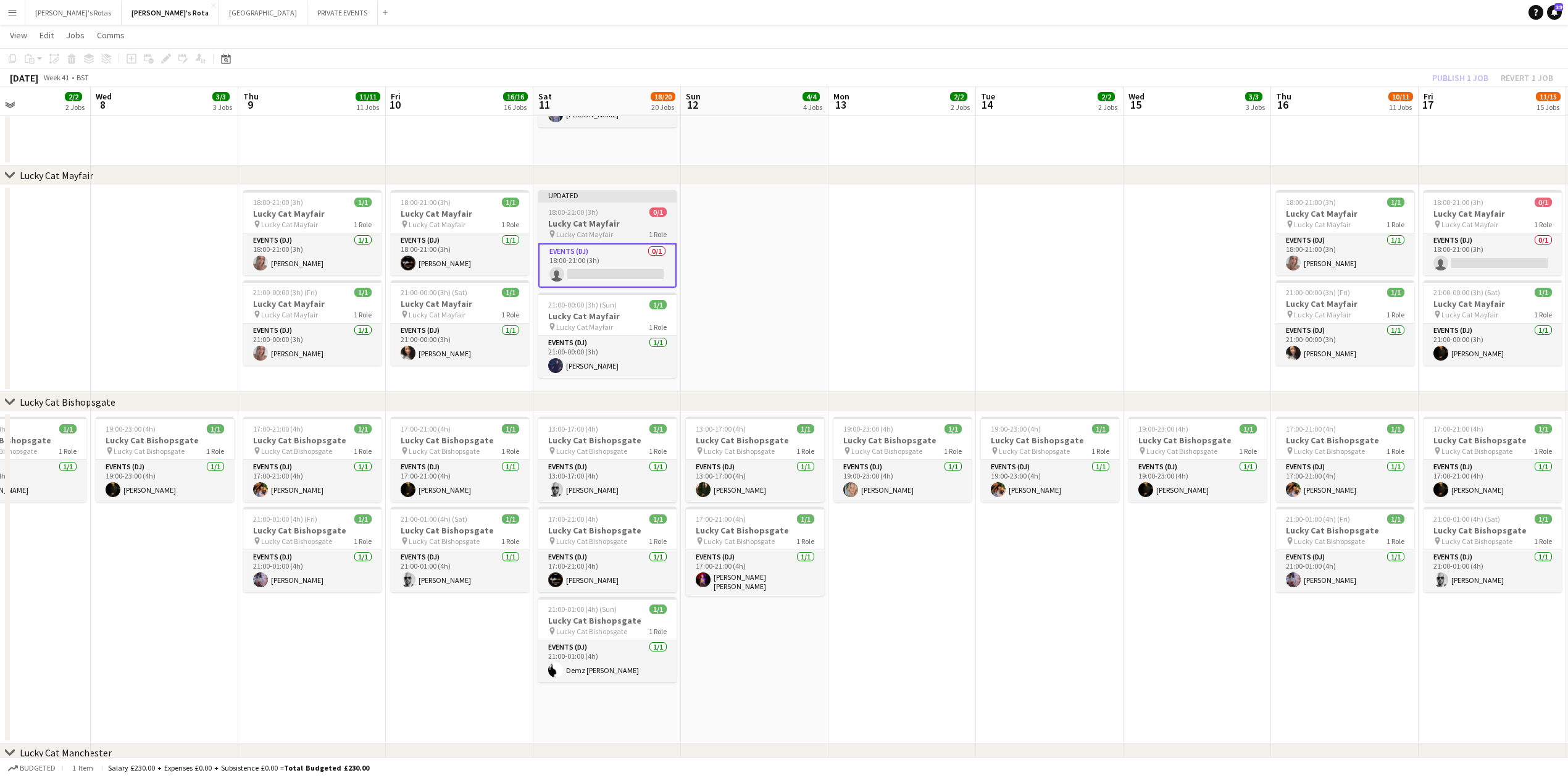
click at [575, 215] on span "18:00-21:00 (3h)" at bounding box center [573, 212] width 50 height 9
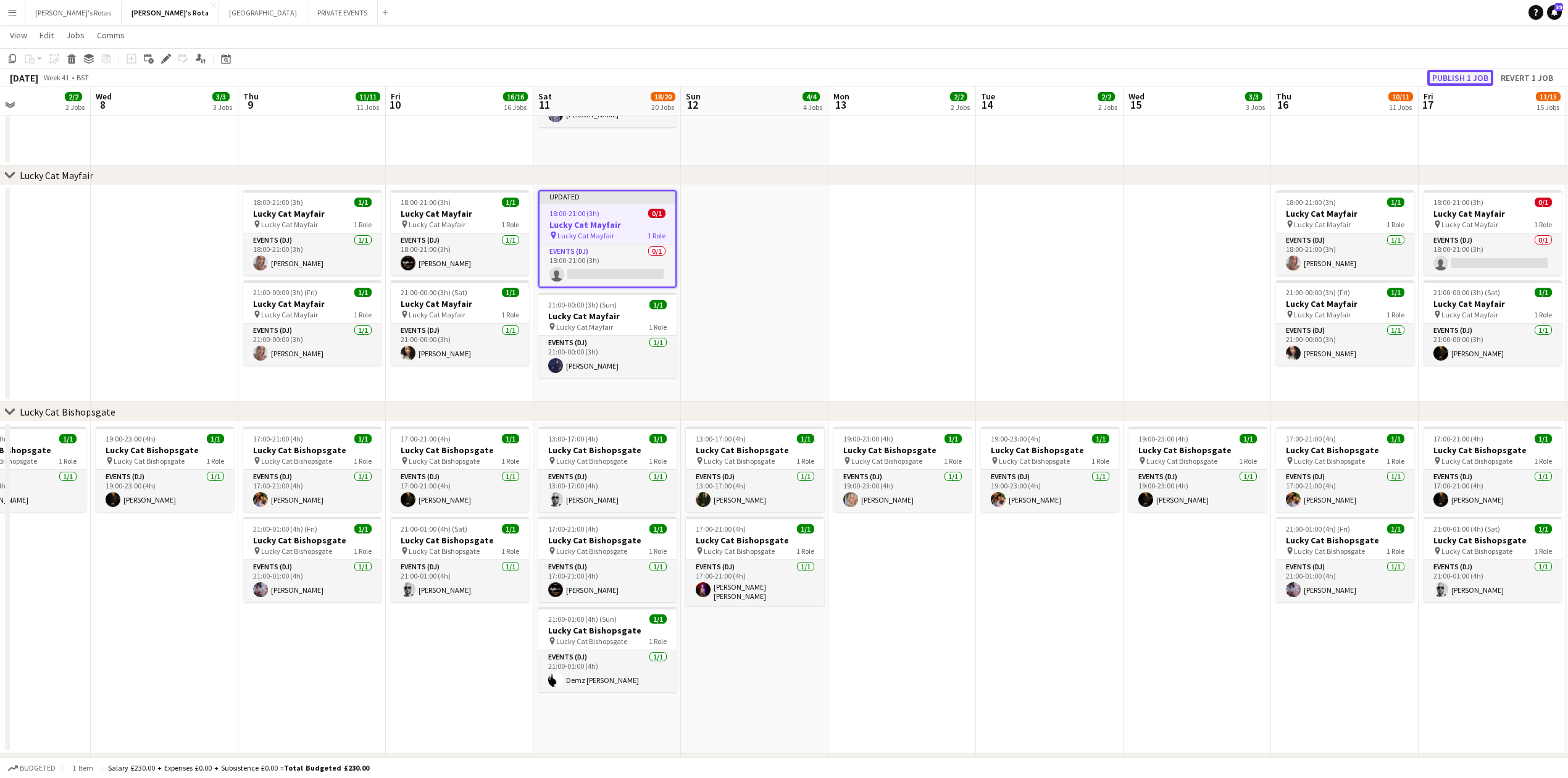
click at [1460, 72] on button "Publish 1 job" at bounding box center [1460, 78] width 66 height 16
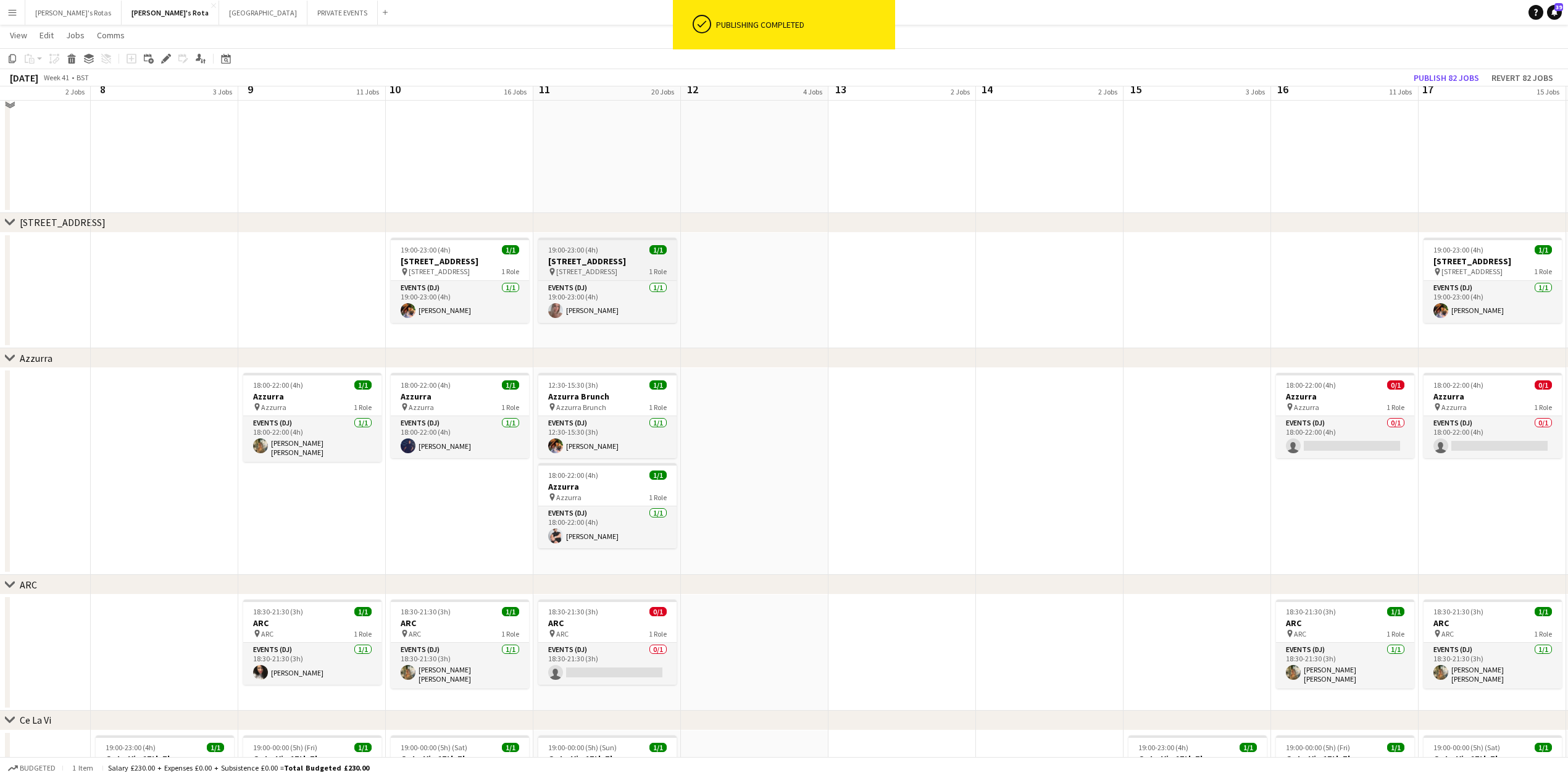
scroll to position [2149, 0]
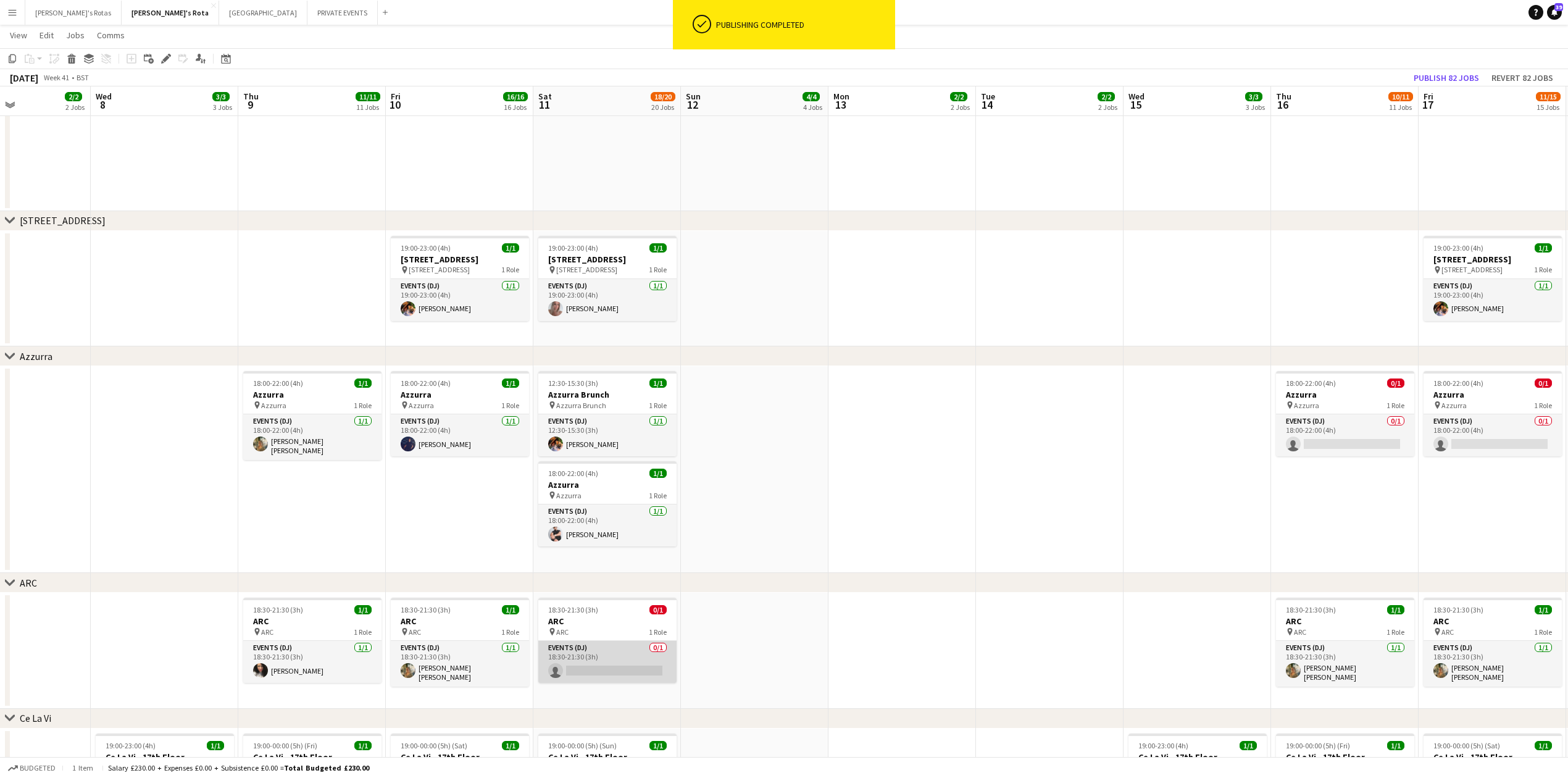
click at [591, 663] on app-card-role "Events (DJ) 0/1 18:30-21:30 (3h) single-neutral-actions" at bounding box center [607, 661] width 138 height 42
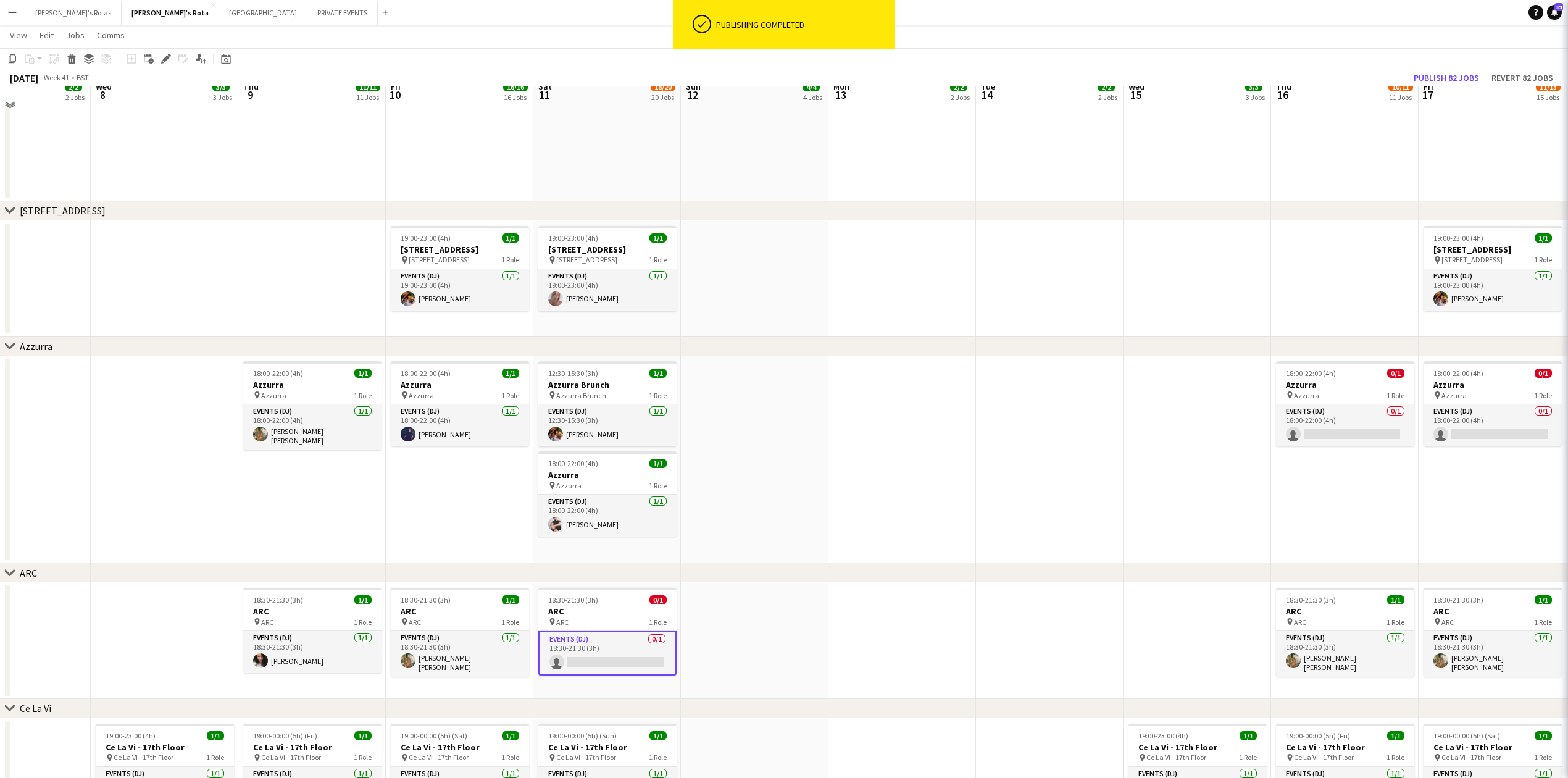
scroll to position [2139, 0]
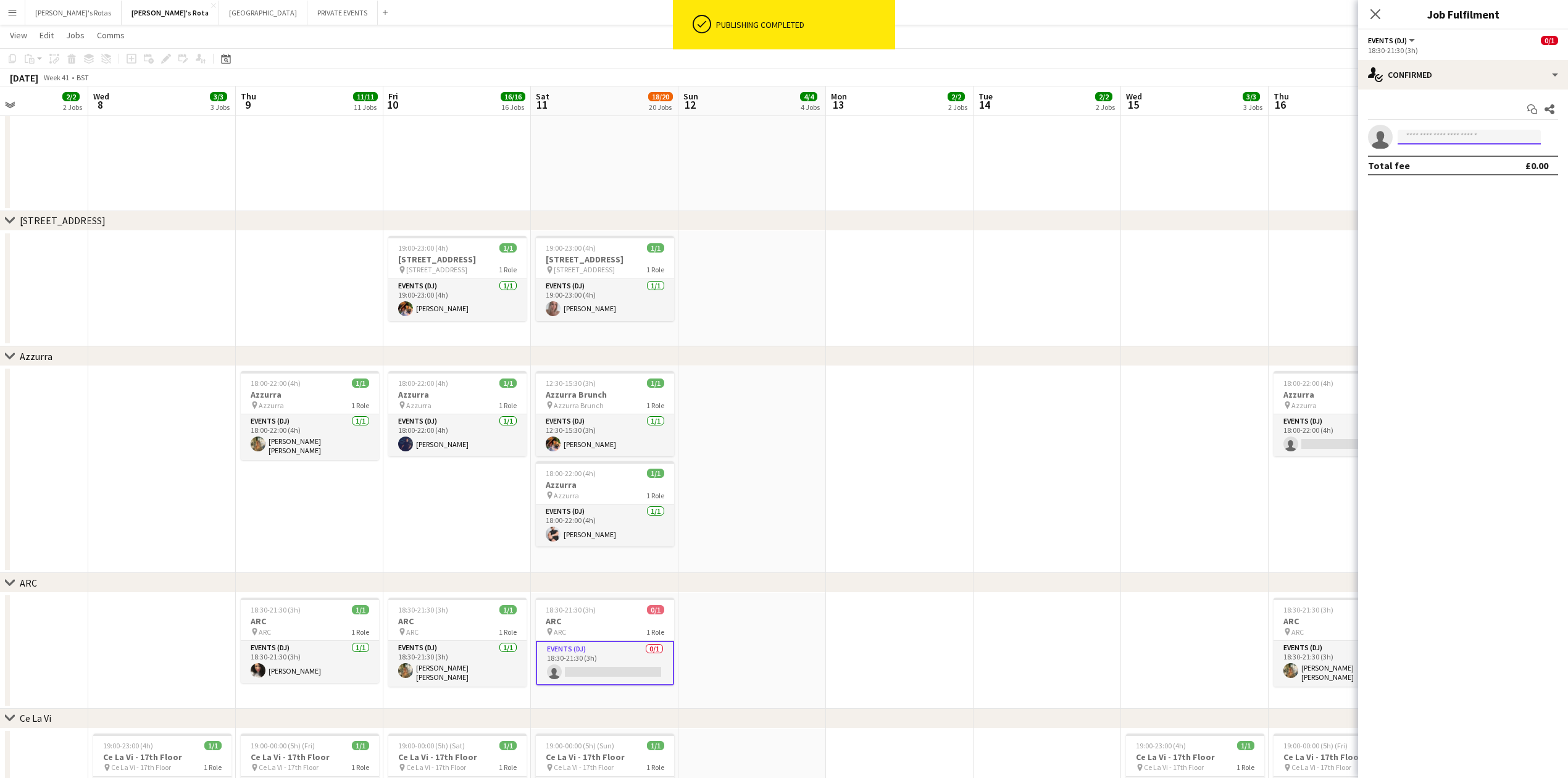
click at [1427, 132] on input at bounding box center [1469, 137] width 143 height 15
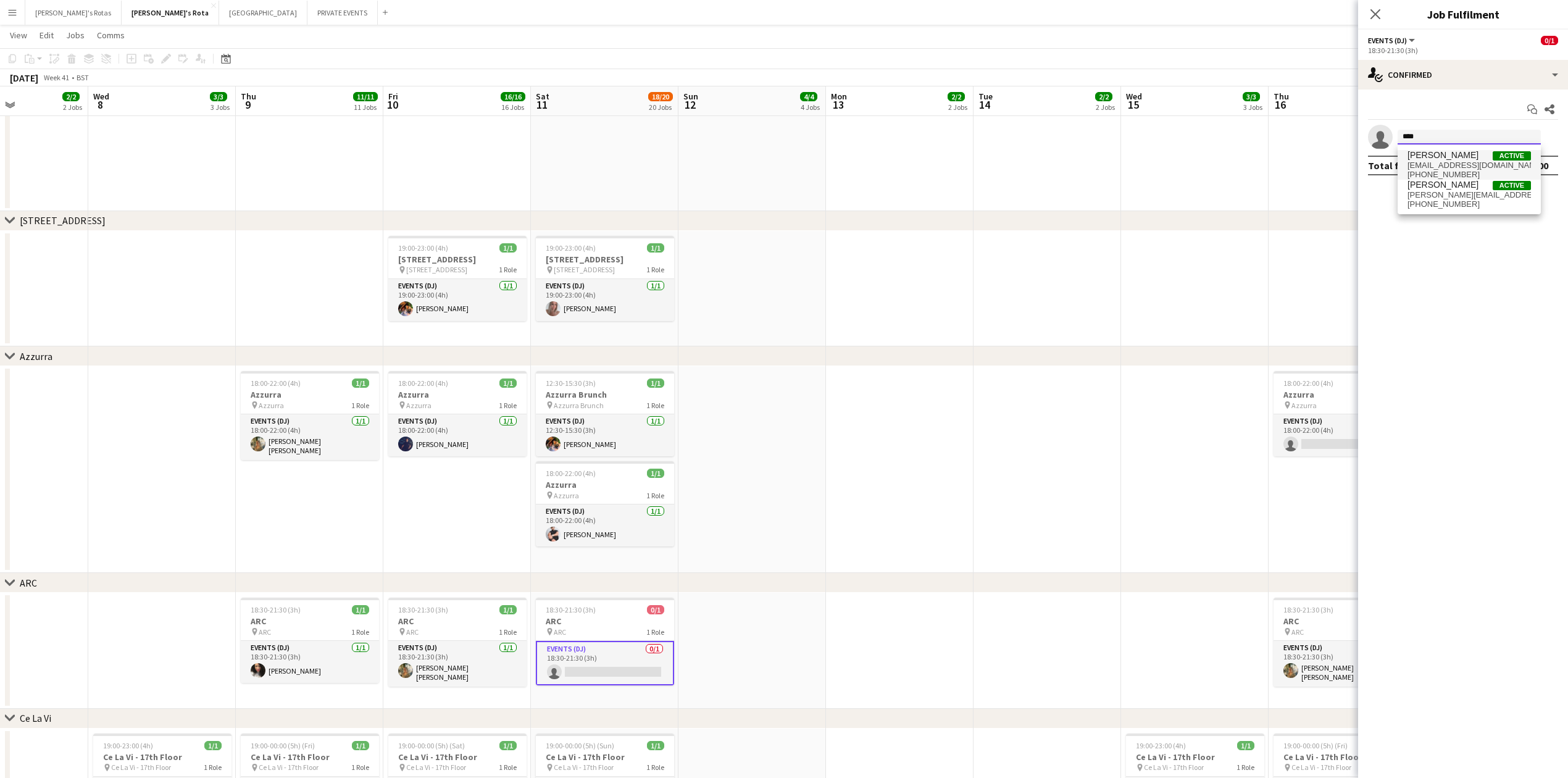
type input "****"
click at [1443, 154] on span "[PERSON_NAME]" at bounding box center [1443, 155] width 71 height 10
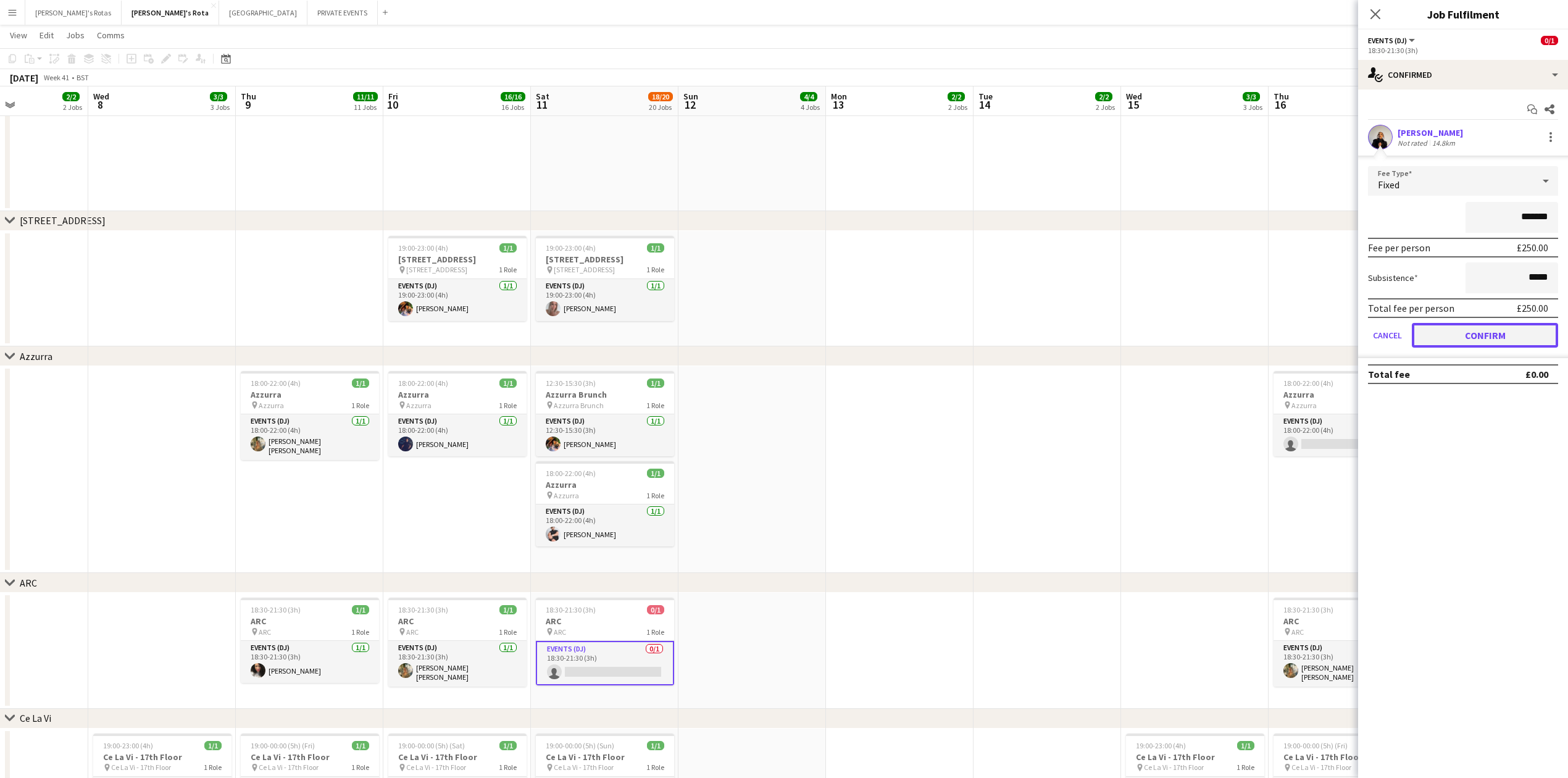
click at [1483, 329] on button "Confirm" at bounding box center [1485, 335] width 147 height 25
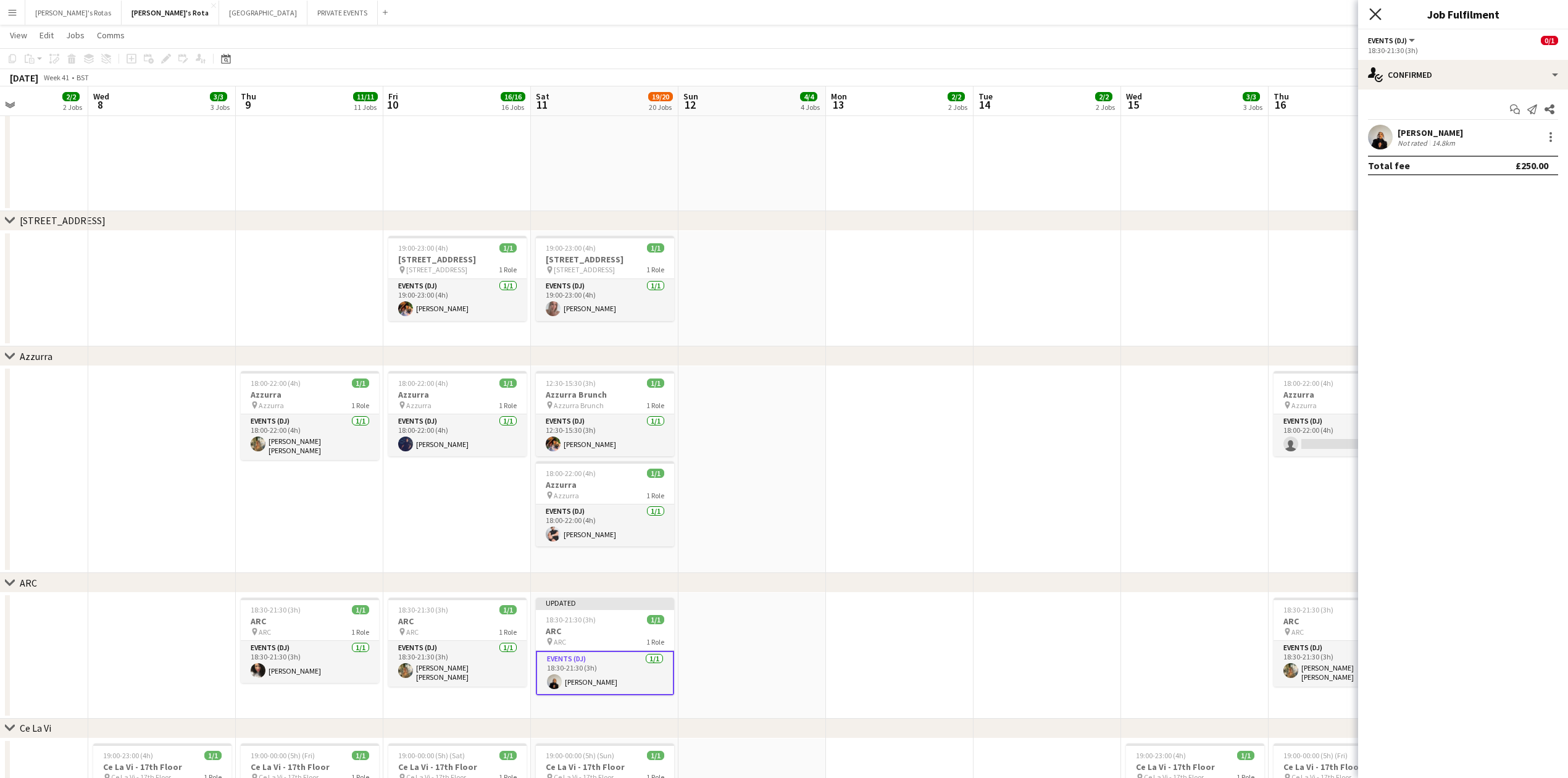
click at [1372, 10] on icon at bounding box center [1375, 14] width 12 height 12
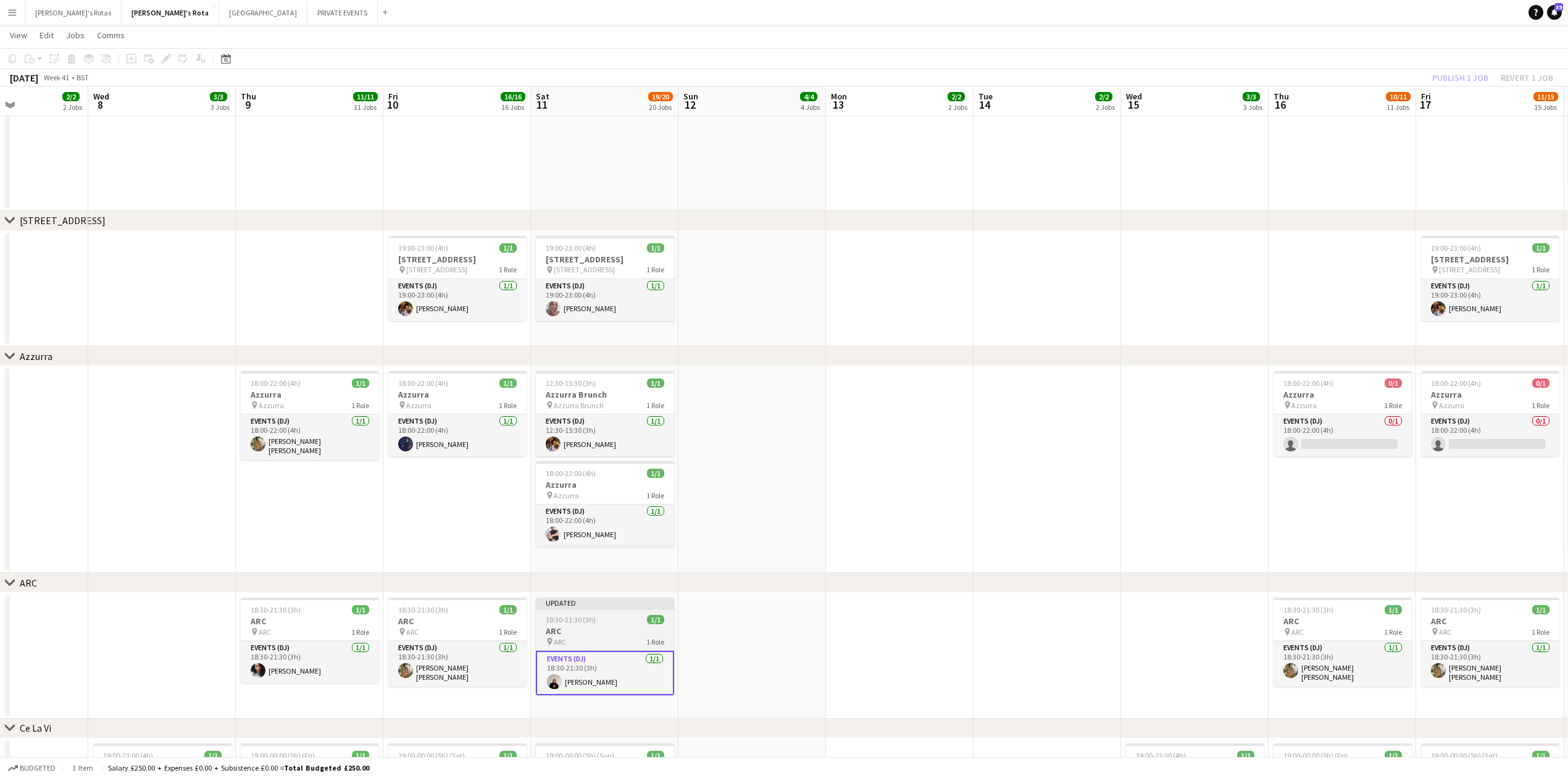
click at [600, 624] on div "18:30-21:30 (3h) 1/1" at bounding box center [604, 619] width 138 height 9
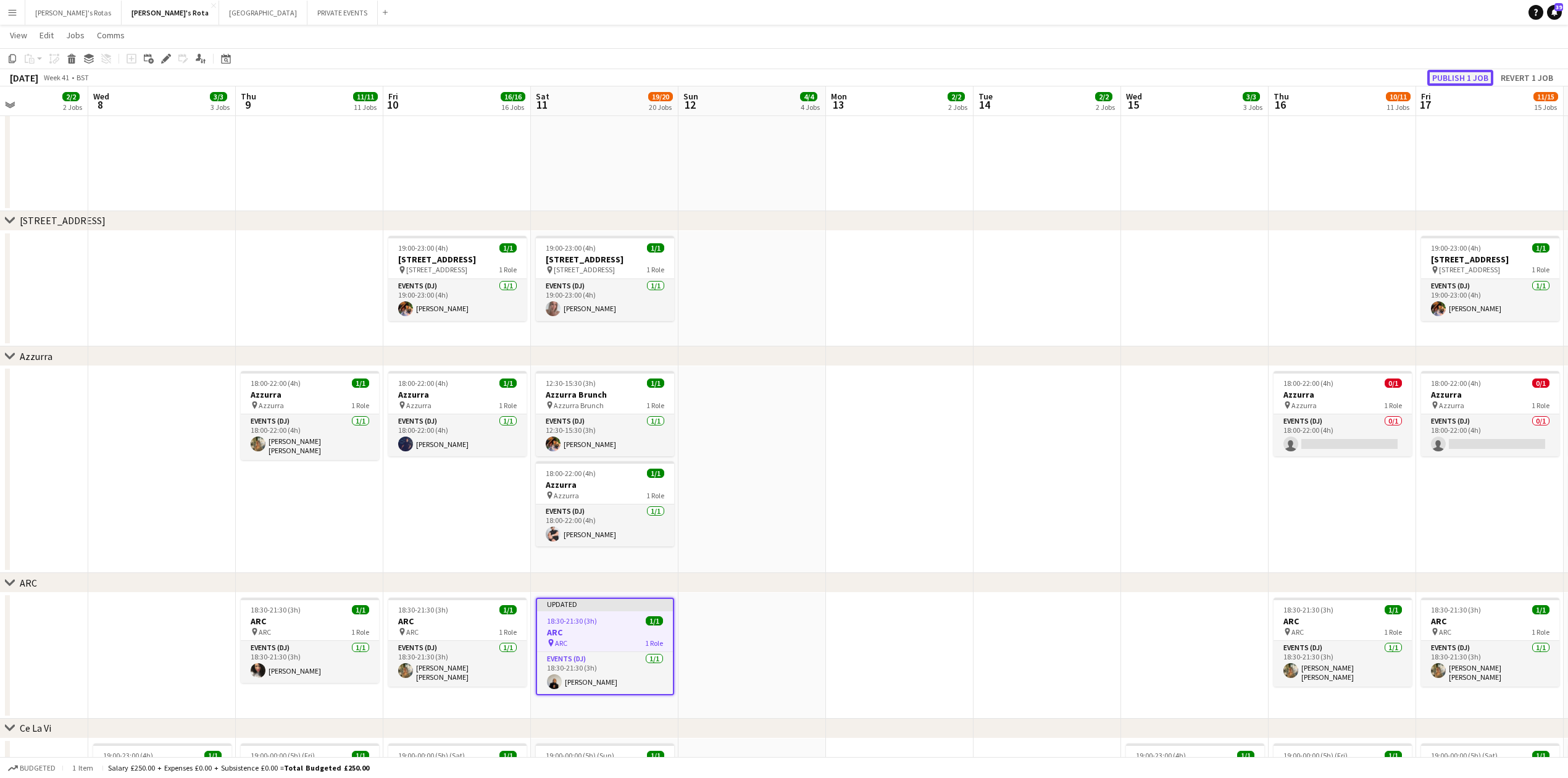
click at [1443, 75] on button "Publish 1 job" at bounding box center [1460, 78] width 66 height 16
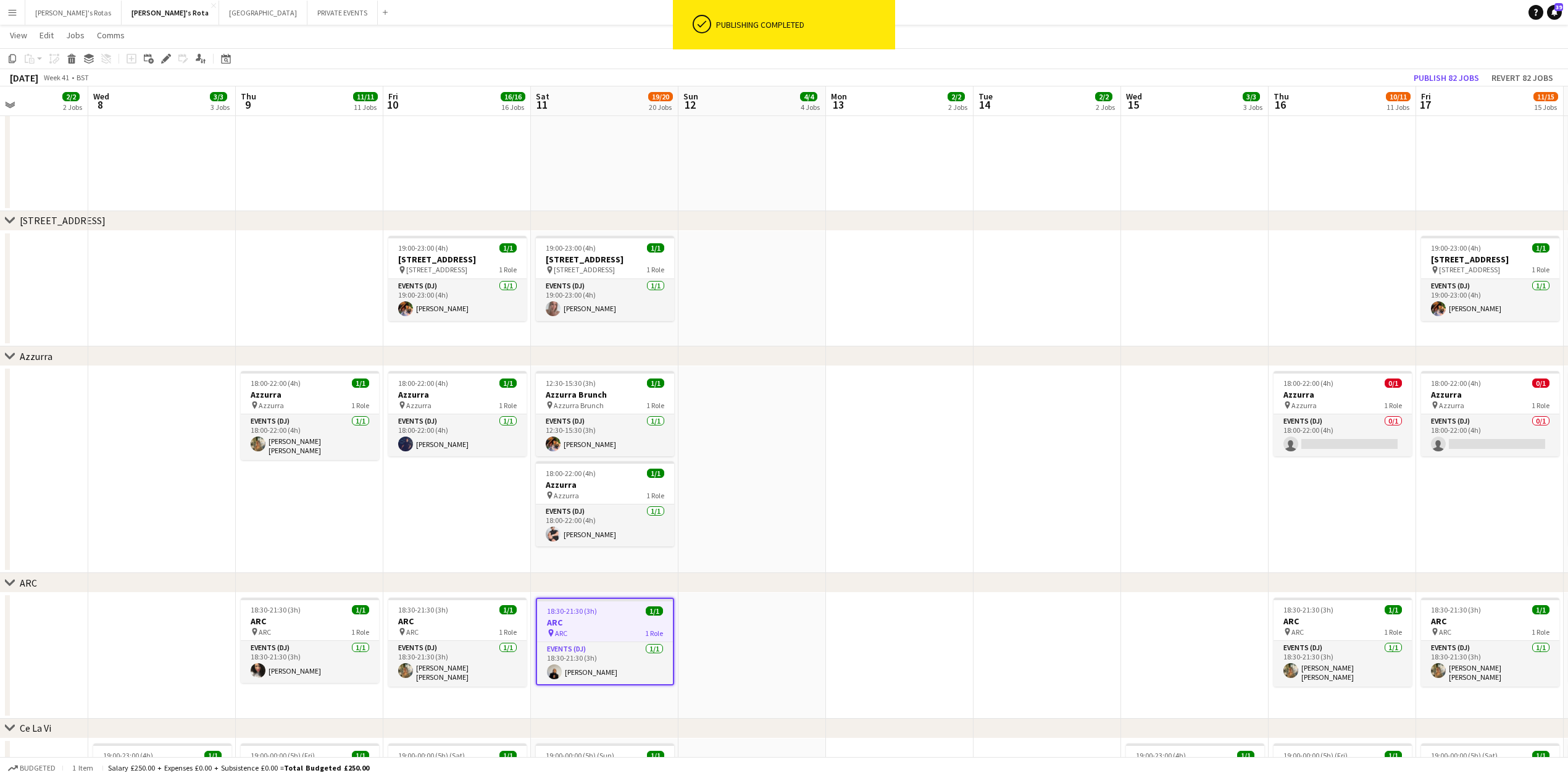
click at [1141, 616] on app-date-cell at bounding box center [1195, 655] width 148 height 126
